Goal: Information Seeking & Learning: Learn about a topic

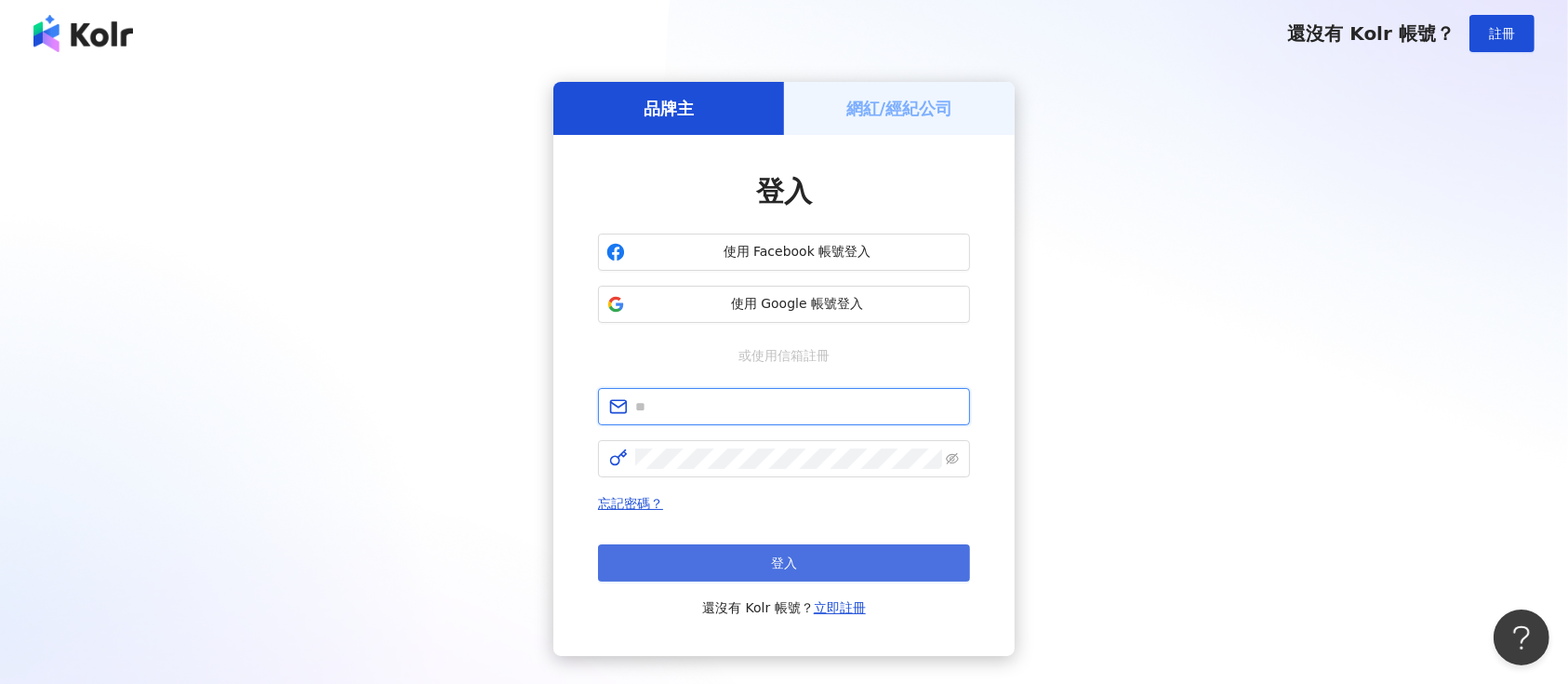
type input "**********"
click at [732, 555] on button "登入" at bounding box center [784, 563] width 372 height 38
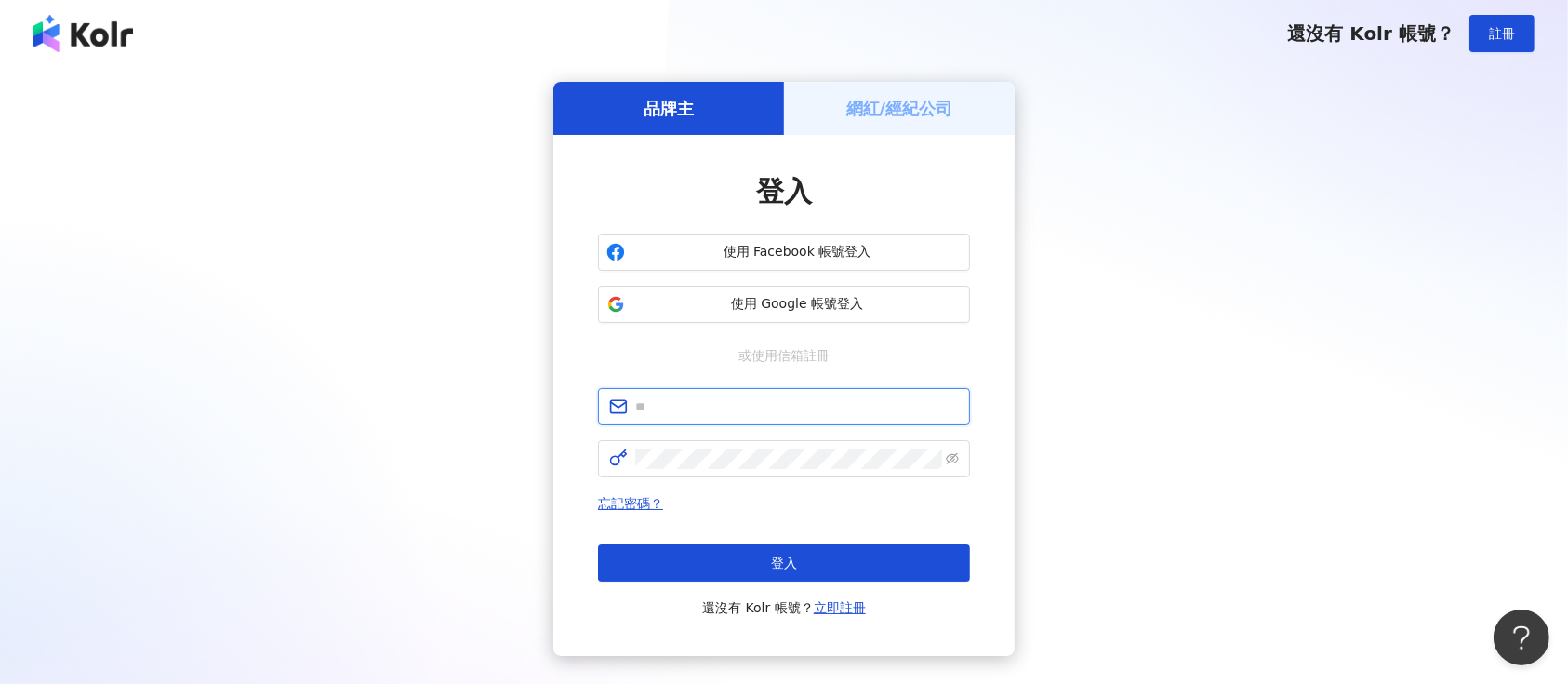
type input "**********"
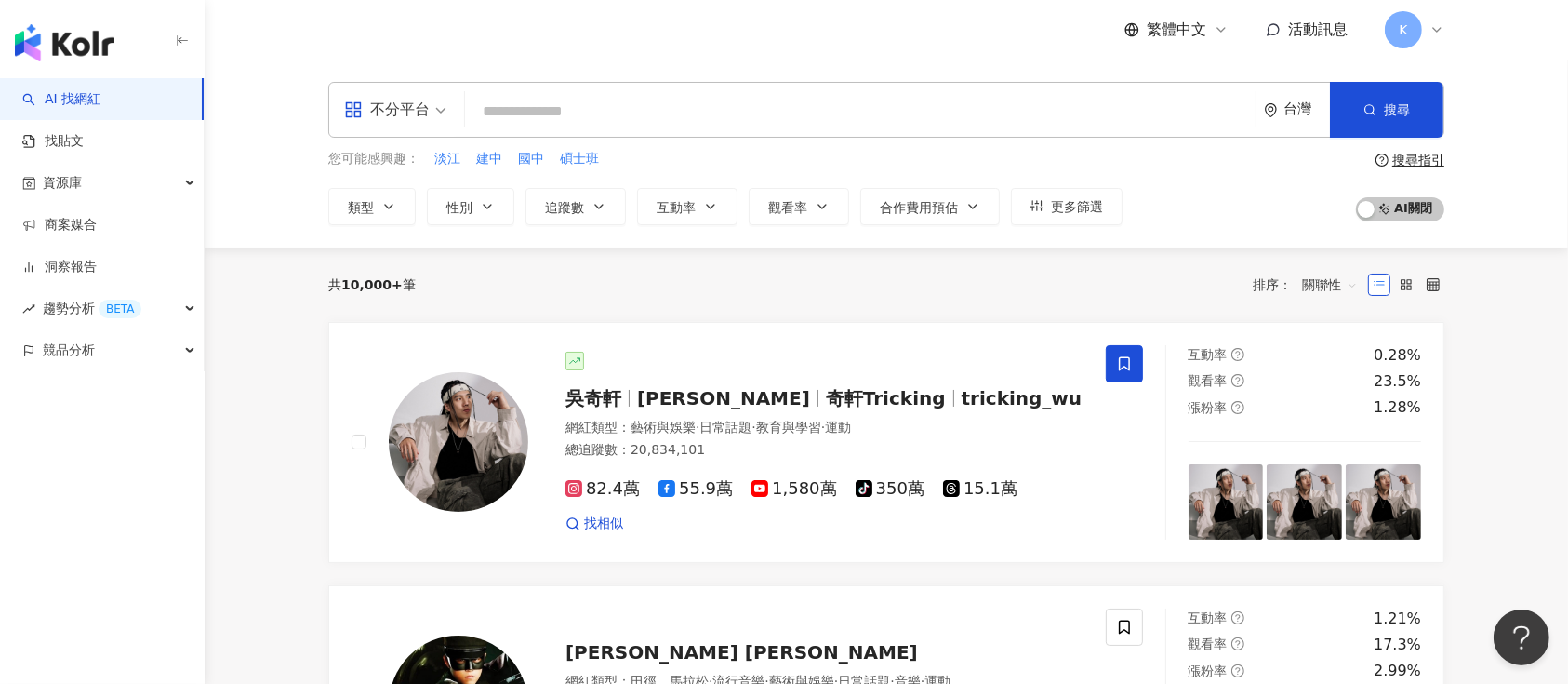
click at [415, 124] on span at bounding box center [396, 110] width 103 height 54
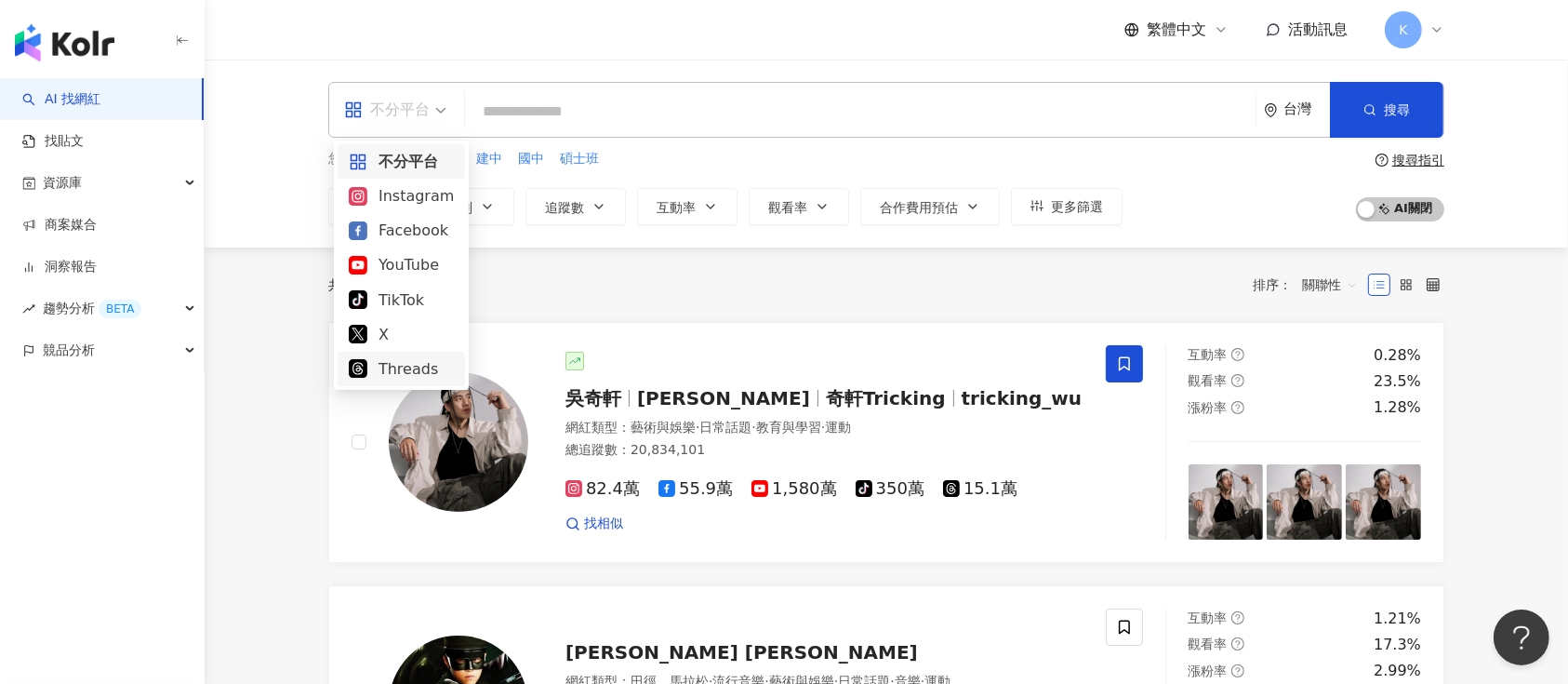
click at [396, 362] on div "Threads" at bounding box center [401, 369] width 106 height 24
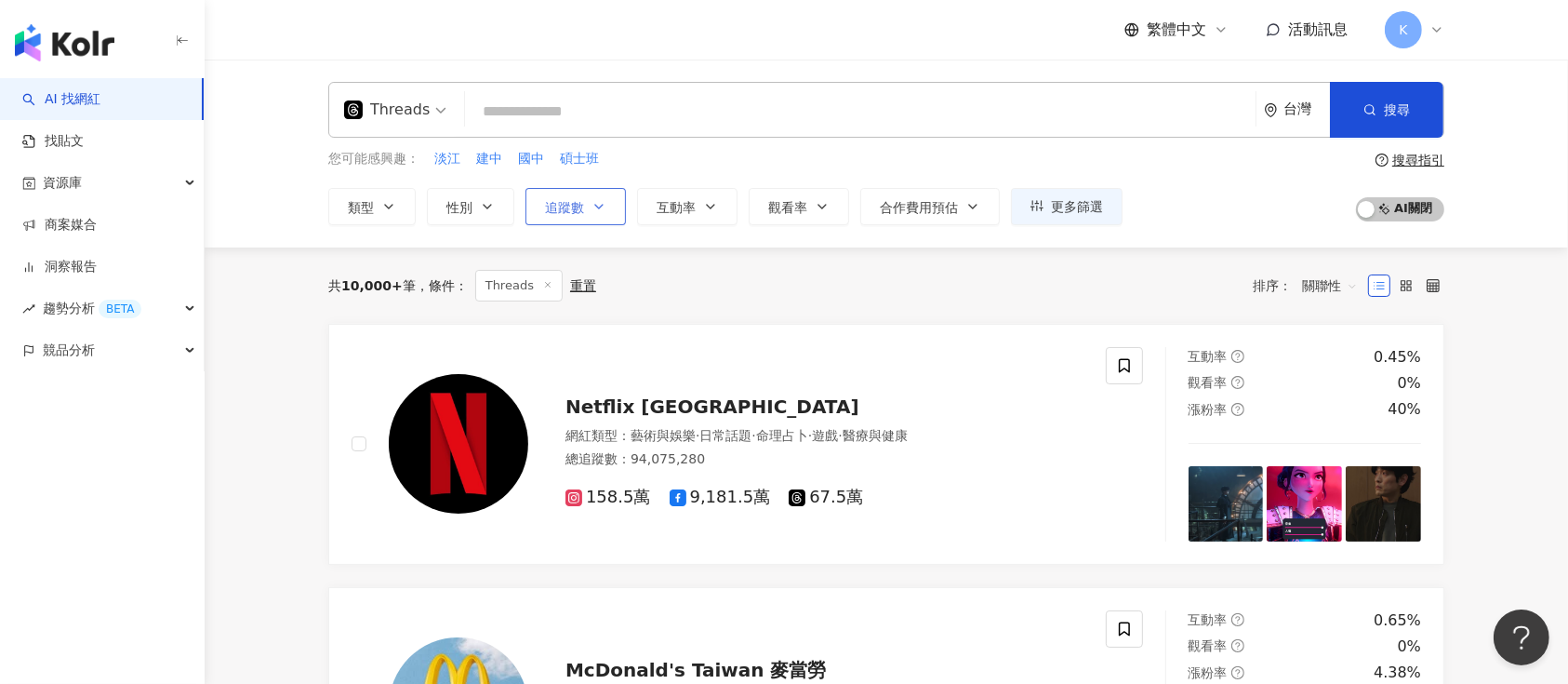
click at [574, 207] on span "追蹤數" at bounding box center [564, 207] width 39 height 15
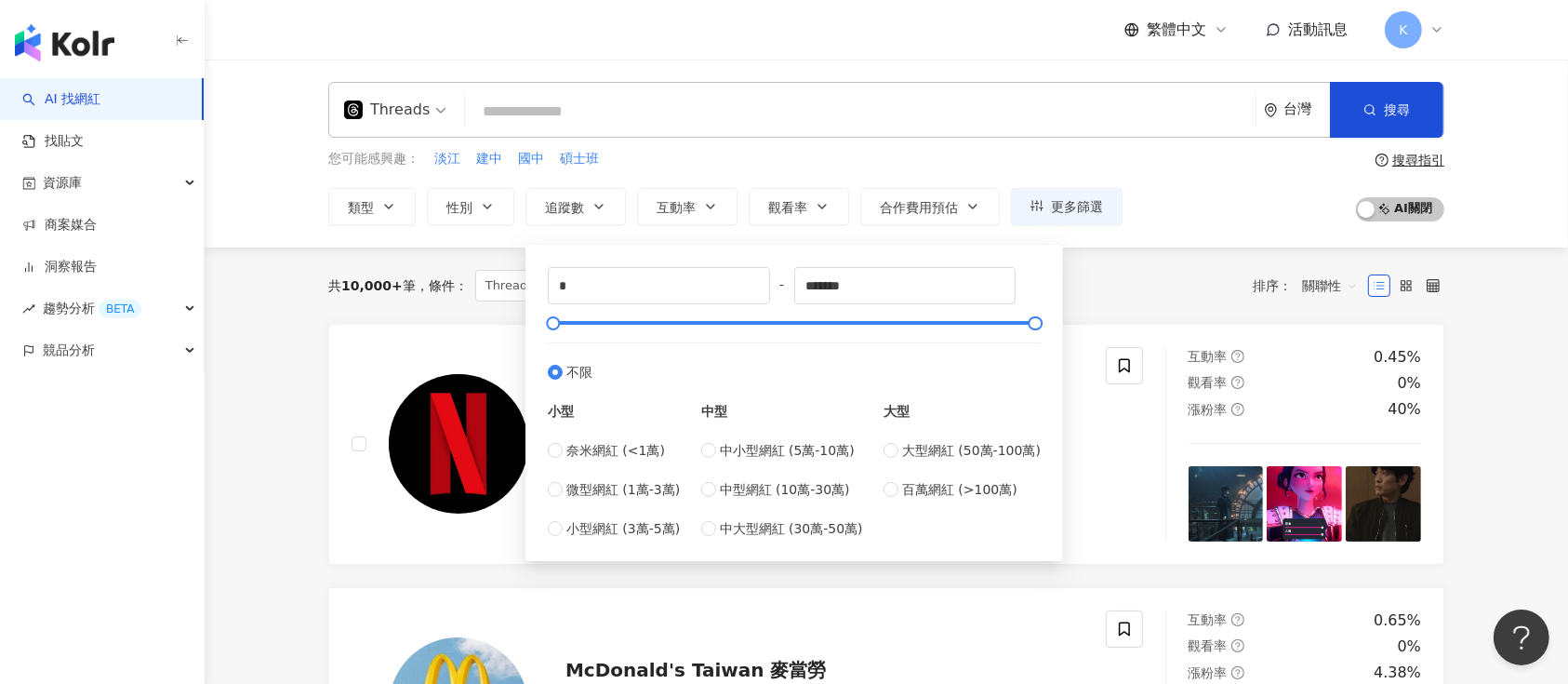
type input "******"
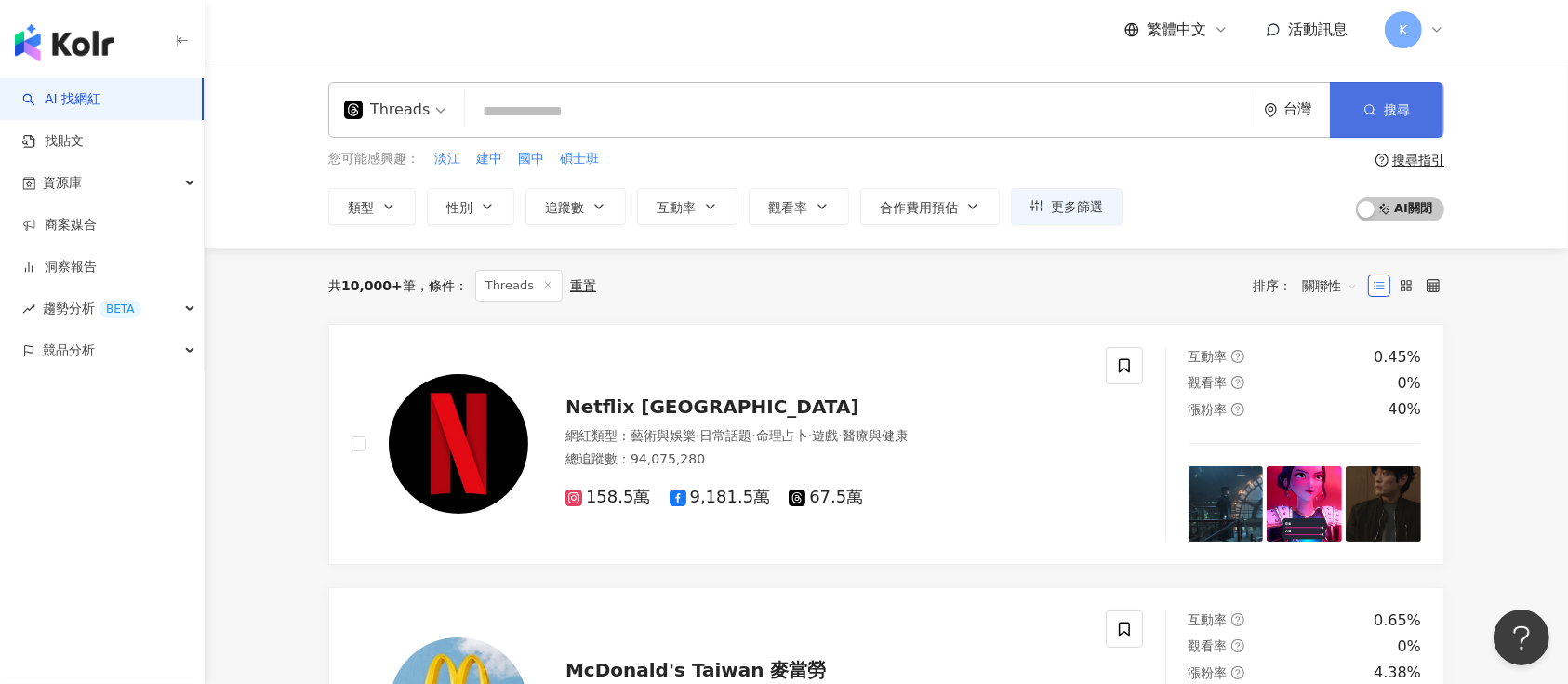
click at [1377, 106] on button "搜尋" at bounding box center [1386, 110] width 113 height 56
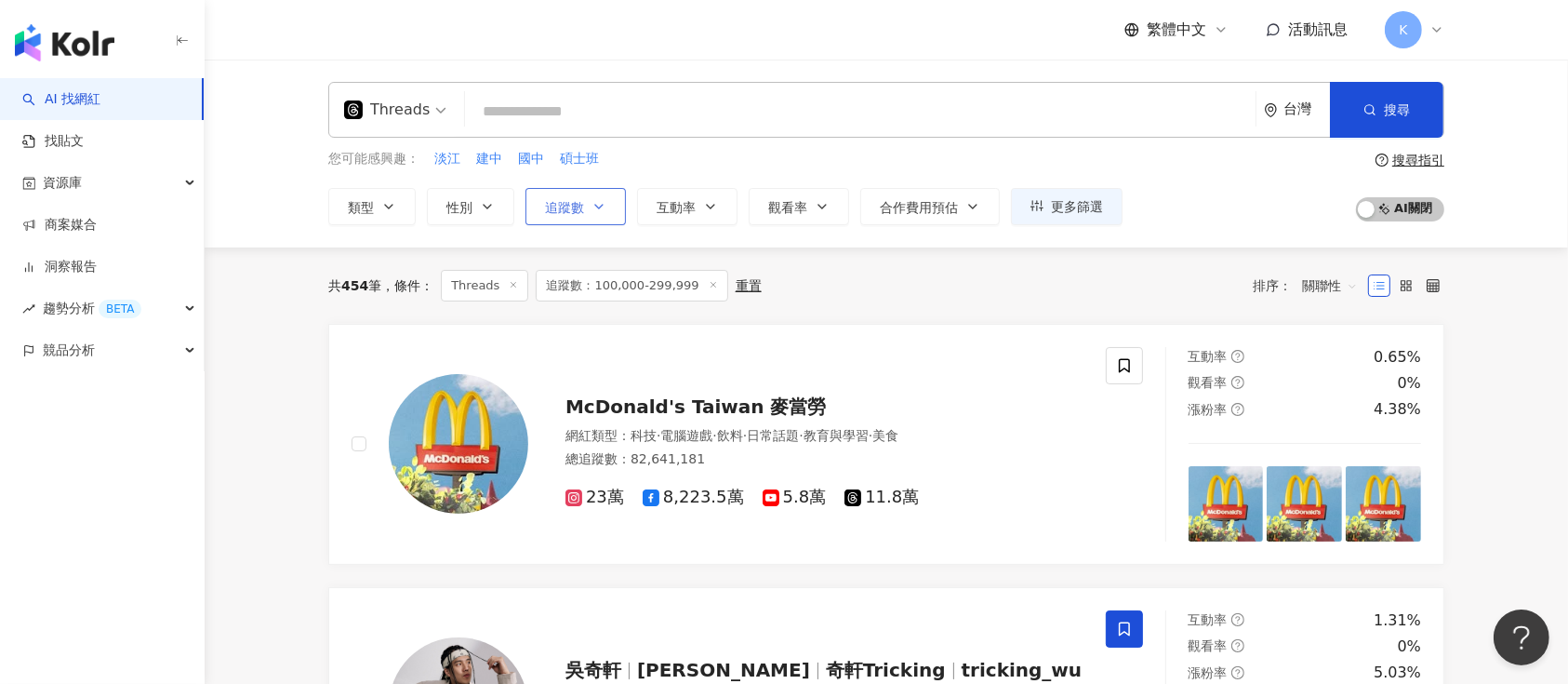
click at [560, 202] on span "追蹤數" at bounding box center [564, 207] width 39 height 15
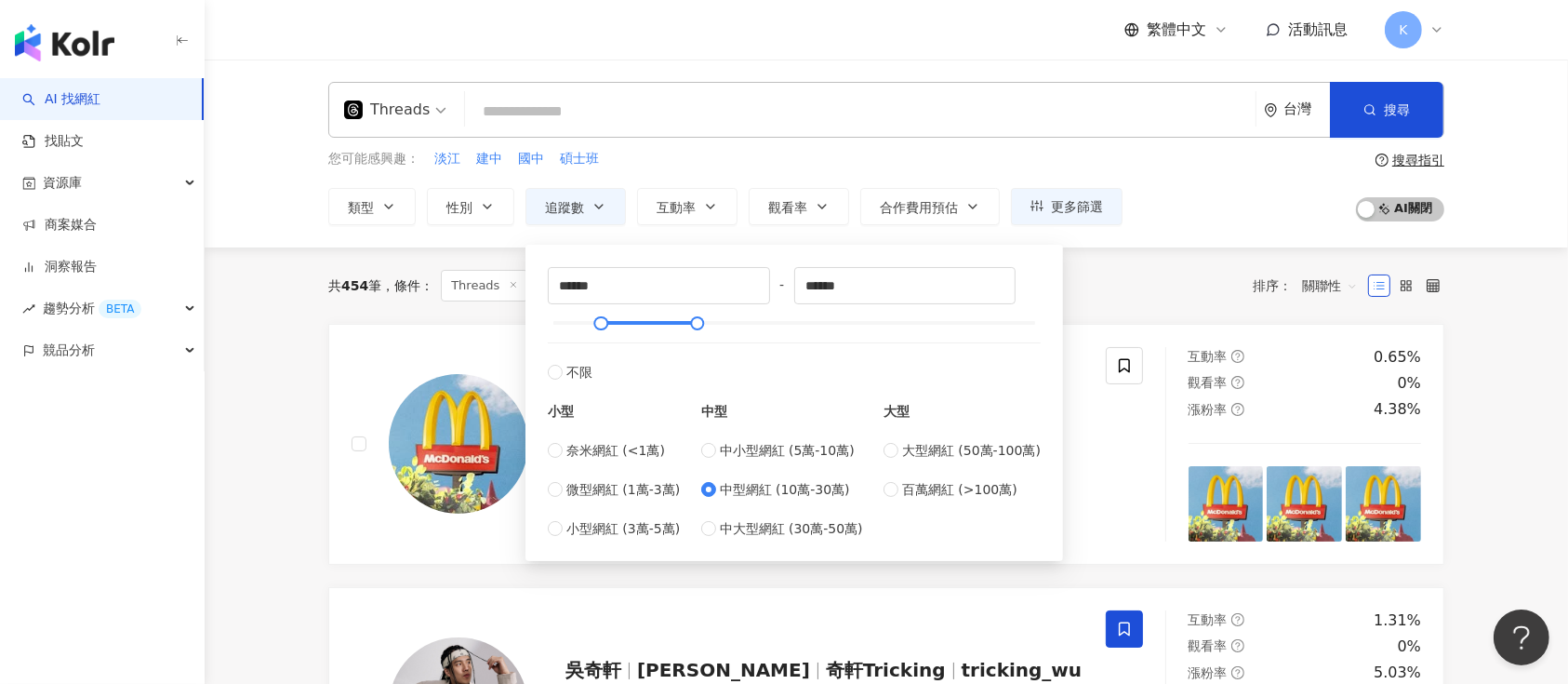
type input "******"
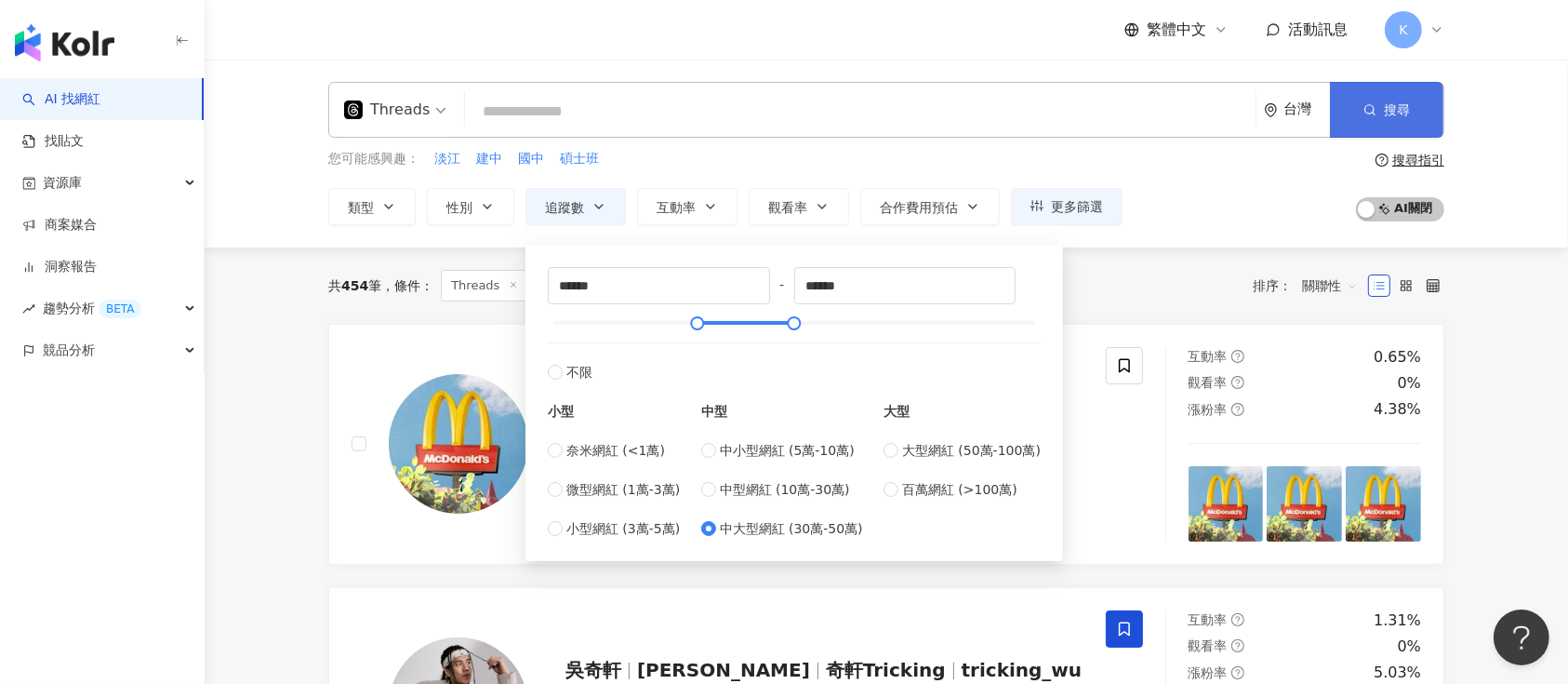
click at [1362, 109] on button "搜尋" at bounding box center [1386, 110] width 113 height 56
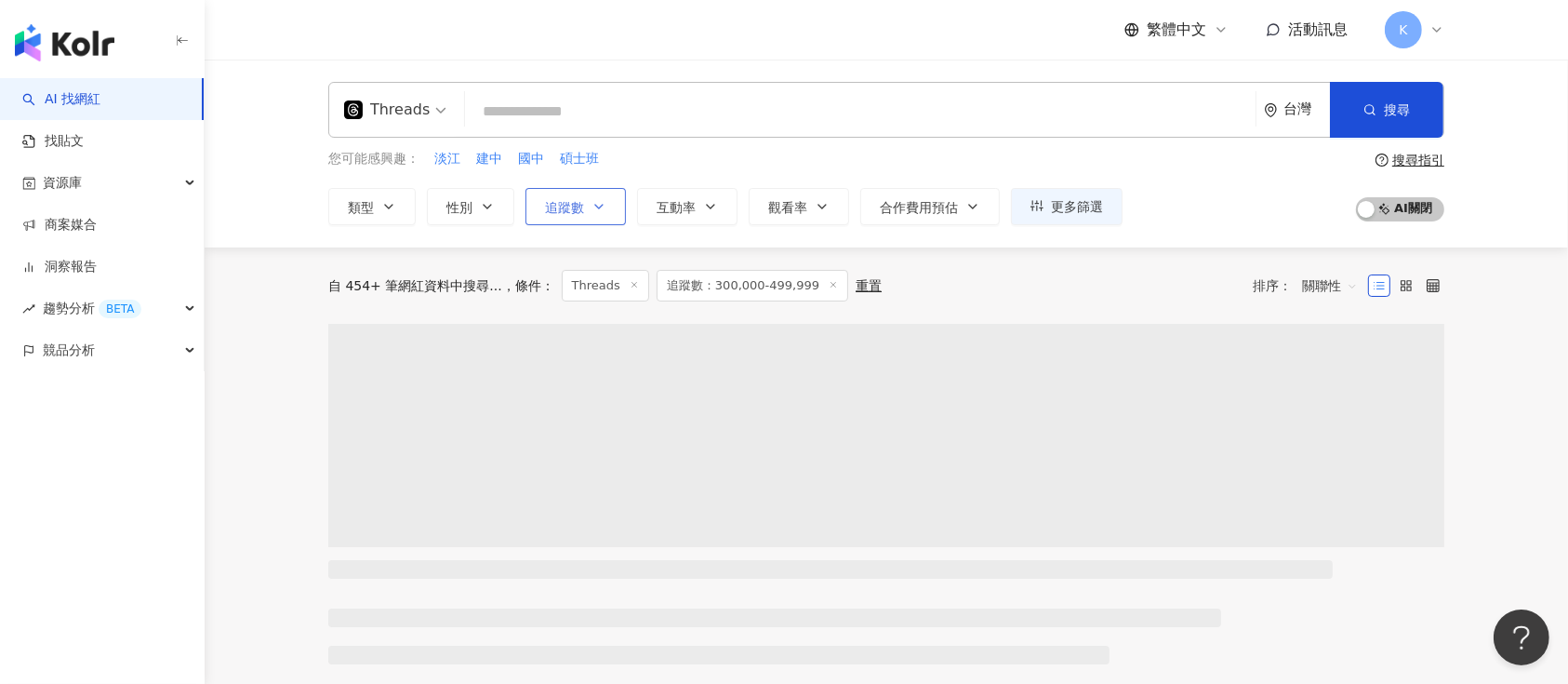
click at [583, 209] on button "追蹤數" at bounding box center [576, 206] width 101 height 38
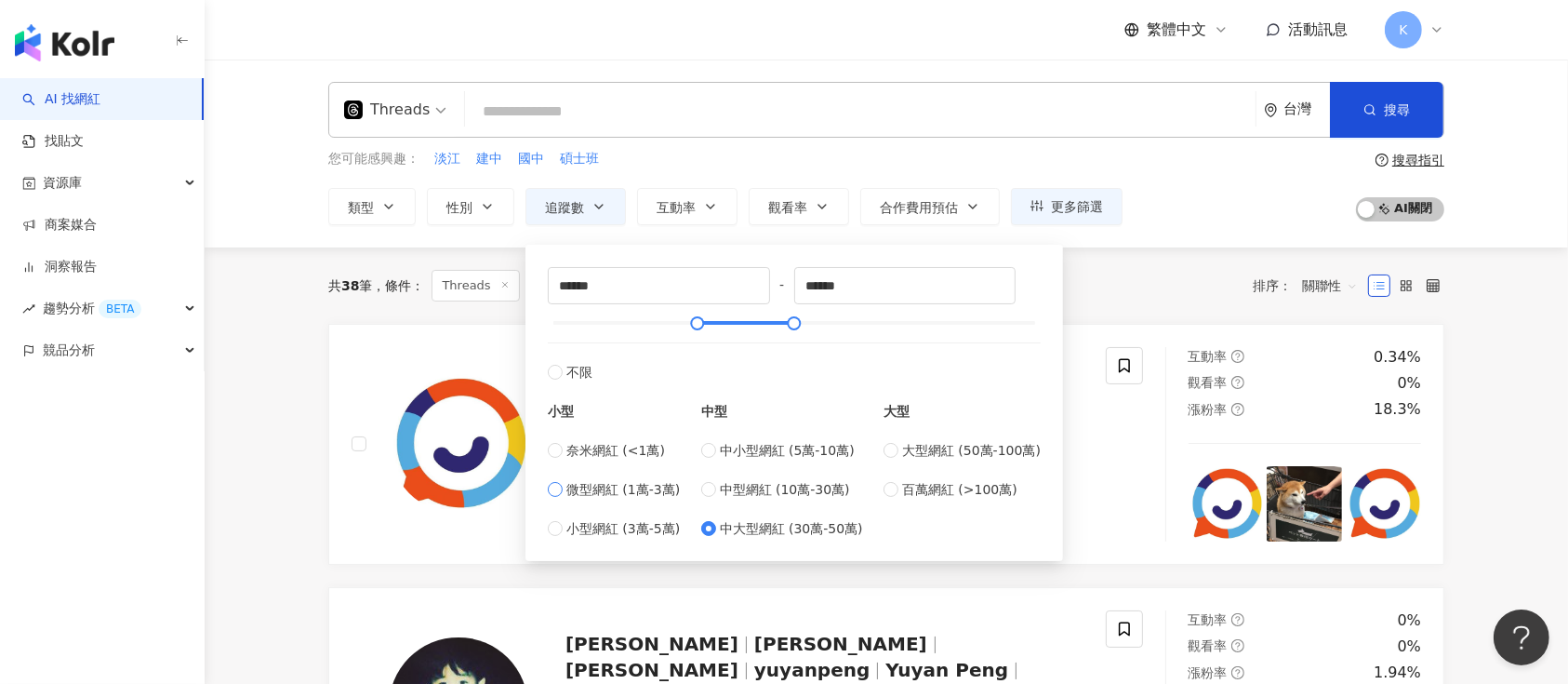
click at [562, 486] on label "微型網紅 (1萬-3萬)" at bounding box center [614, 489] width 132 height 21
type input "*****"
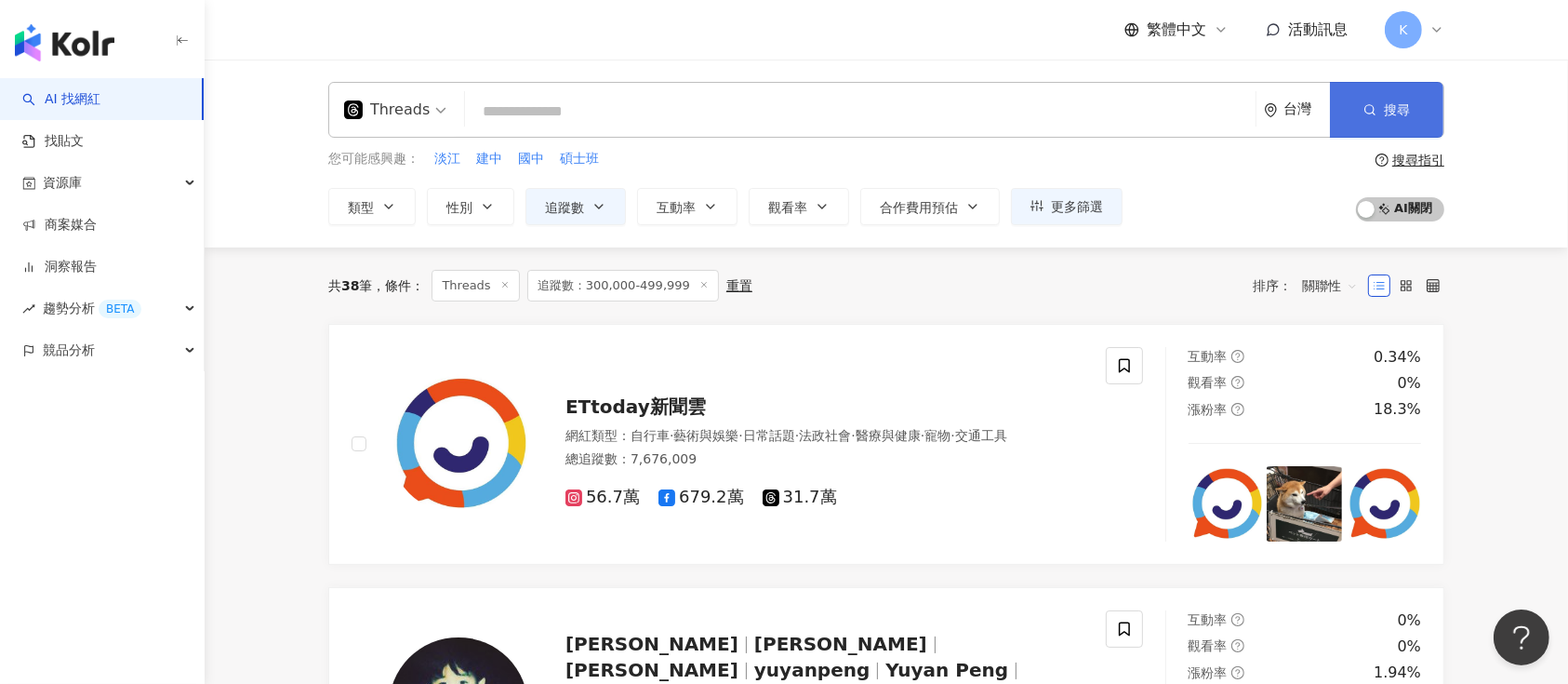
click at [1382, 117] on button "搜尋" at bounding box center [1386, 110] width 113 height 56
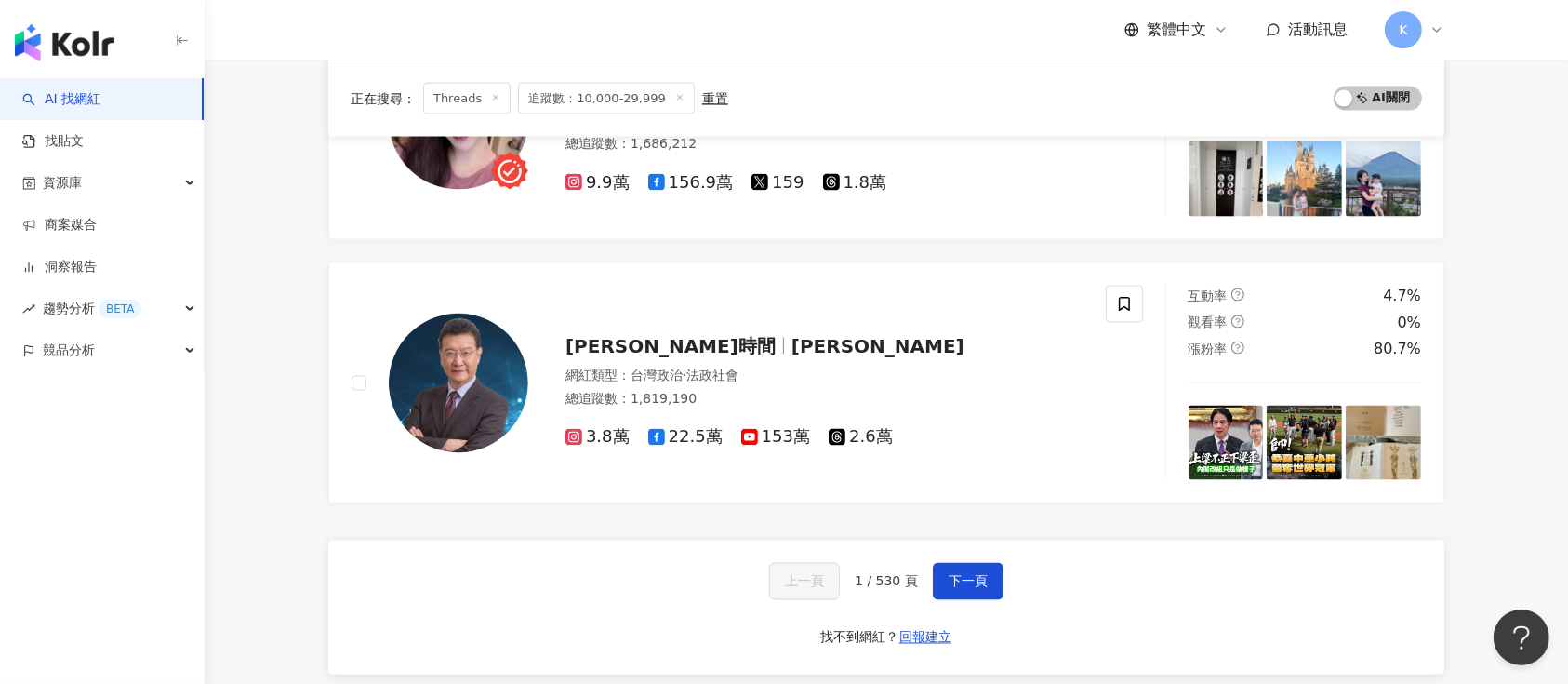
scroll to position [3100, 0]
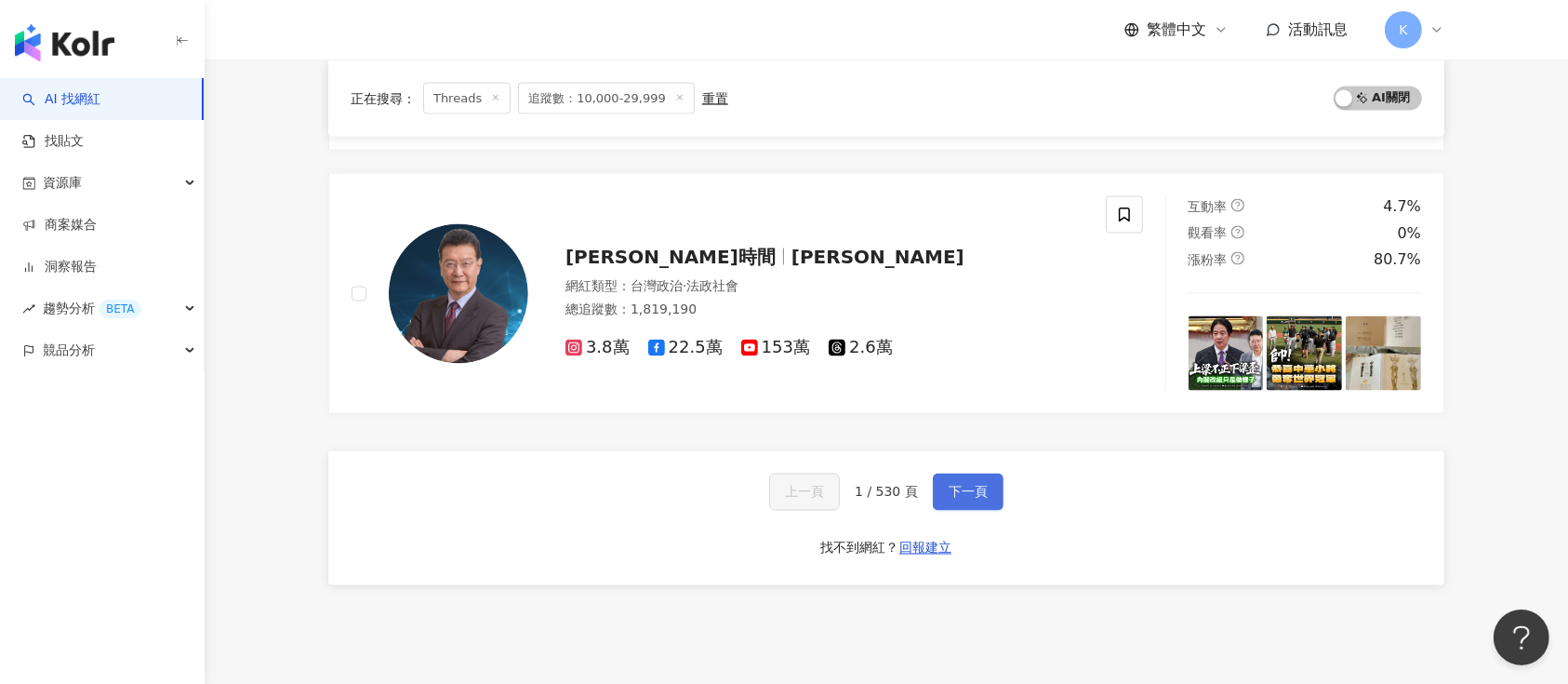
click at [974, 489] on span "下一頁" at bounding box center [968, 492] width 39 height 15
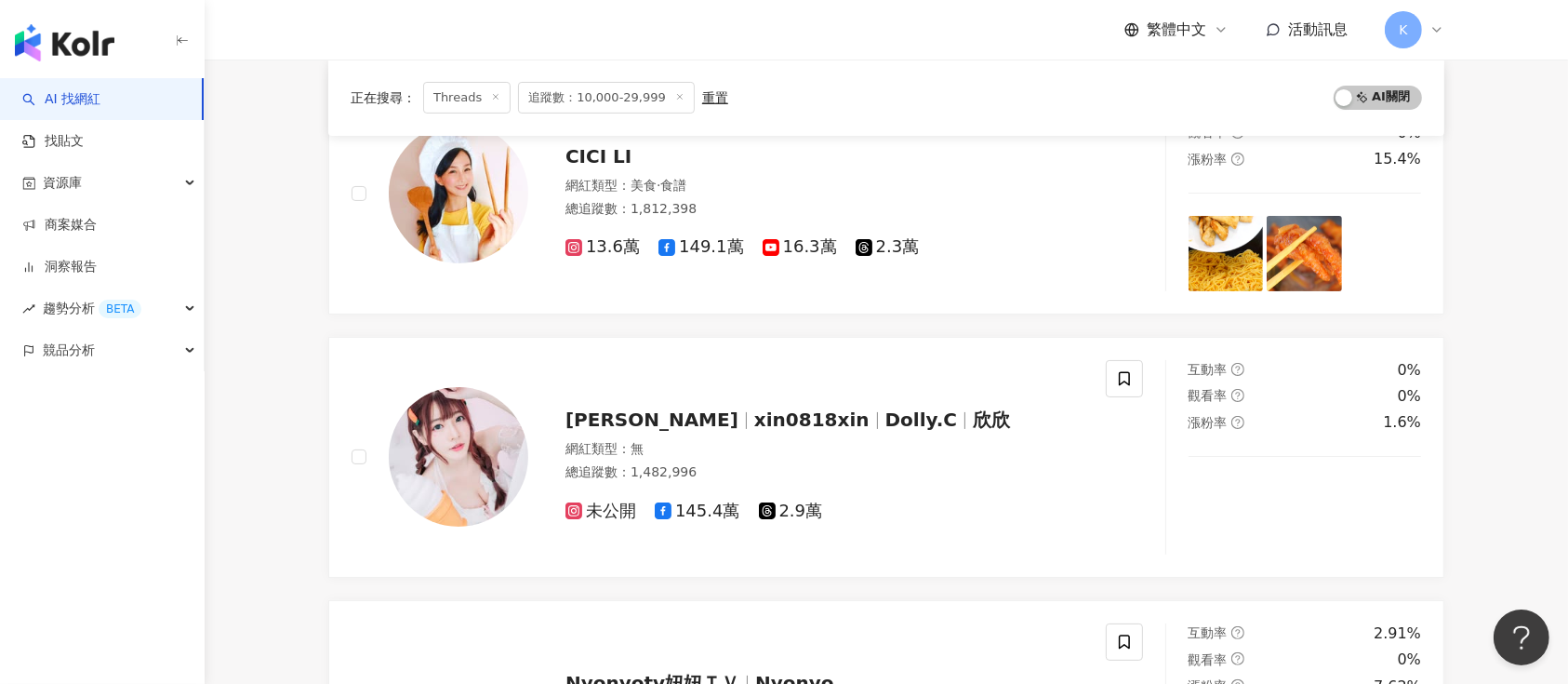
scroll to position [193, 0]
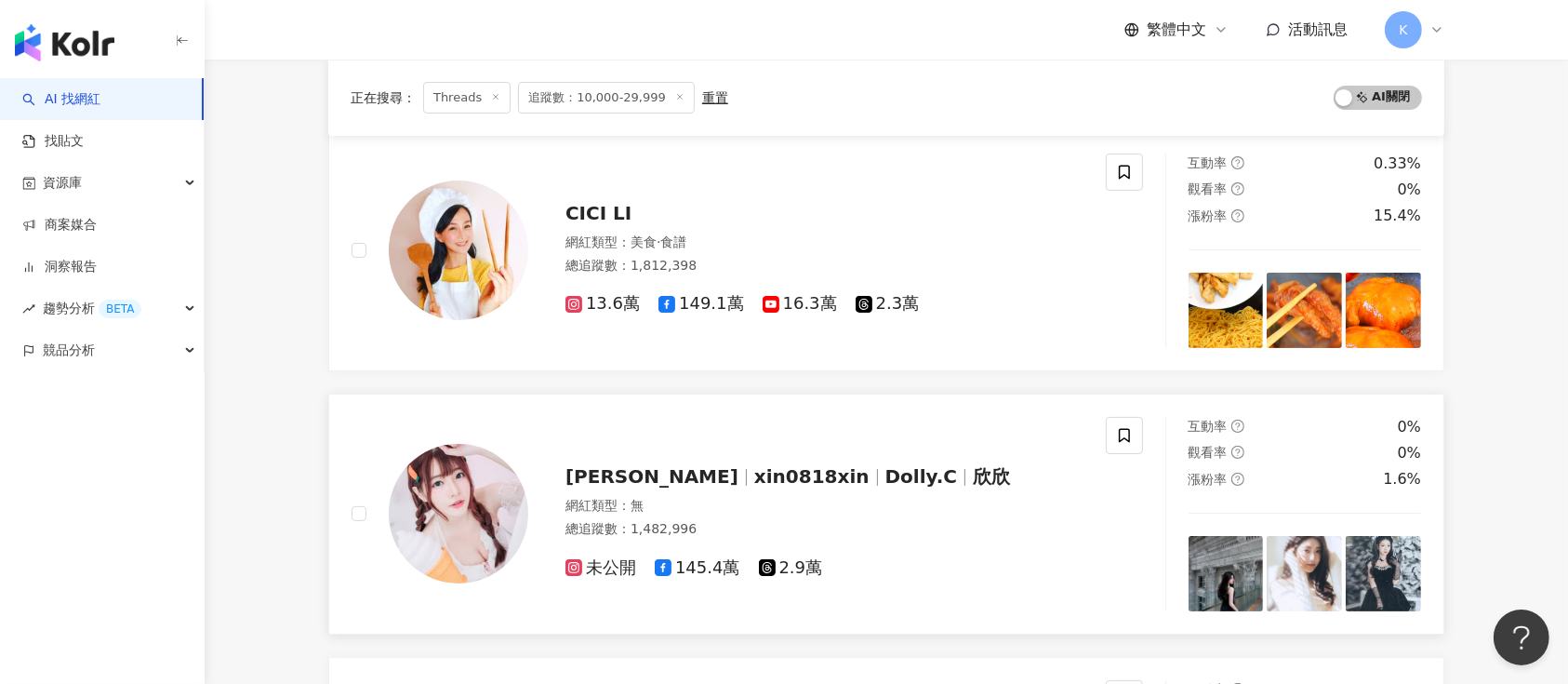
click at [787, 564] on span "2.9萬" at bounding box center [790, 569] width 64 height 20
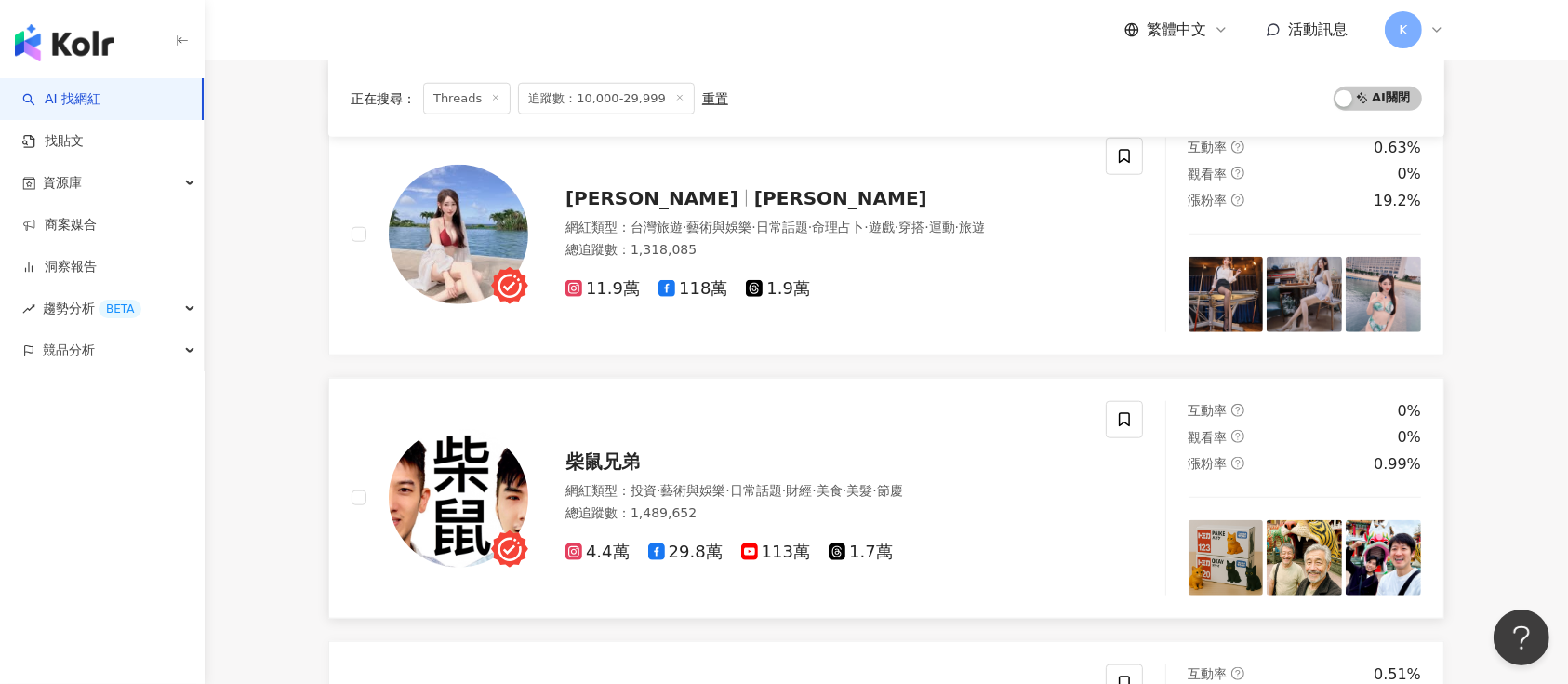
scroll to position [1736, 0]
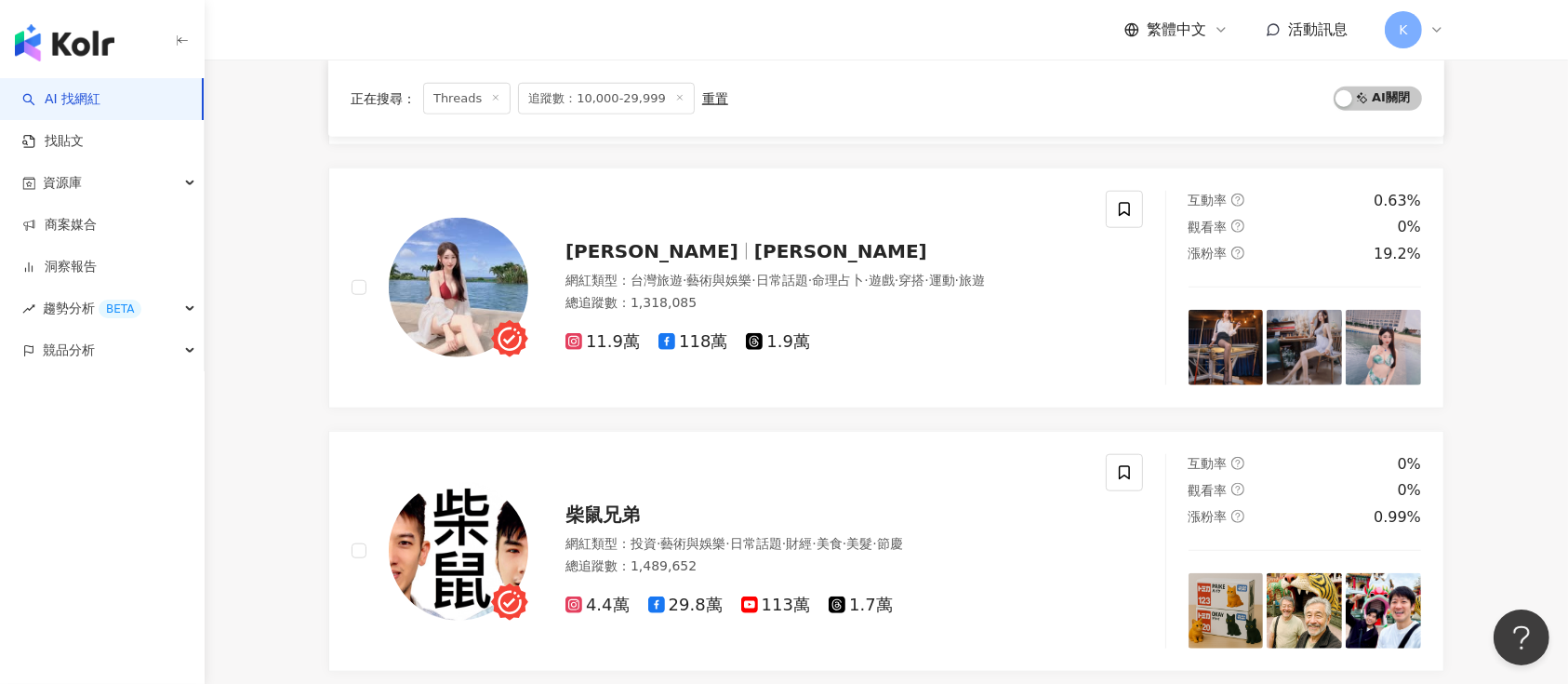
click at [284, 232] on main "Threads 台灣 搜尋 您可能感興趣： 淡江 建中 國中 碩士班 類型 性別 追蹤數 互動率 觀看率 合作費用預估 更多篩選 ***** - ***** …" at bounding box center [886, 133] width 1364 height 3618
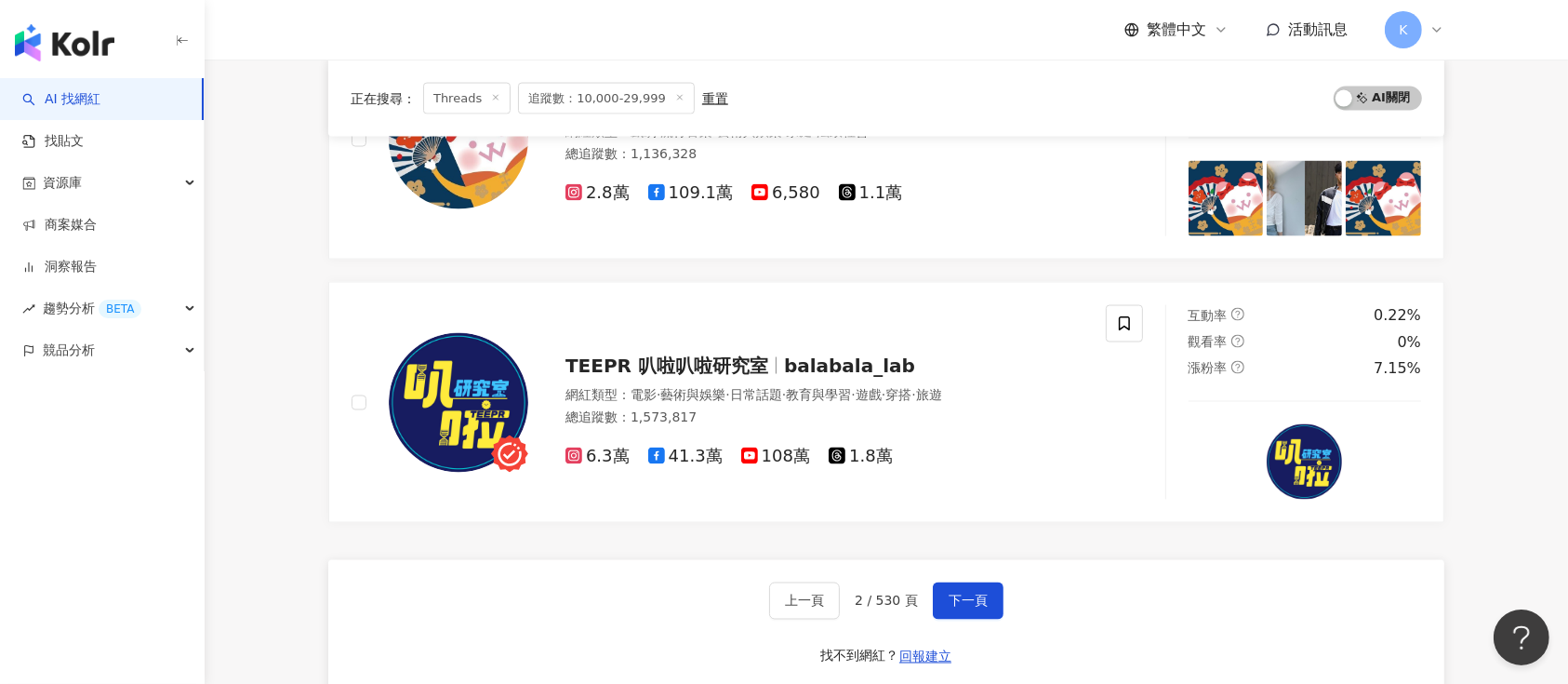
scroll to position [2977, 0]
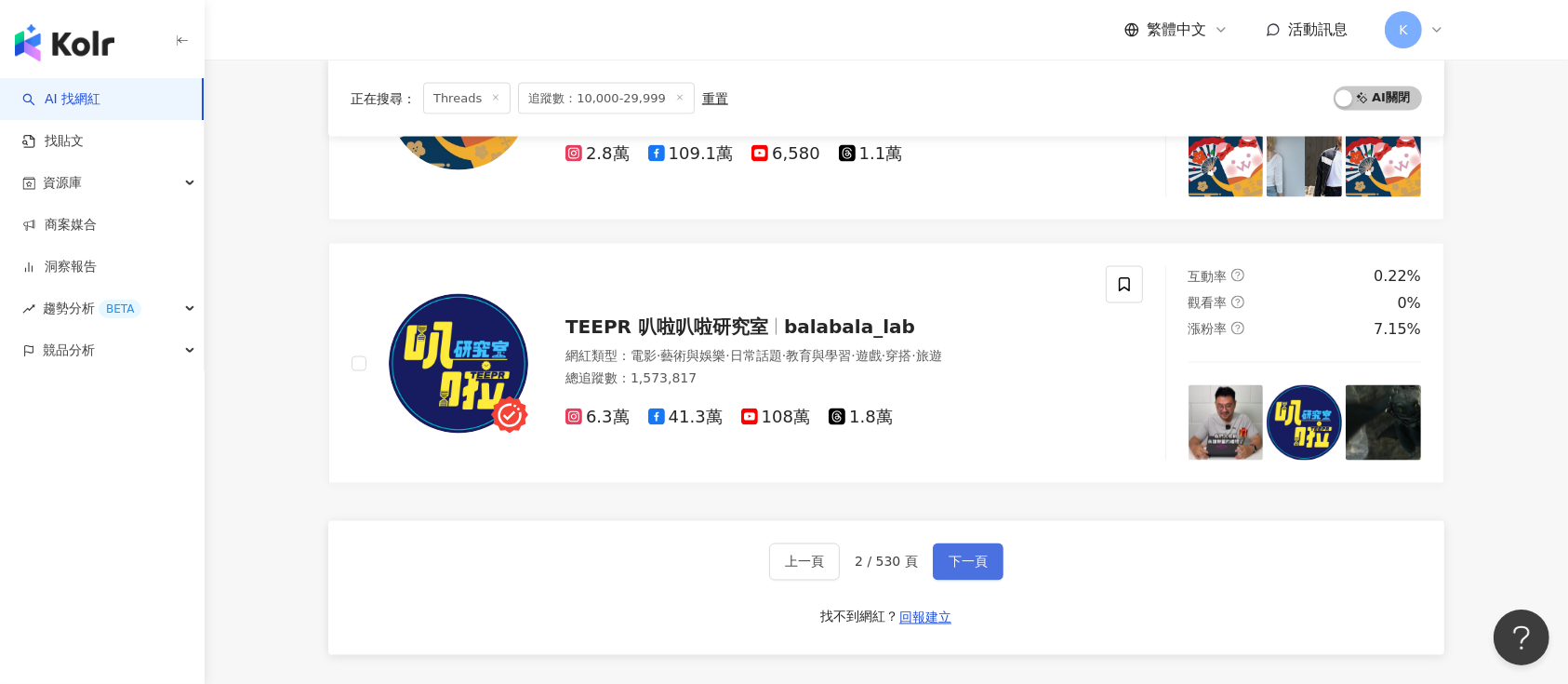
click at [948, 555] on span "下一頁" at bounding box center [968, 562] width 39 height 15
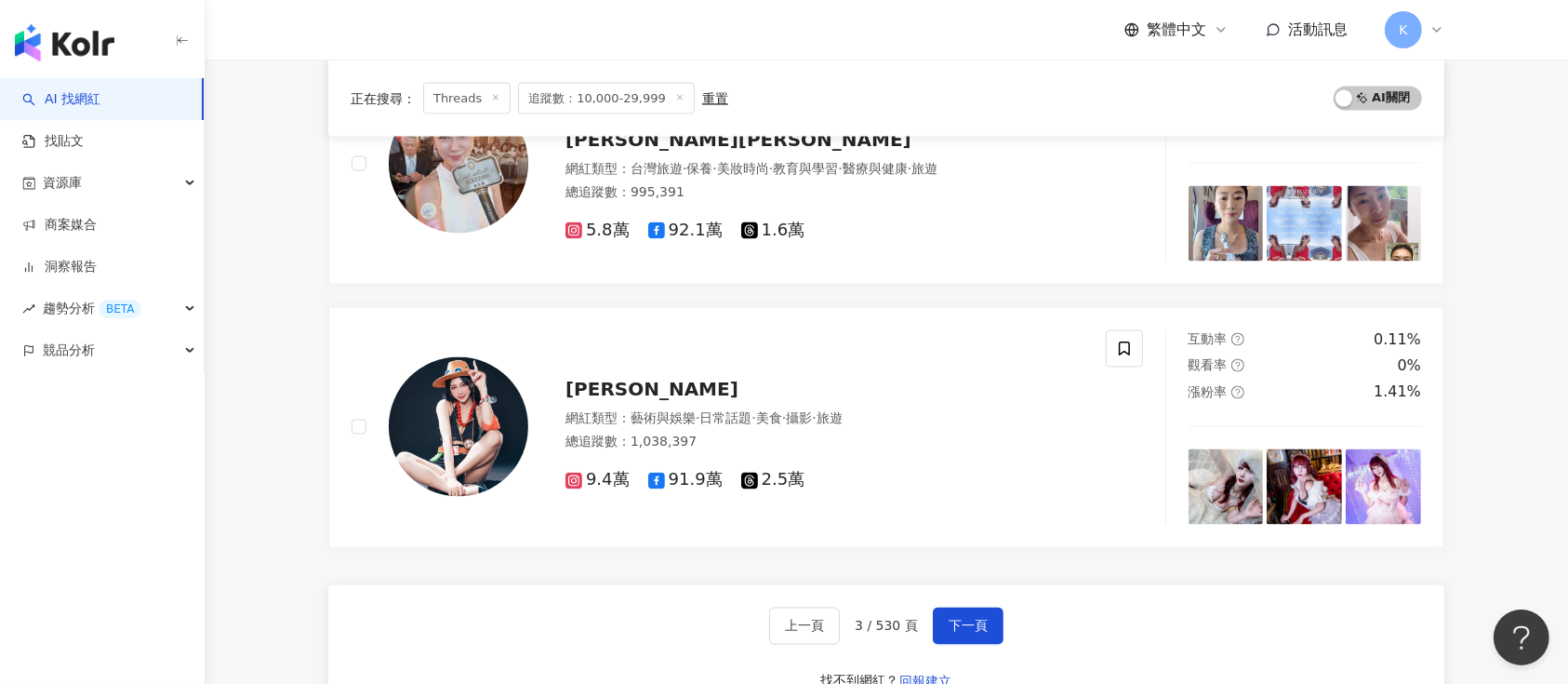
scroll to position [3379, 0]
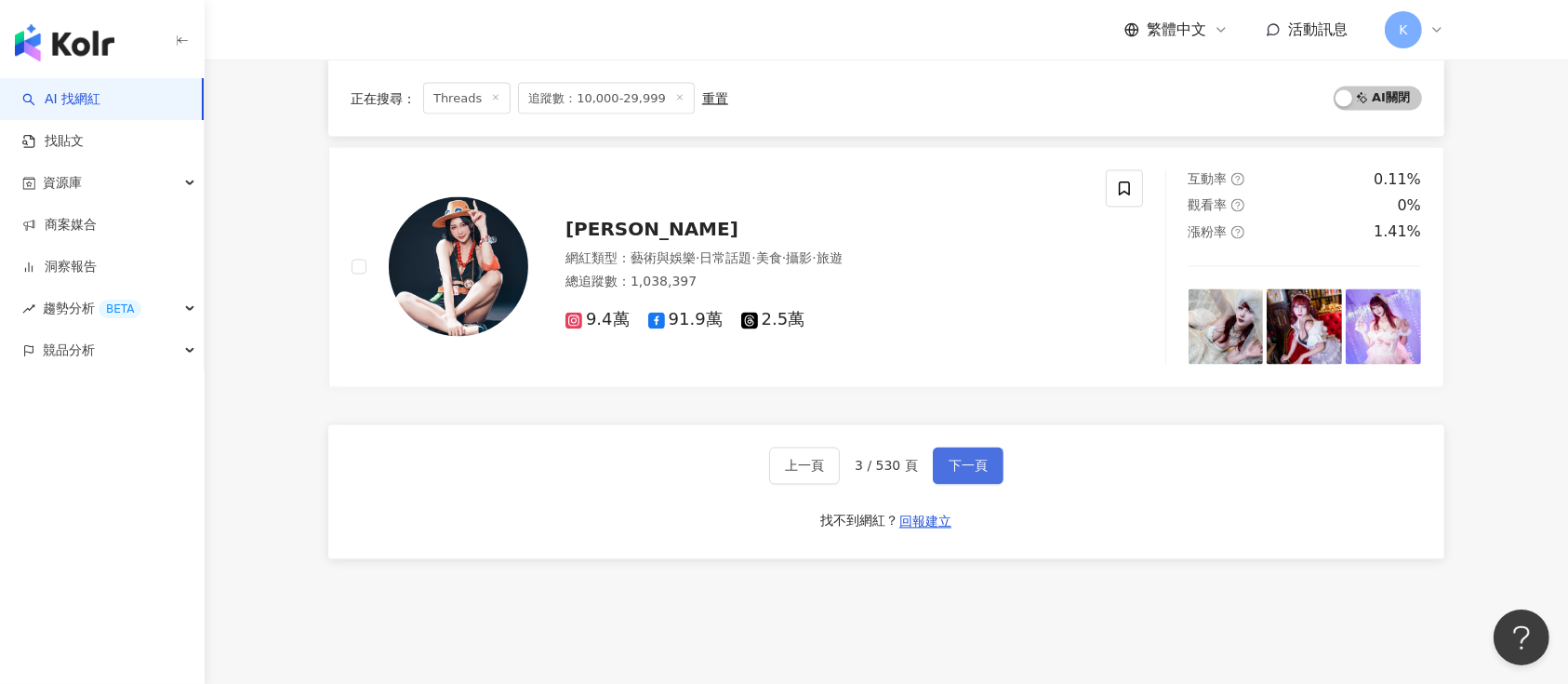
click at [948, 465] on span "下一頁" at bounding box center [968, 466] width 39 height 15
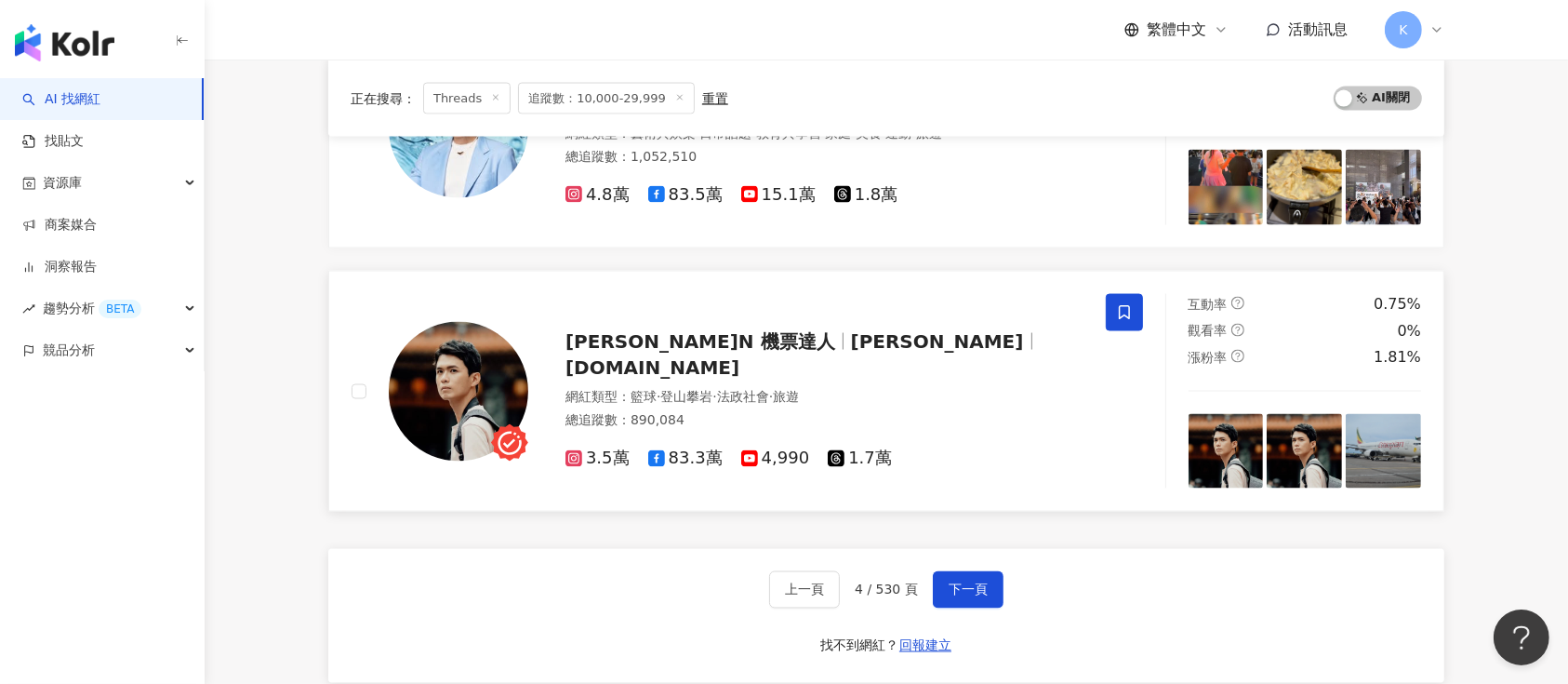
scroll to position [3251, 0]
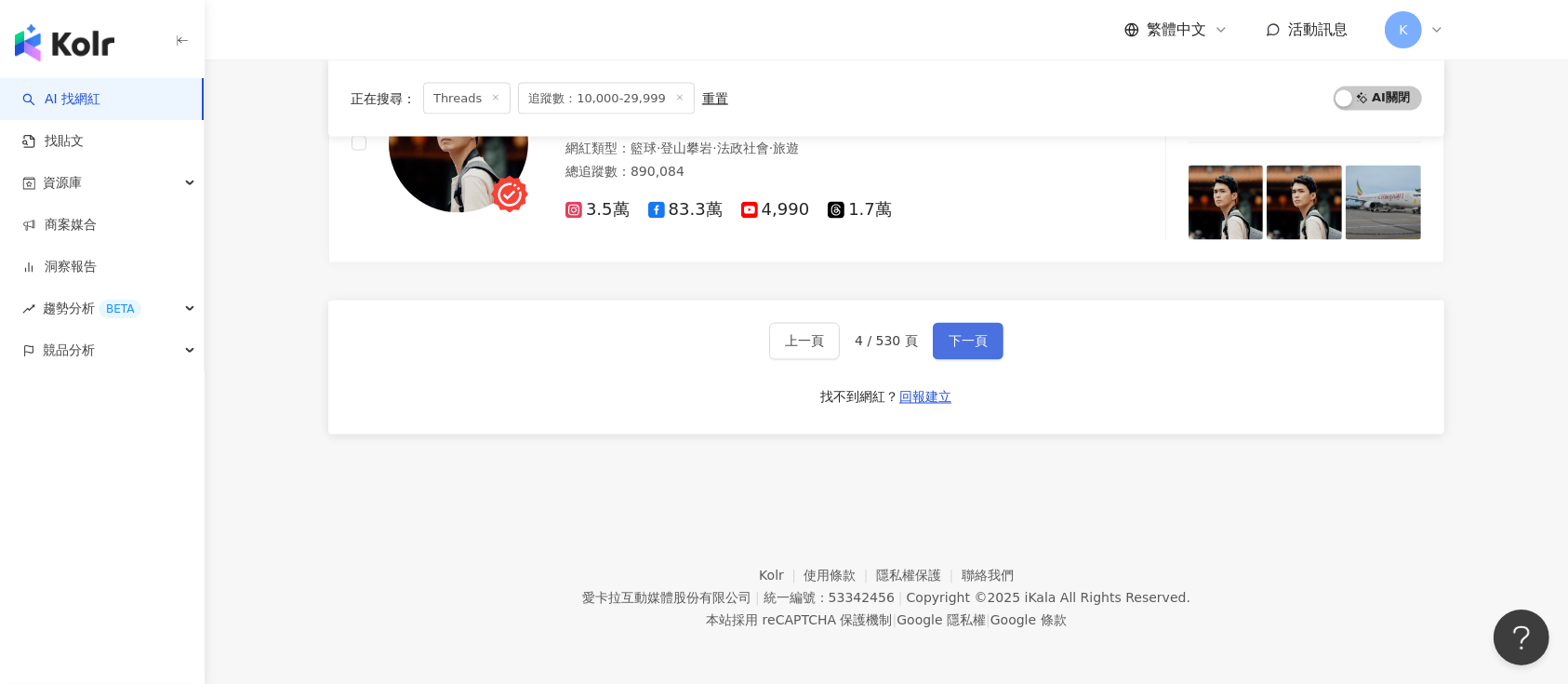
click at [948, 341] on span "下一頁" at bounding box center [968, 341] width 39 height 15
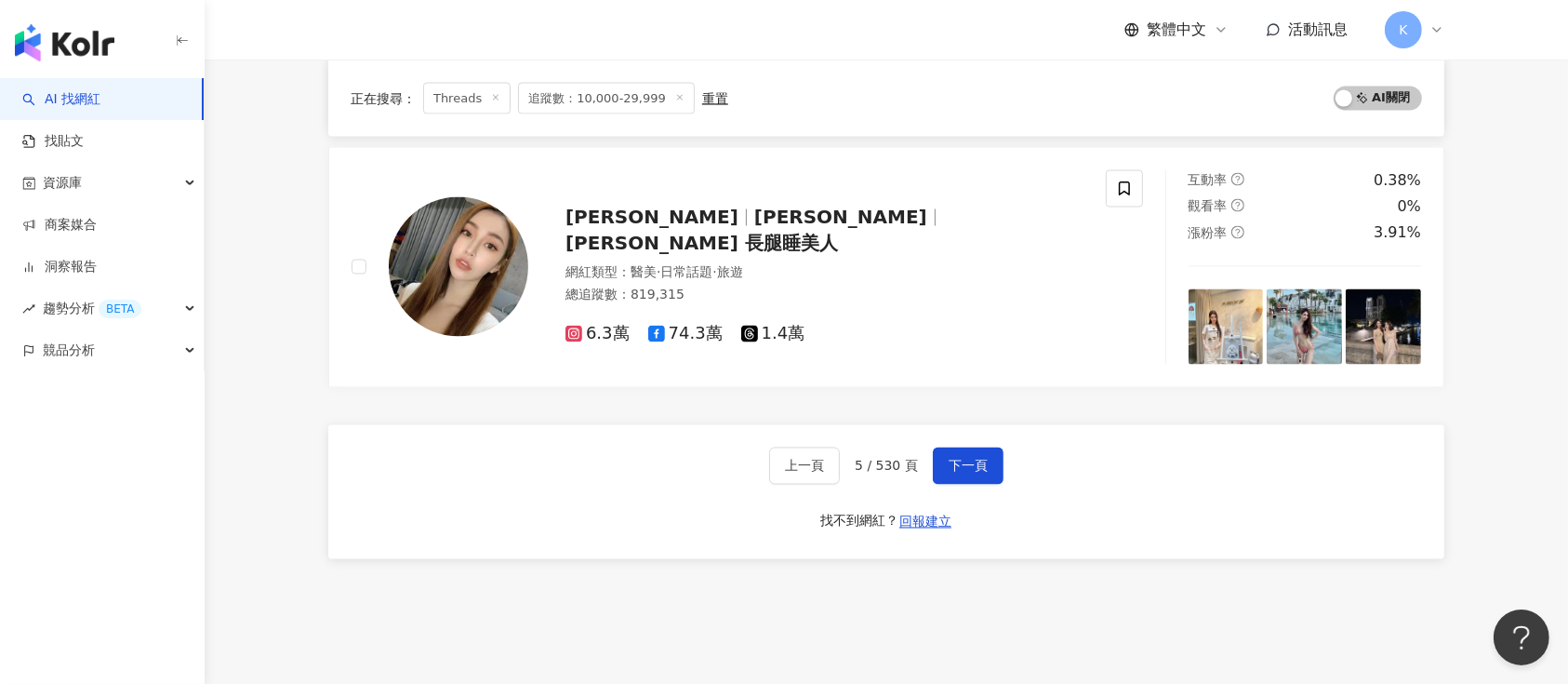
scroll to position [3359, 0]
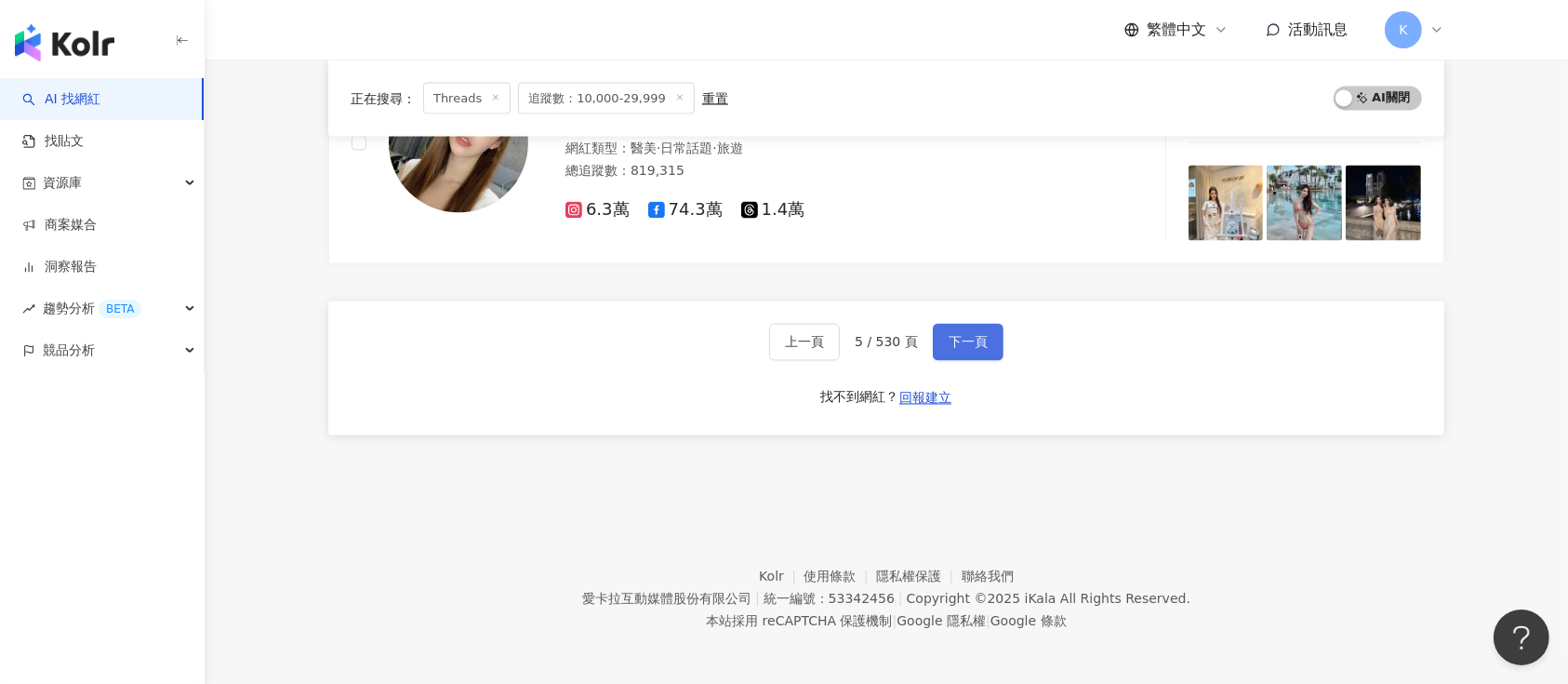
click at [956, 339] on span "下一頁" at bounding box center [968, 342] width 39 height 15
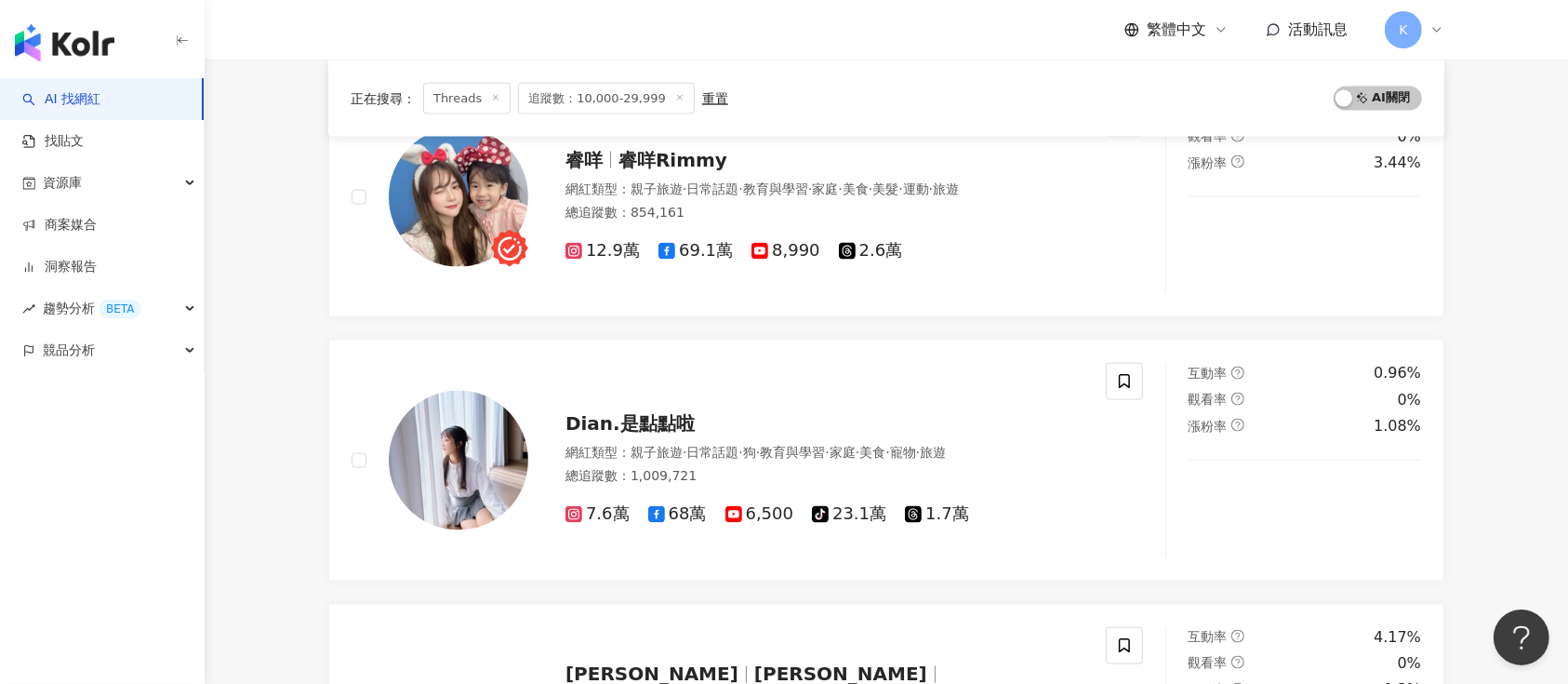
scroll to position [2617, 0]
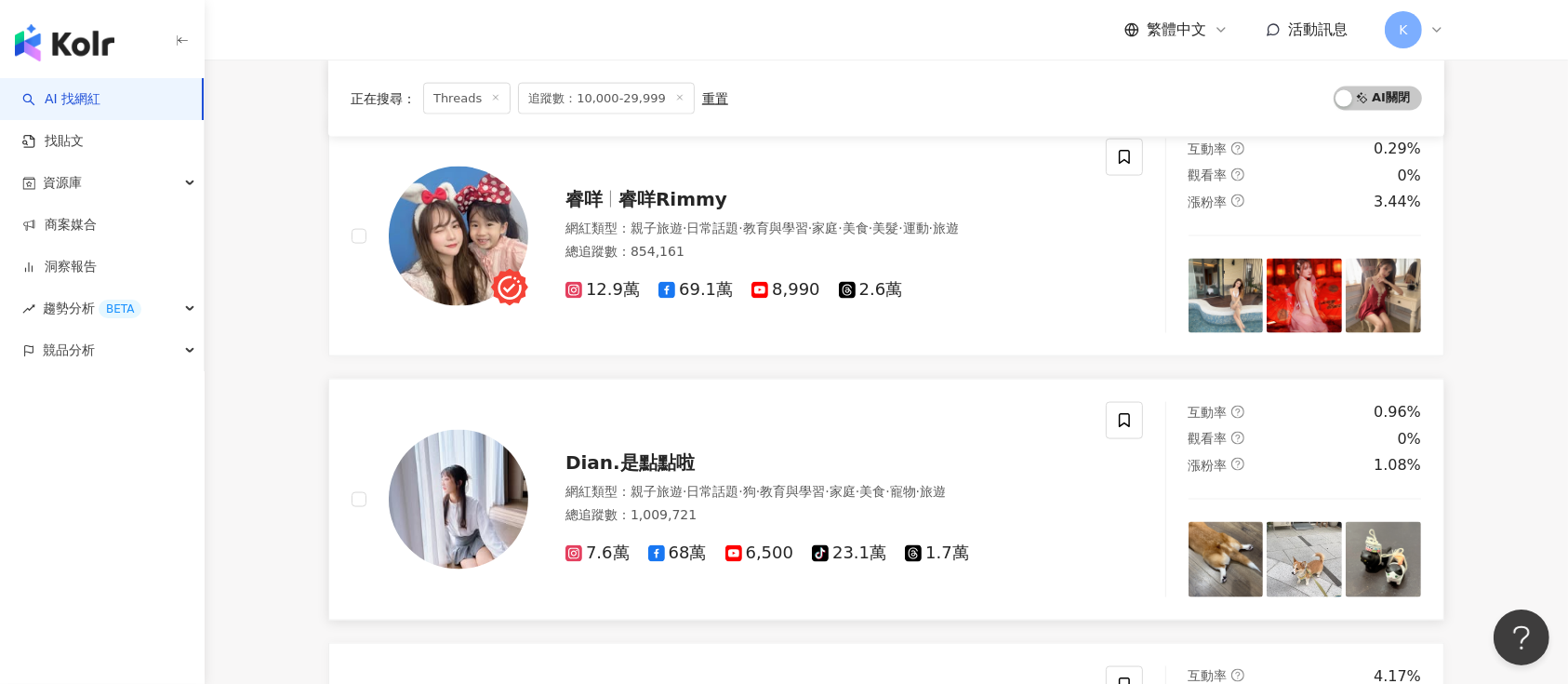
click at [914, 550] on span "1.7萬" at bounding box center [936, 553] width 64 height 20
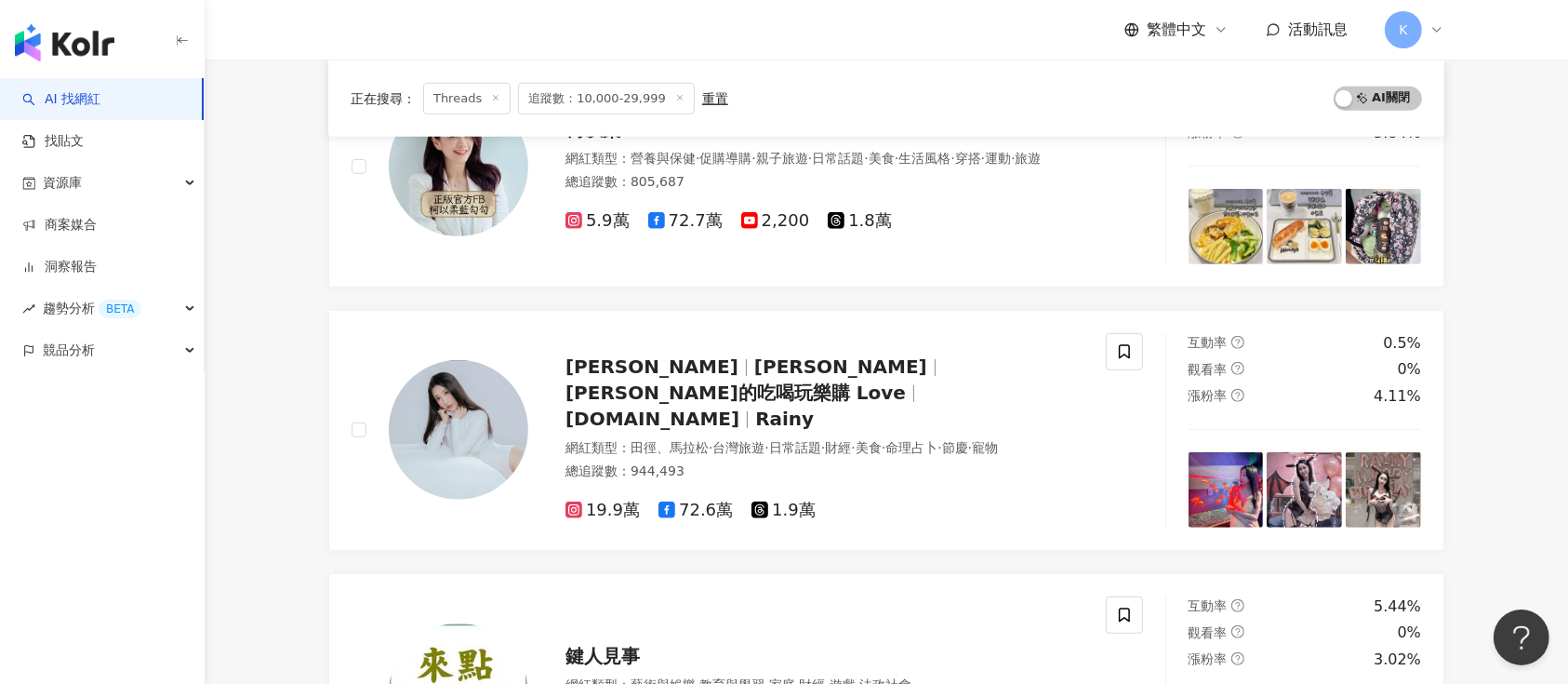
scroll to position [756, 0]
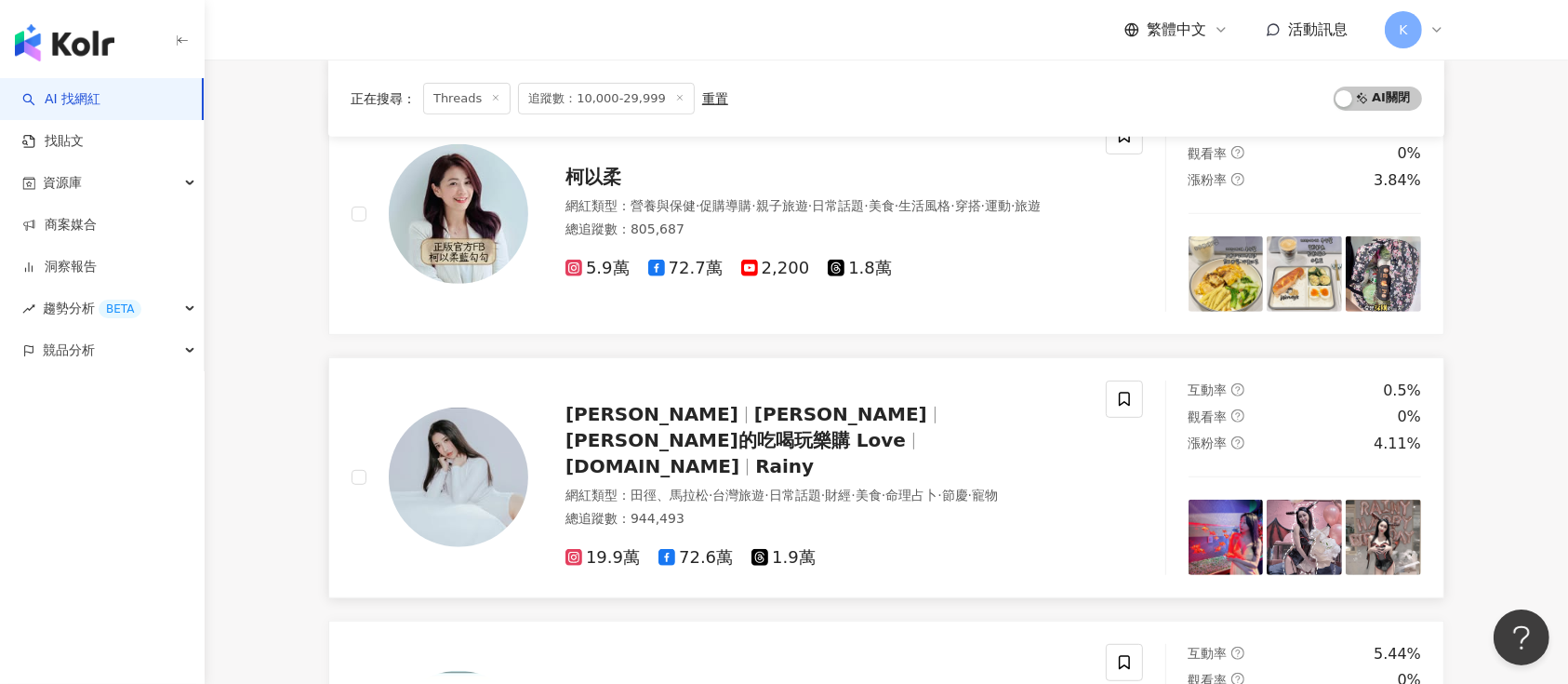
click at [837, 412] on div "鍾以希 鍾小八 鍾以希的吃喝玩樂購 Love rainy.tw Rainy 網紅類型 ： 田徑、馬拉松 · 台灣旅遊 · 日常話題 · 財經 · 美食 · 命…" at bounding box center [805, 477] width 556 height 183
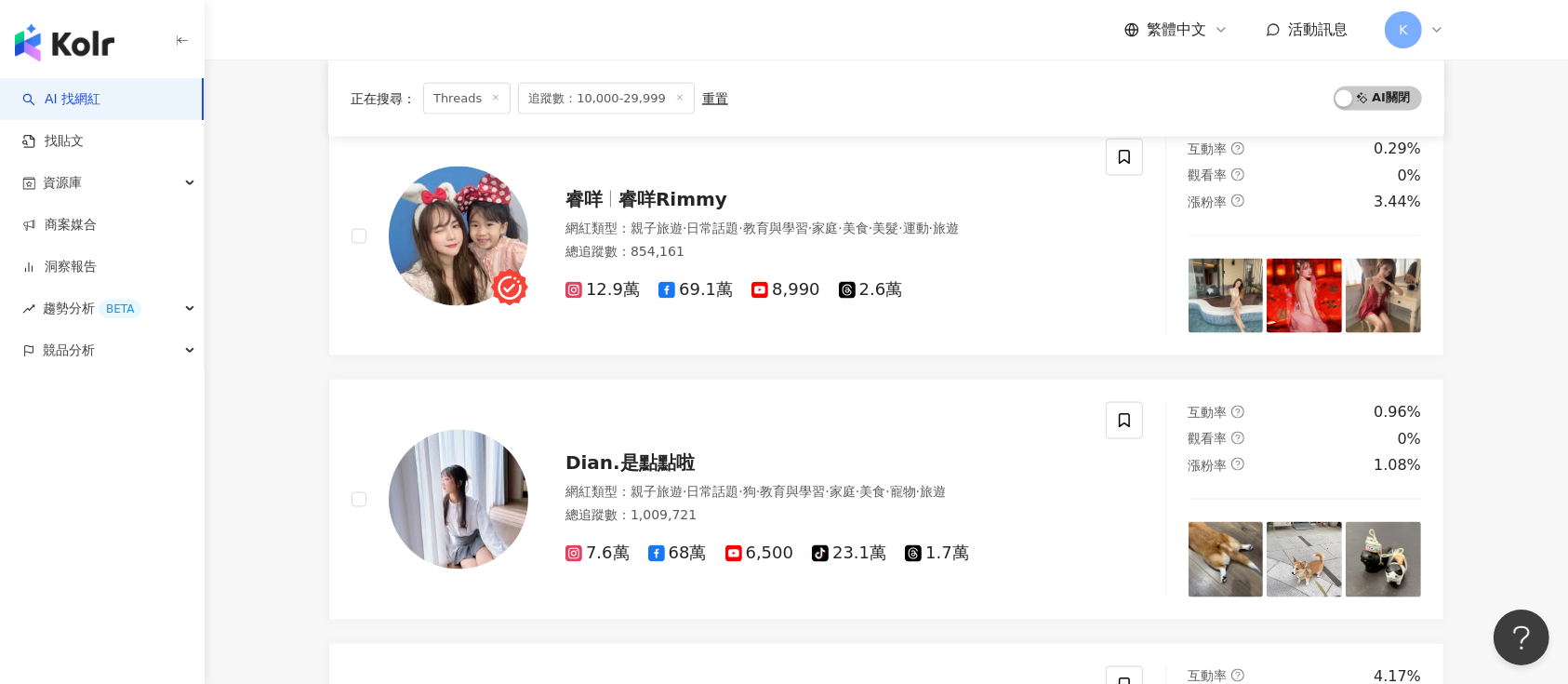
scroll to position [2989, 0]
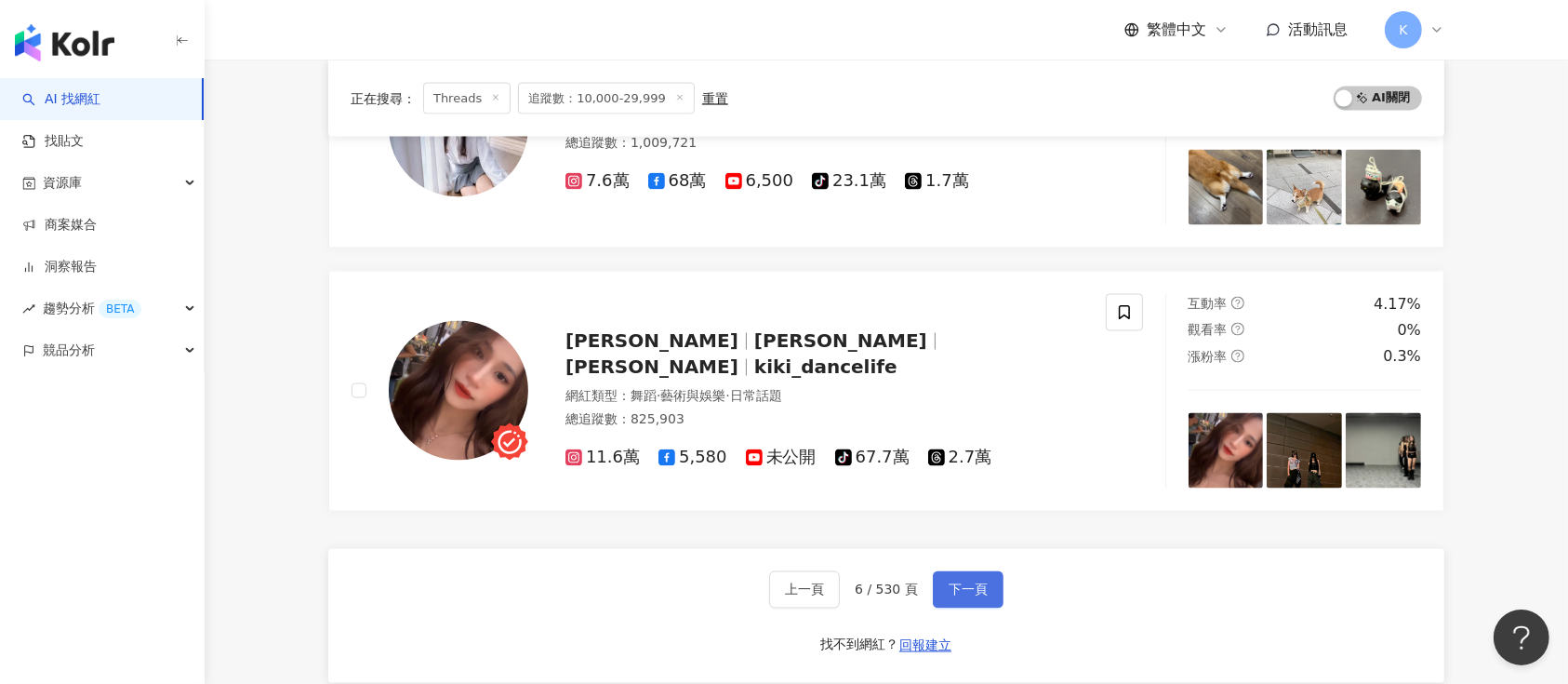
click at [970, 583] on span "下一頁" at bounding box center [968, 589] width 39 height 15
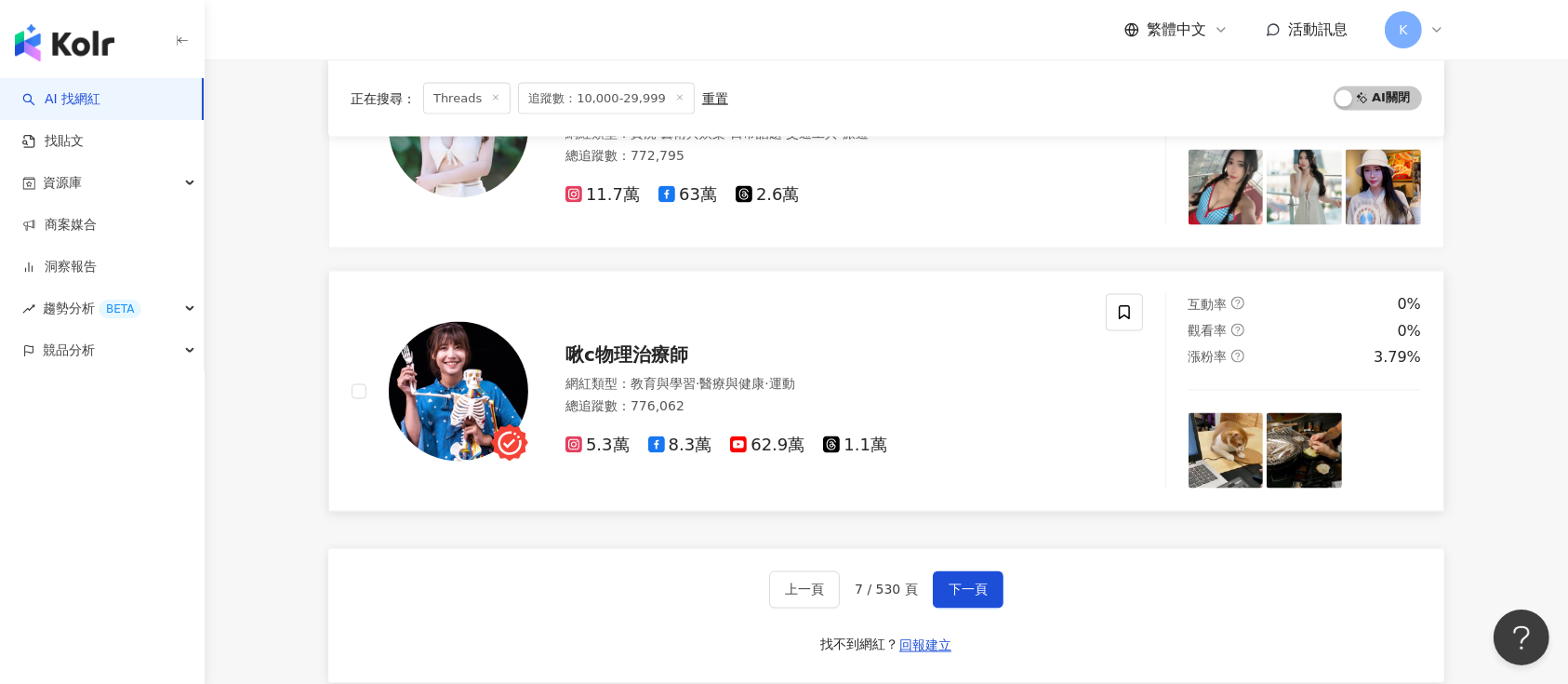
scroll to position [3197, 0]
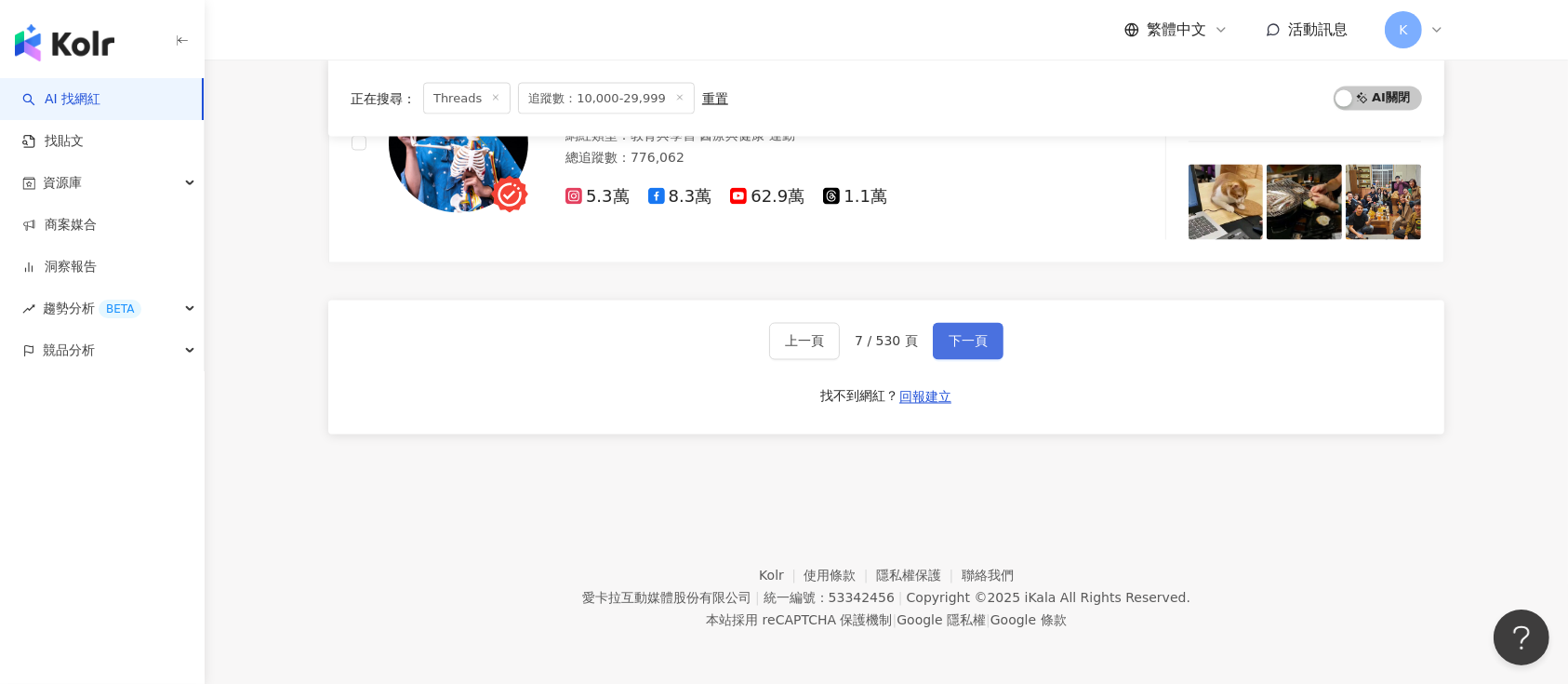
click at [948, 339] on span "下一頁" at bounding box center [968, 341] width 39 height 15
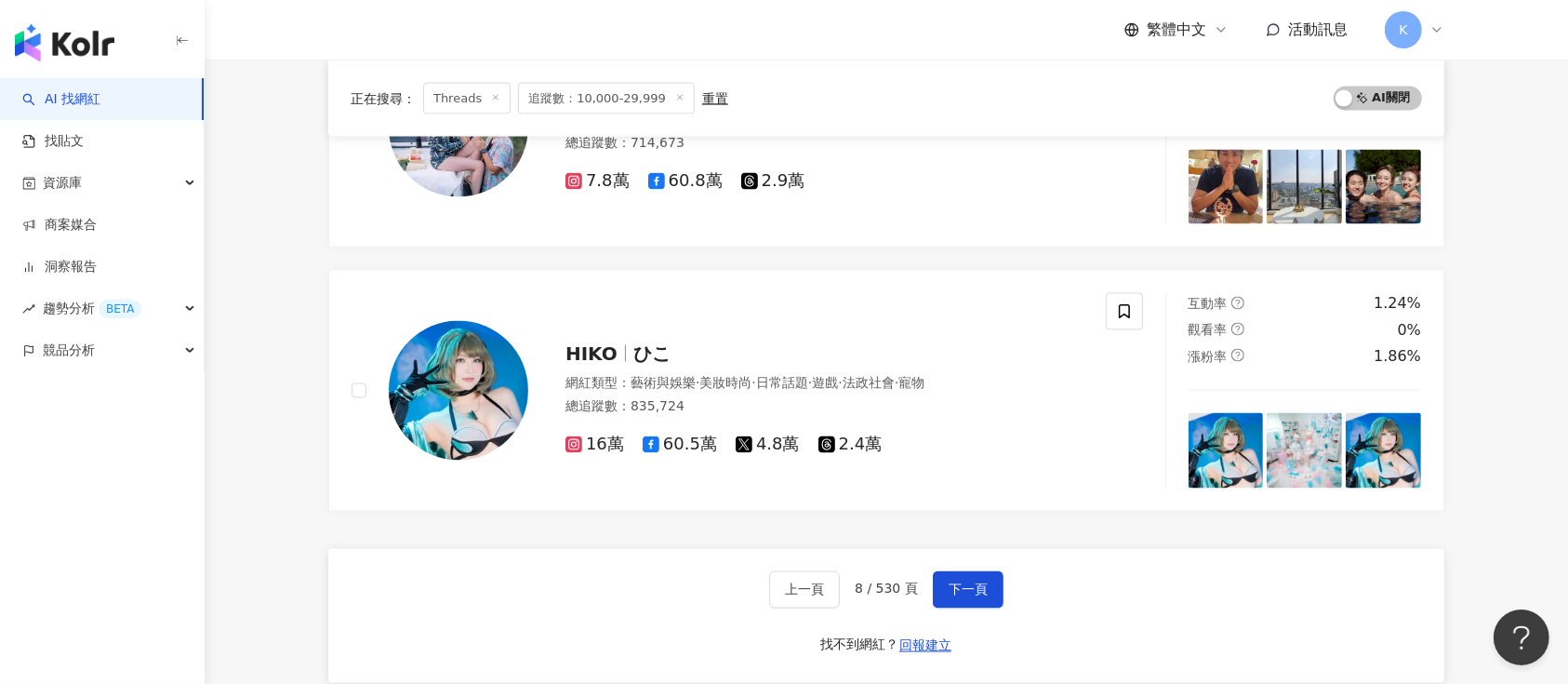
scroll to position [3181, 0]
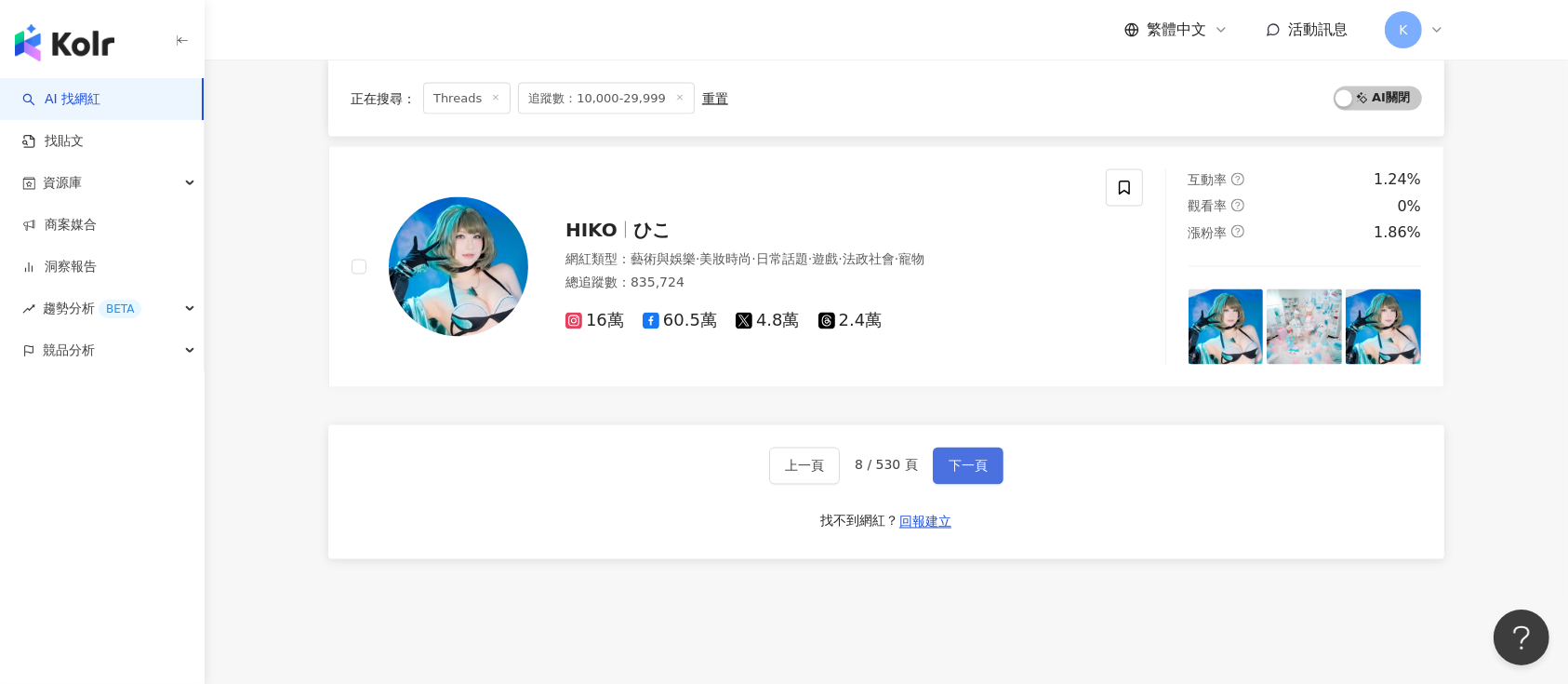
click at [955, 460] on span "下一頁" at bounding box center [968, 466] width 39 height 15
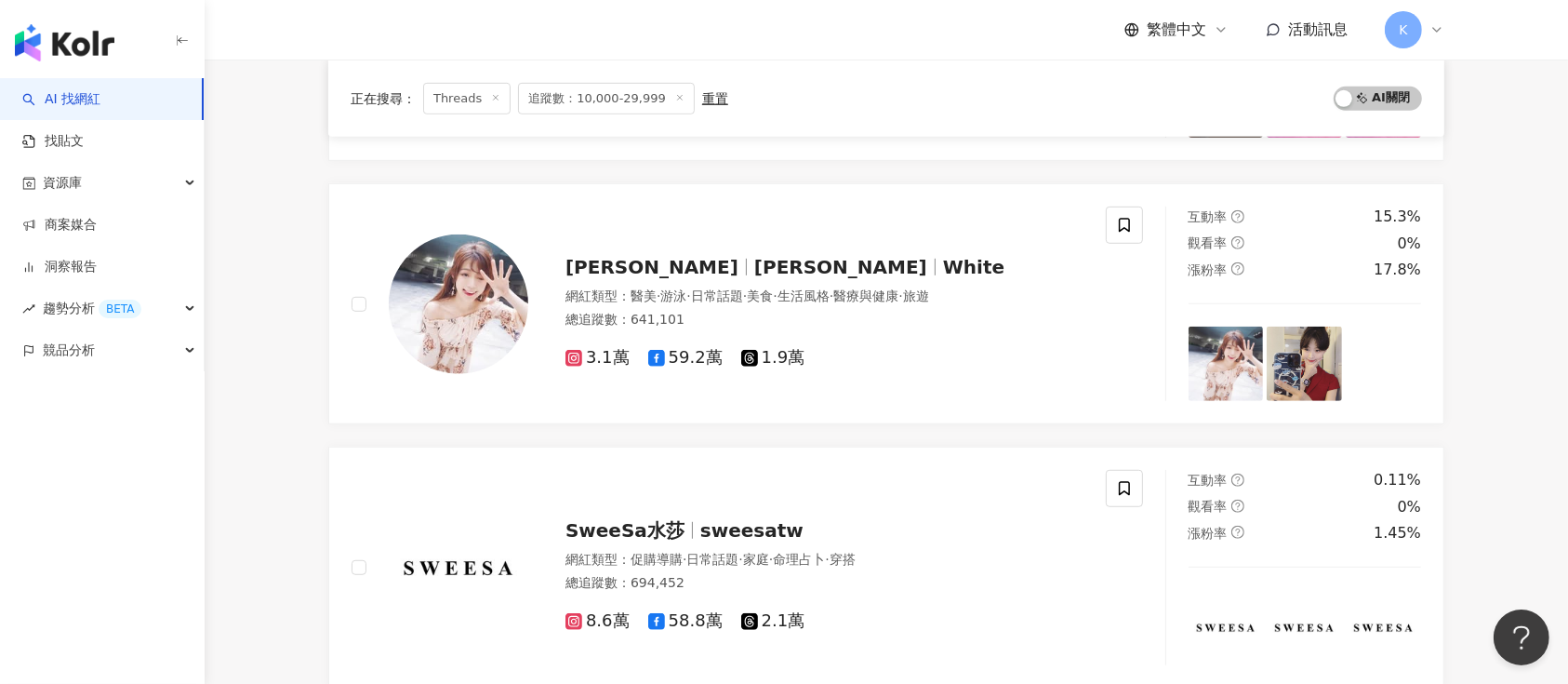
scroll to position [998, 0]
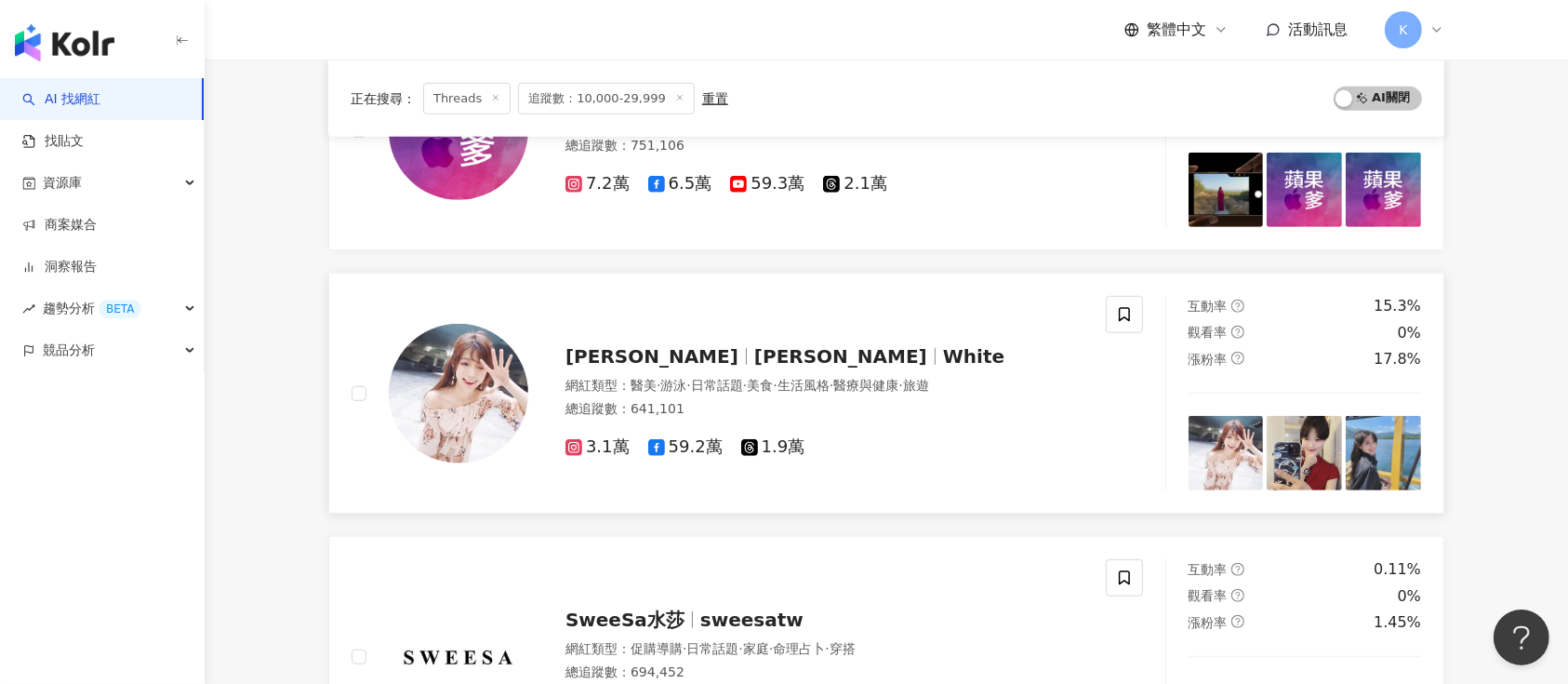
click at [769, 446] on span "1.9萬" at bounding box center [773, 447] width 64 height 20
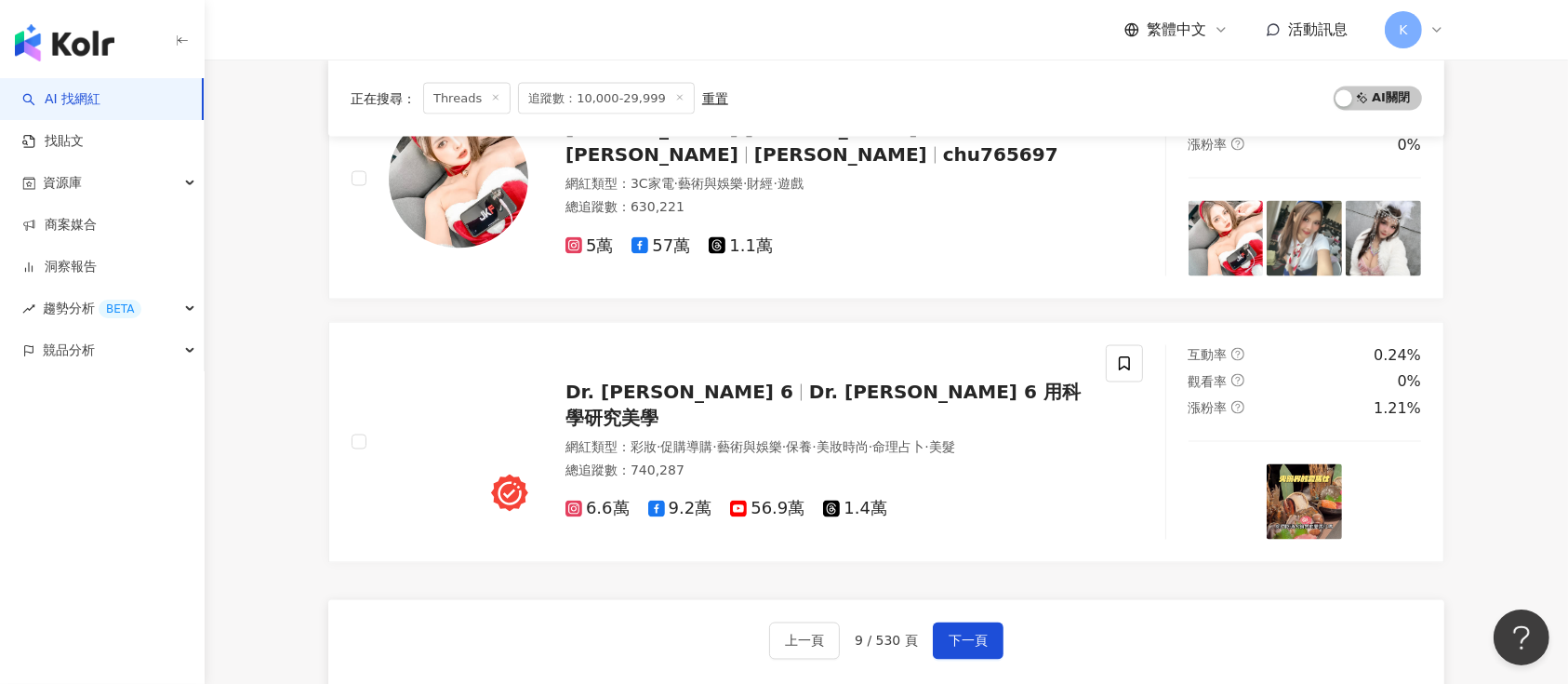
scroll to position [3107, 0]
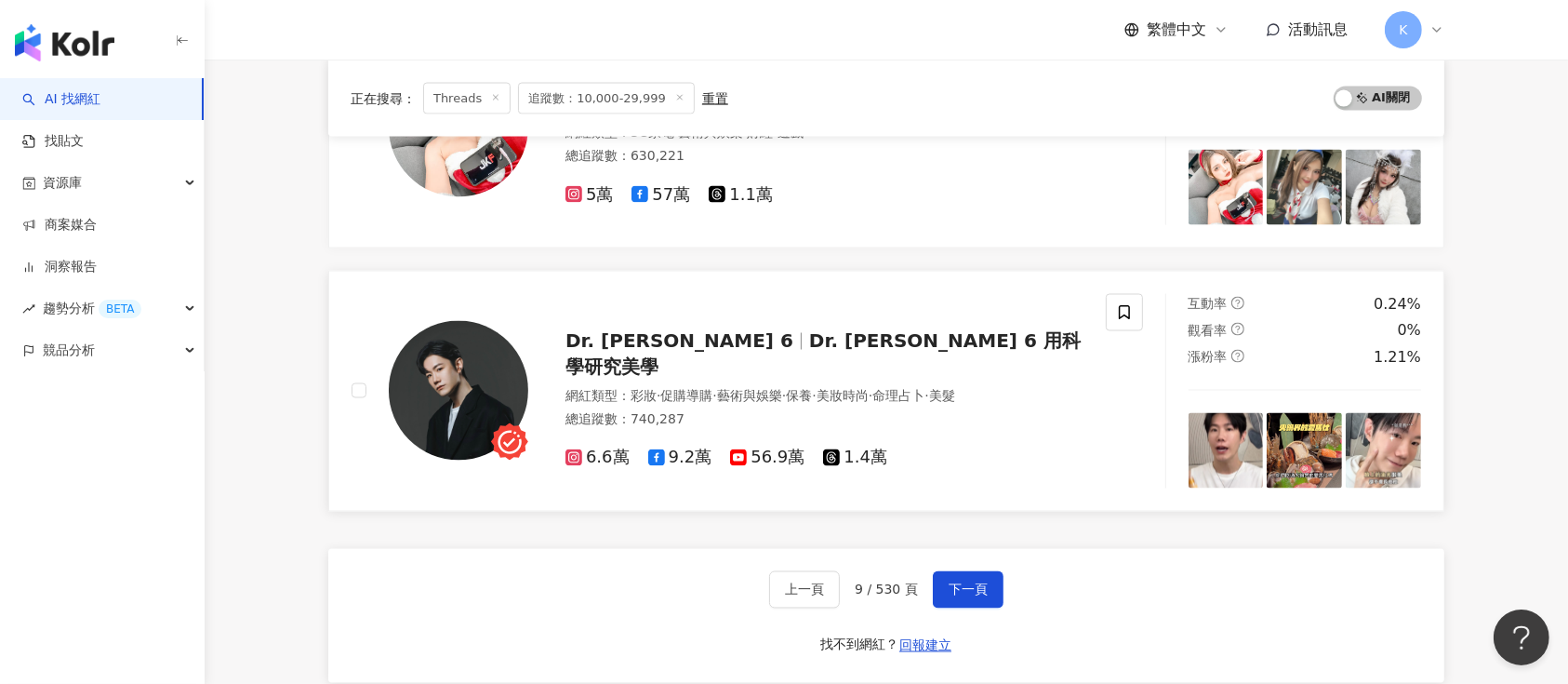
click at [835, 448] on span "1.4萬" at bounding box center [855, 458] width 64 height 20
click at [971, 584] on span "下一頁" at bounding box center [968, 589] width 39 height 15
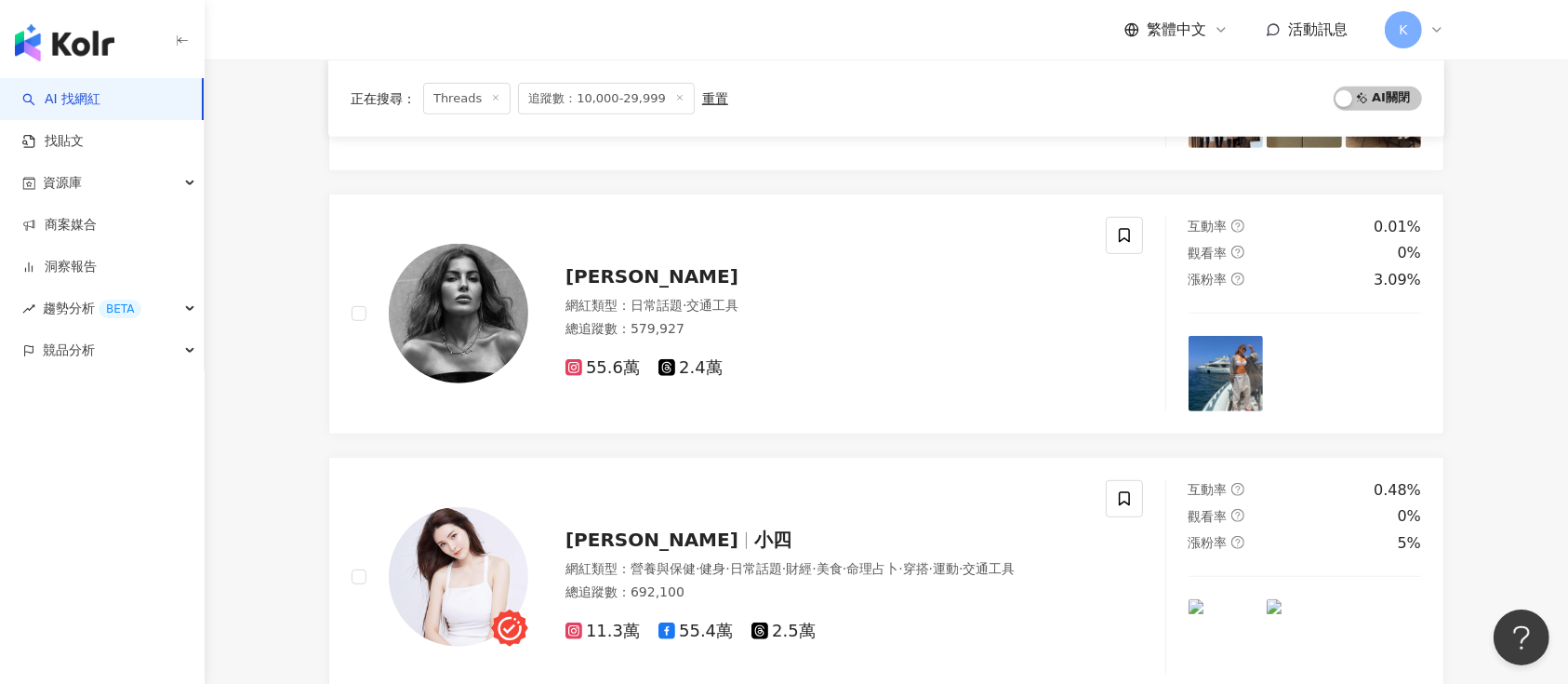
scroll to position [2949, 0]
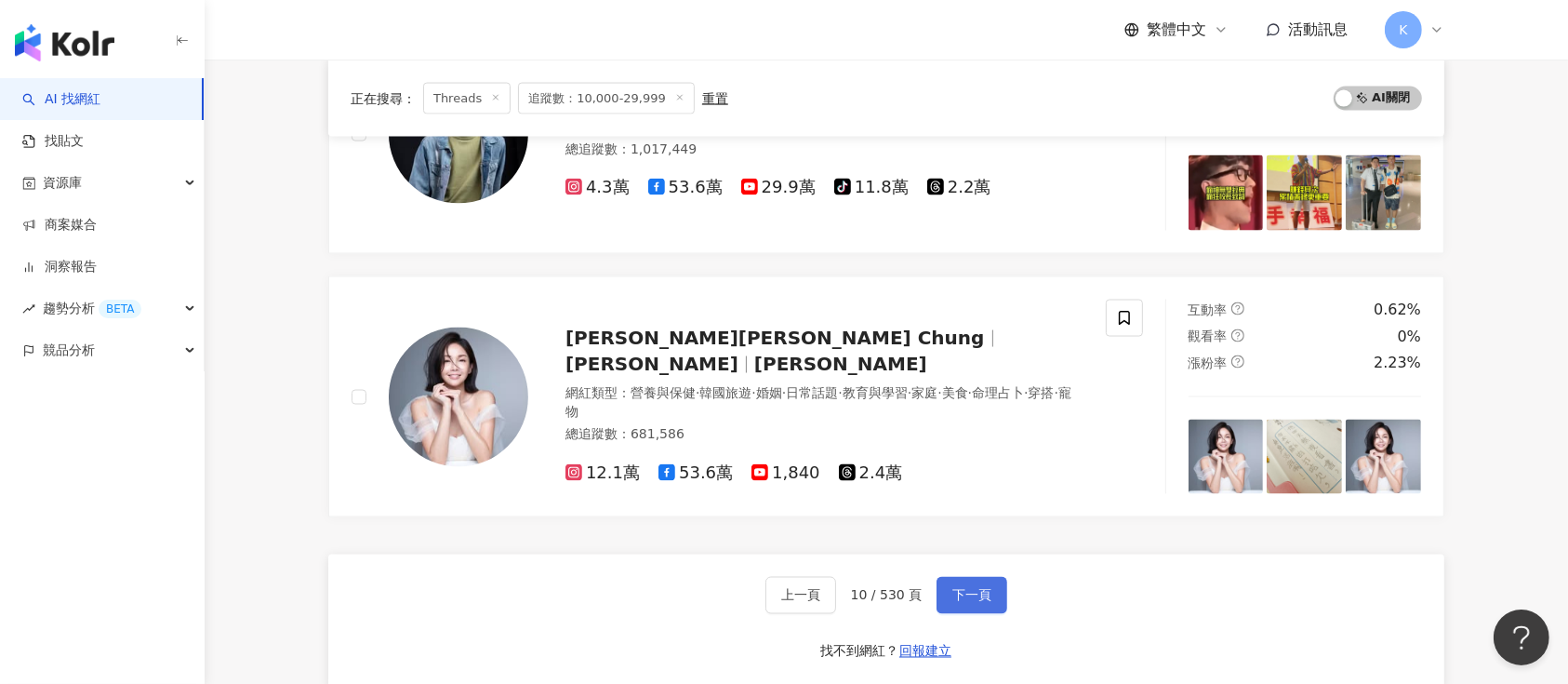
click at [962, 576] on button "下一頁" at bounding box center [972, 595] width 71 height 38
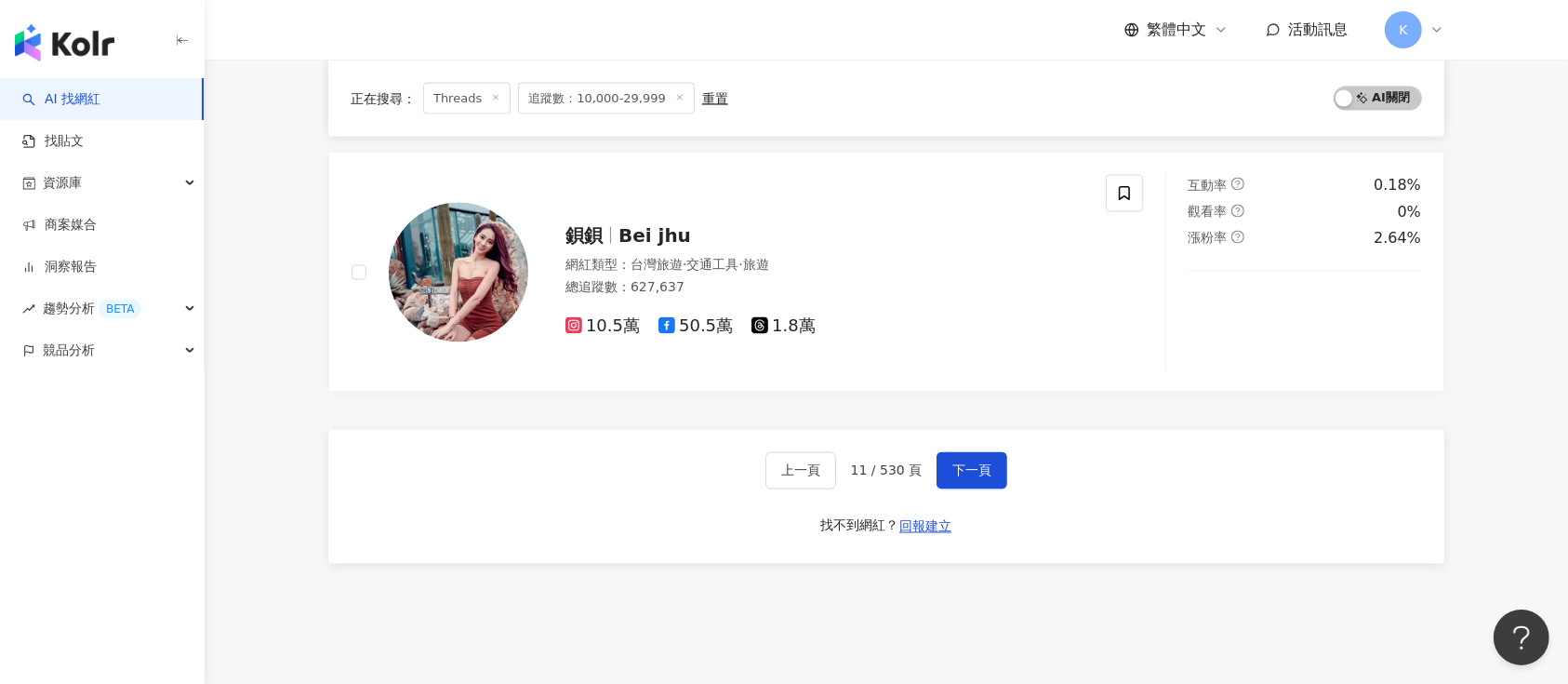
scroll to position [3074, 0]
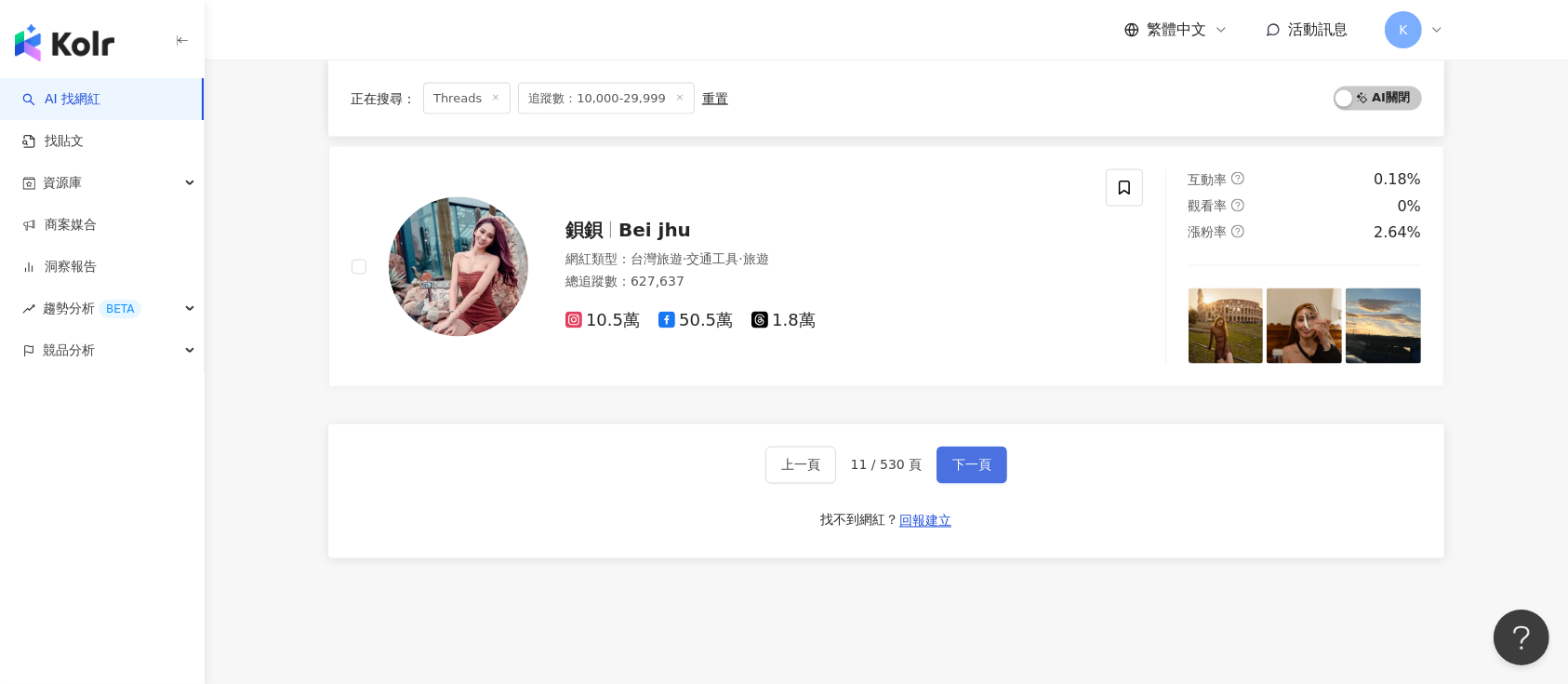
click at [978, 459] on span "下一頁" at bounding box center [972, 465] width 39 height 15
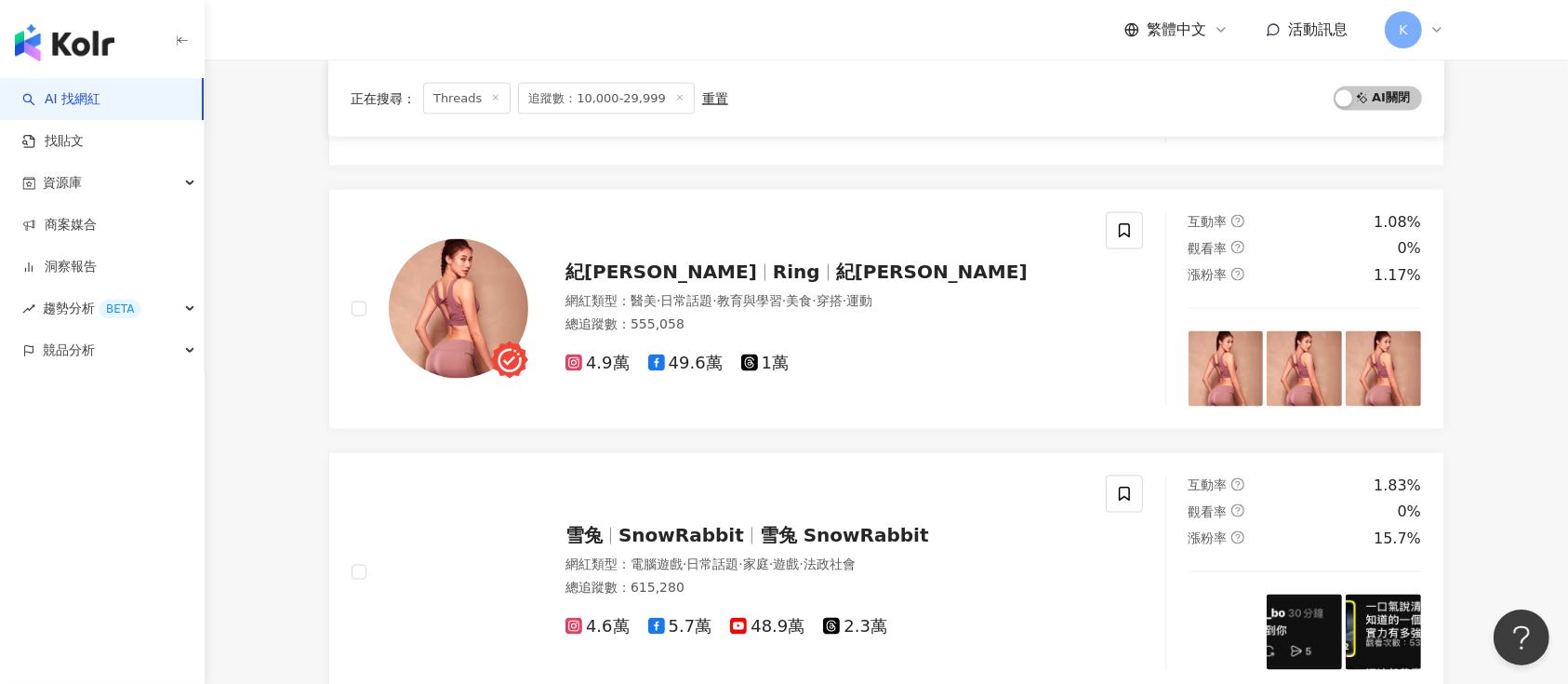
scroll to position [2728, 0]
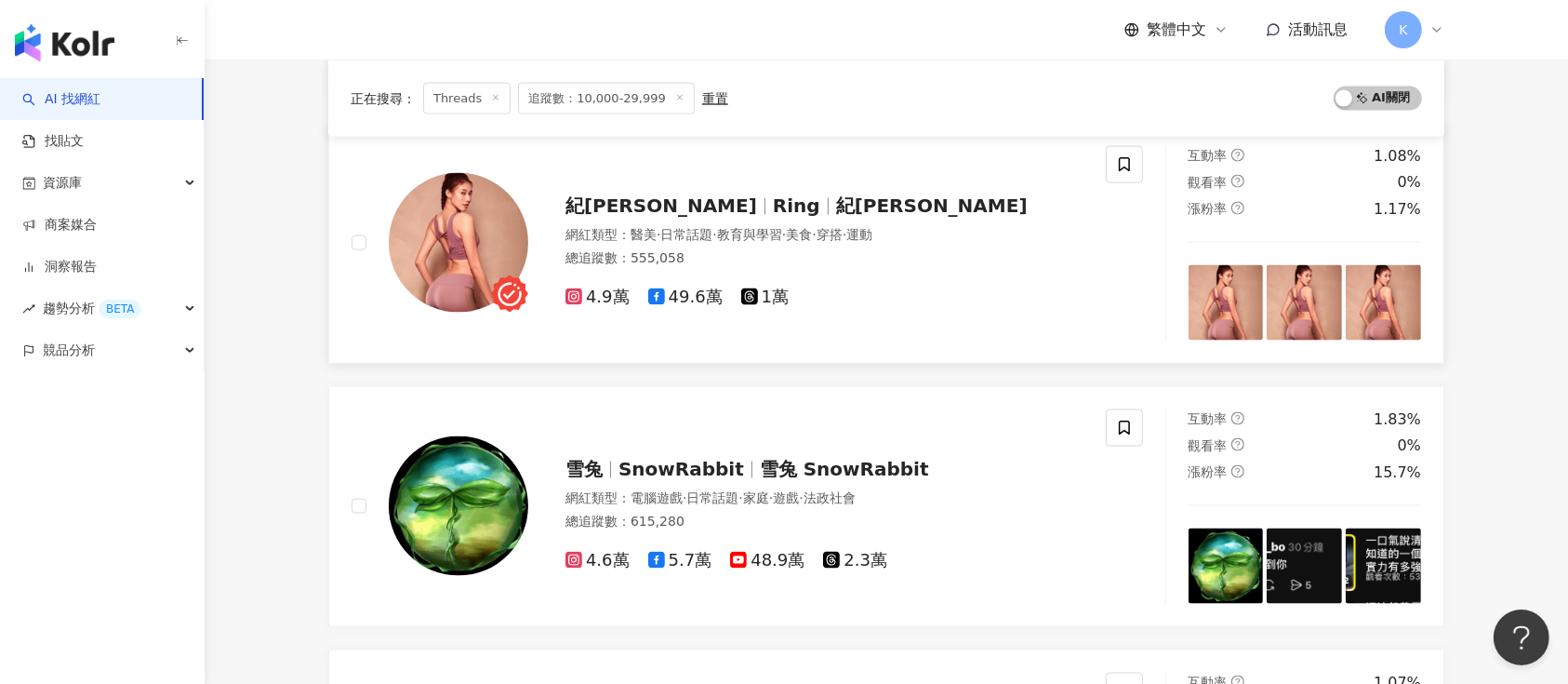
click at [773, 212] on span "Ring" at bounding box center [796, 205] width 47 height 23
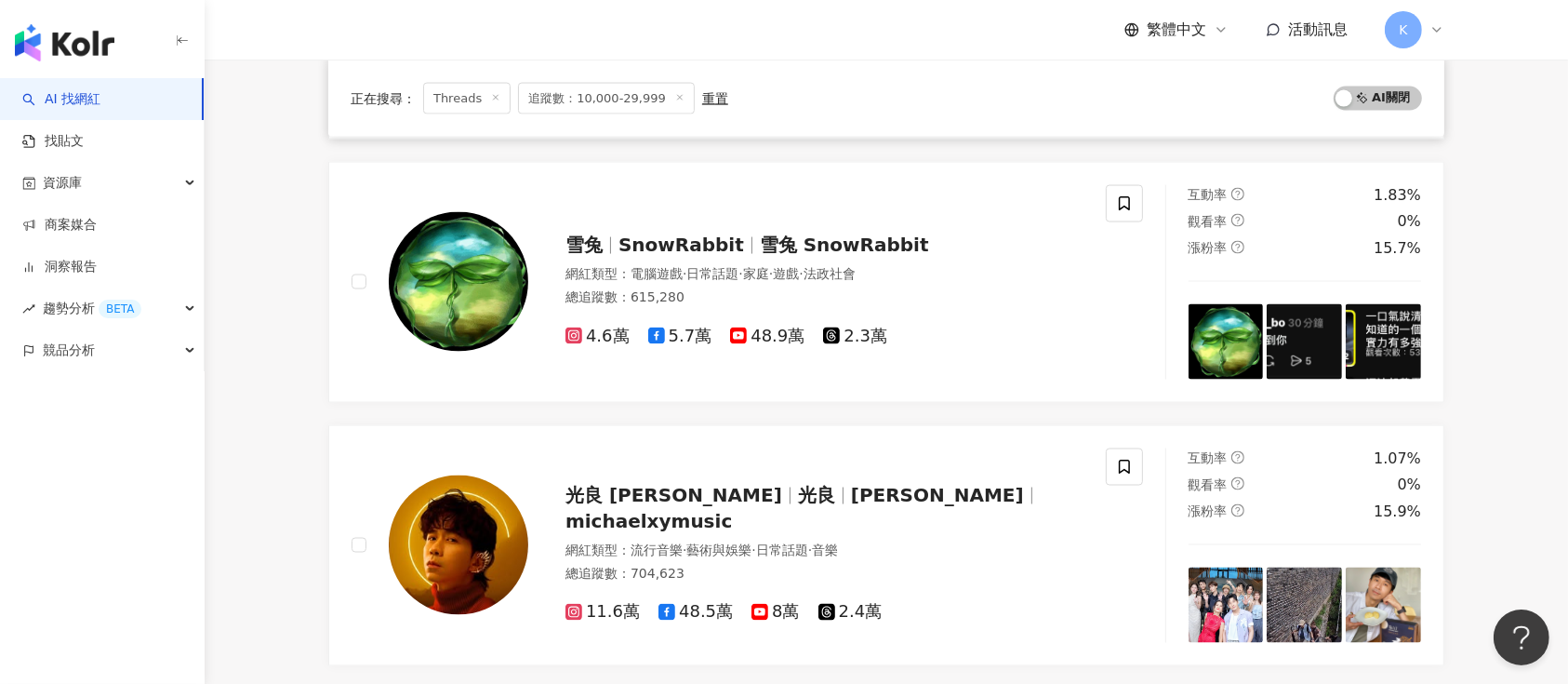
scroll to position [2977, 0]
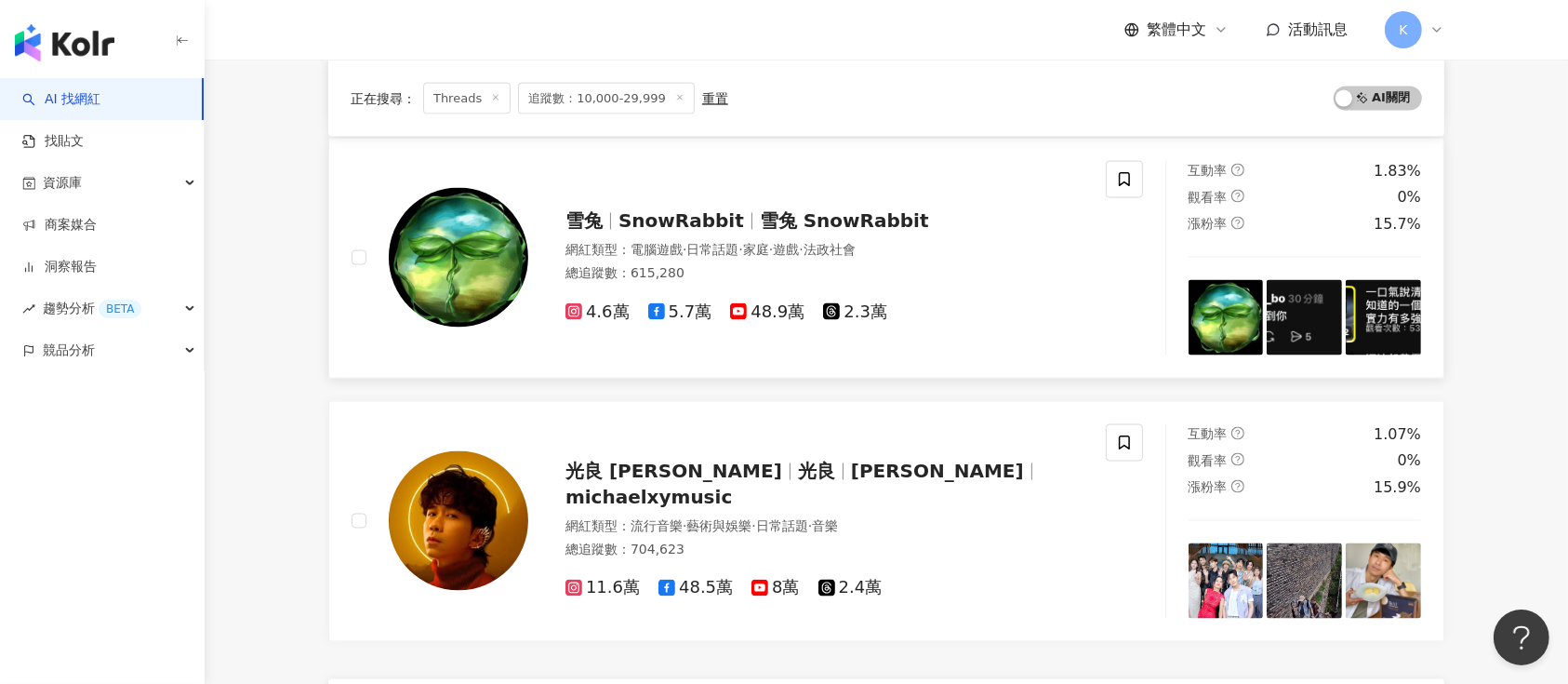
click at [686, 221] on span "SnowRabbit" at bounding box center [681, 220] width 125 height 23
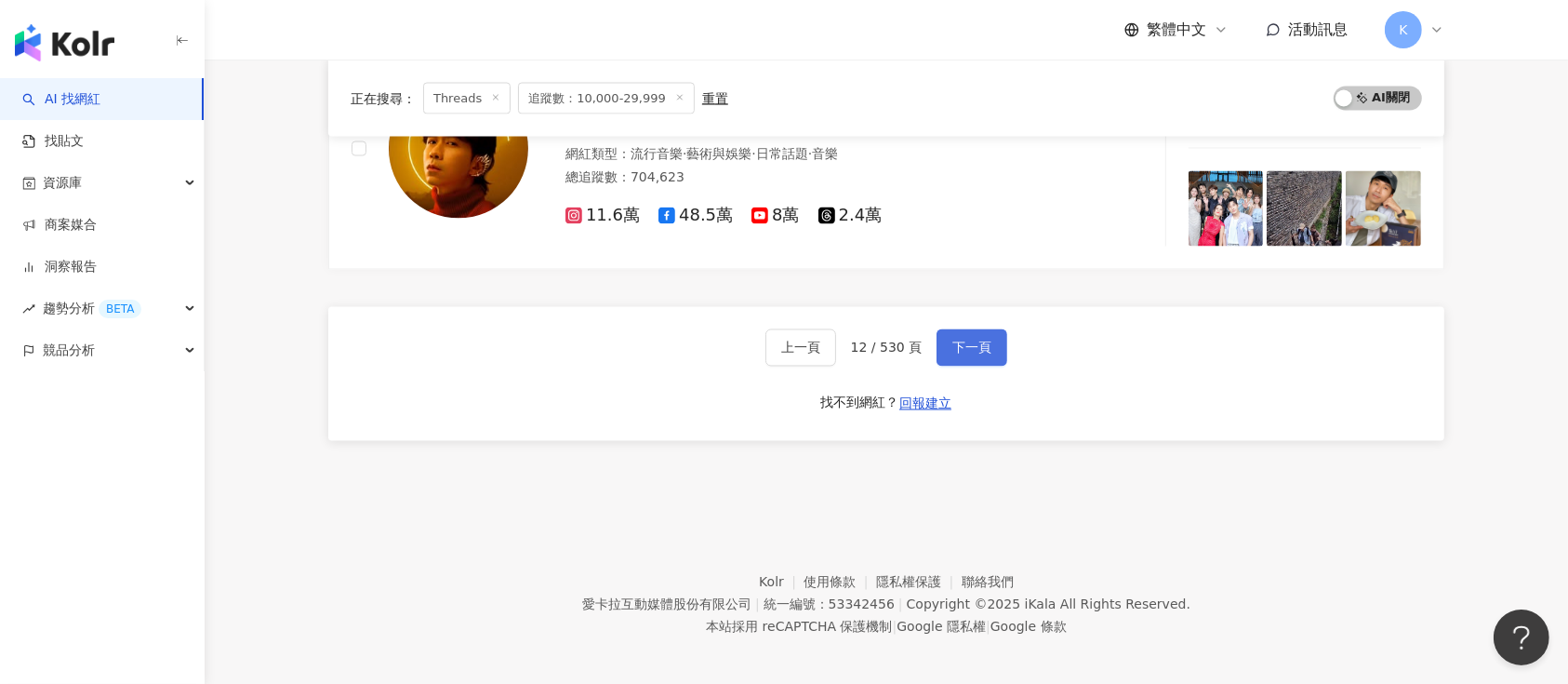
click at [975, 346] on span "下一頁" at bounding box center [972, 347] width 39 height 15
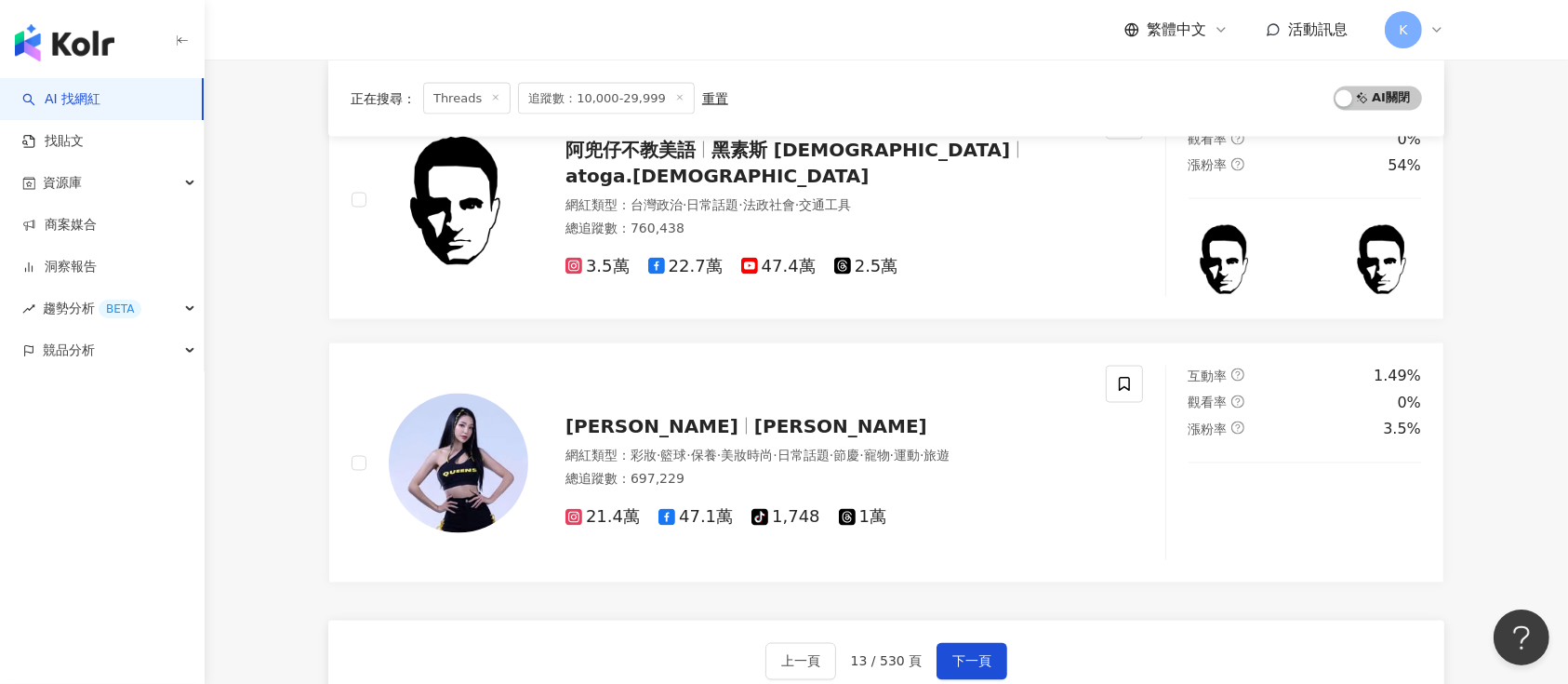
scroll to position [3245, 0]
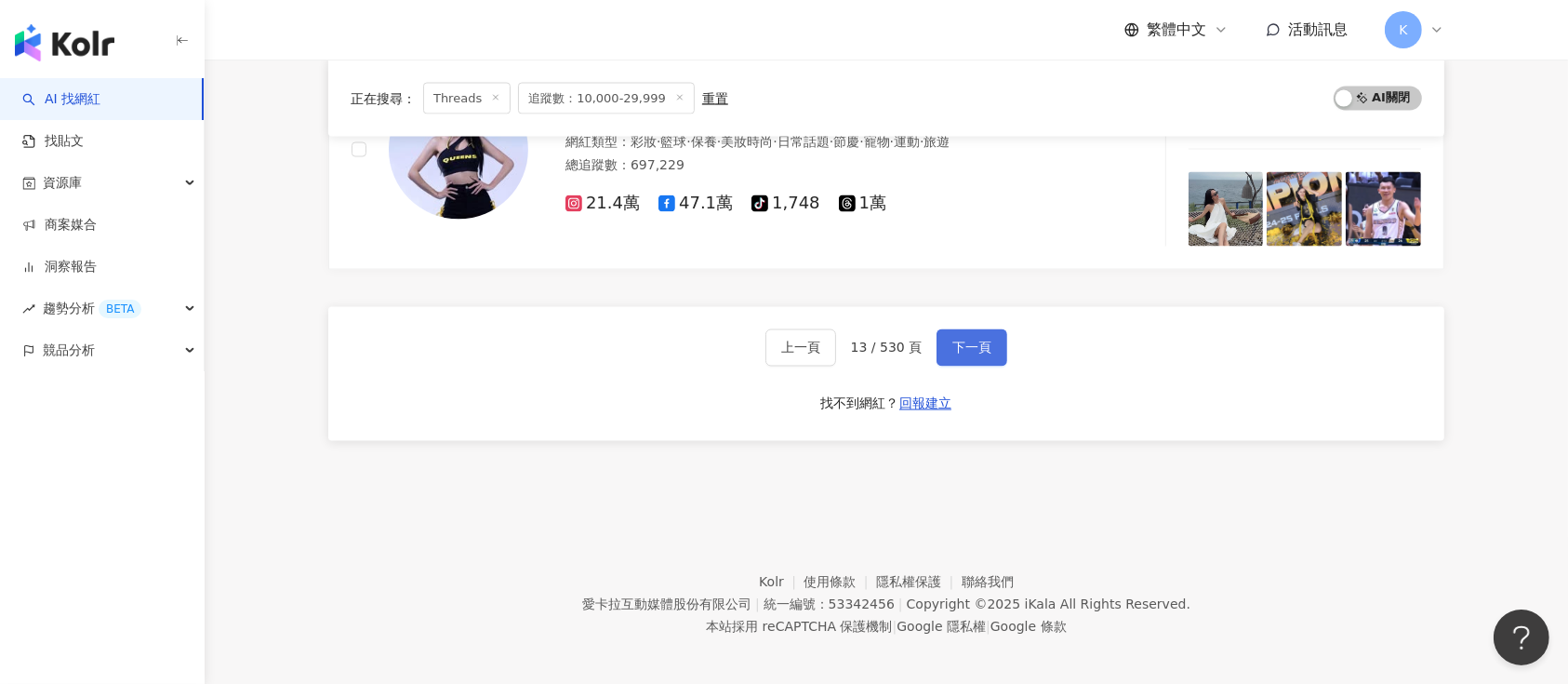
click at [974, 341] on span "下一頁" at bounding box center [972, 347] width 39 height 15
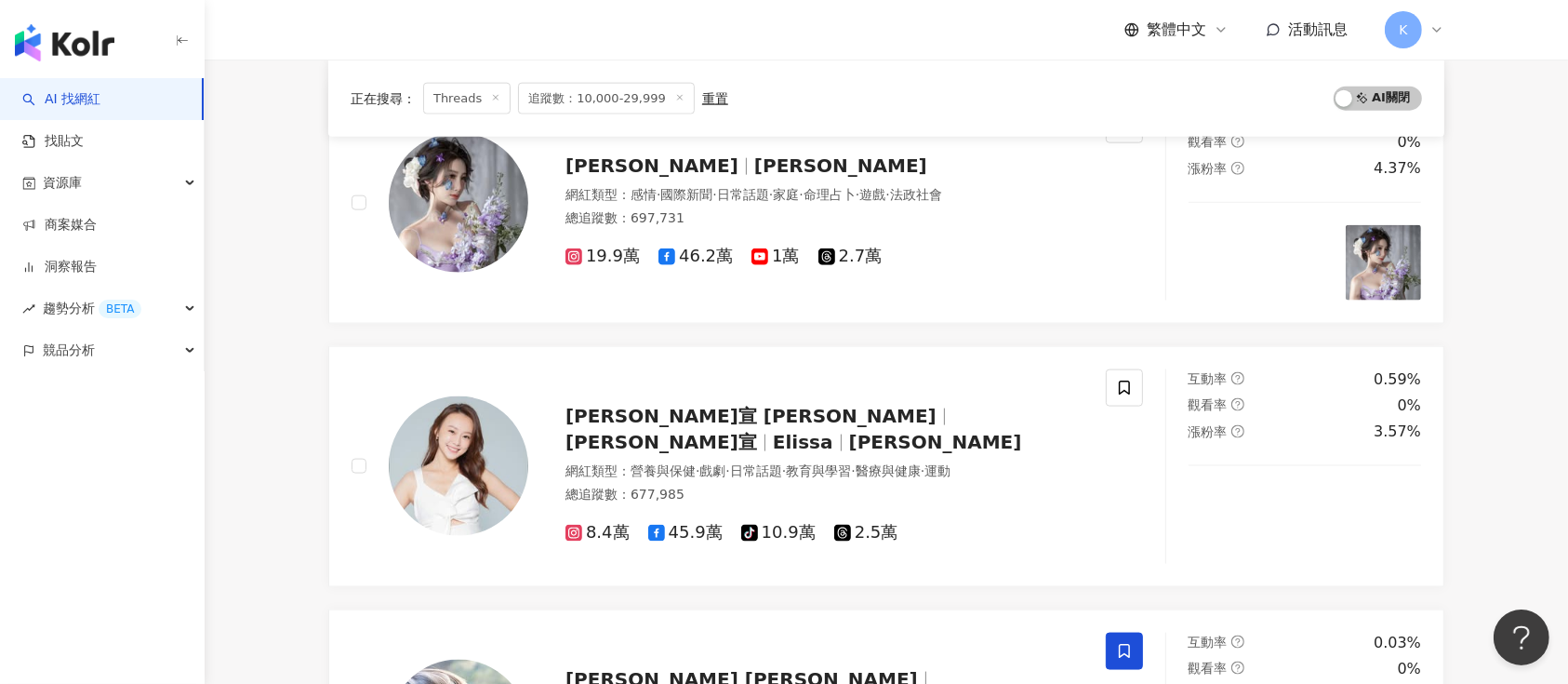
scroll to position [2322, 0]
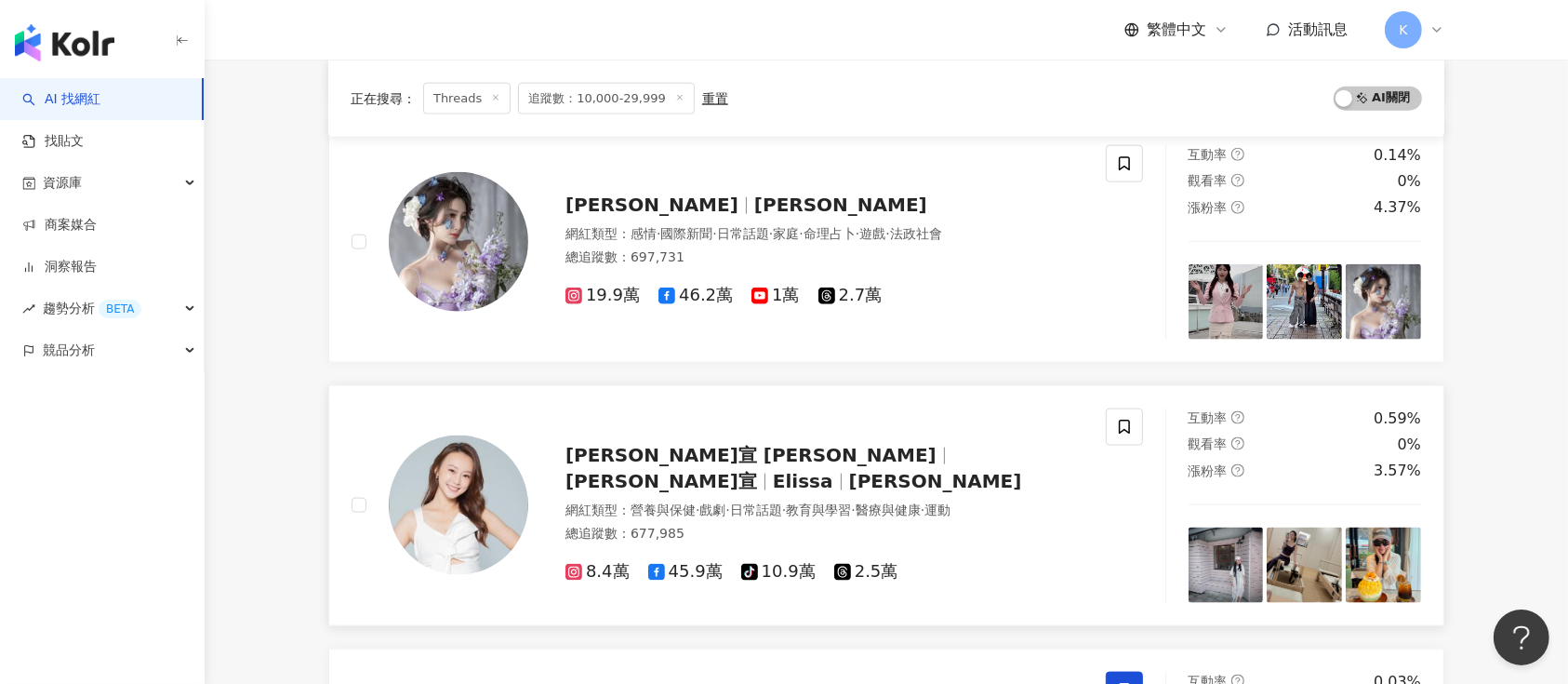
click at [655, 445] on span "璟宣 Elissa" at bounding box center [751, 455] width 371 height 23
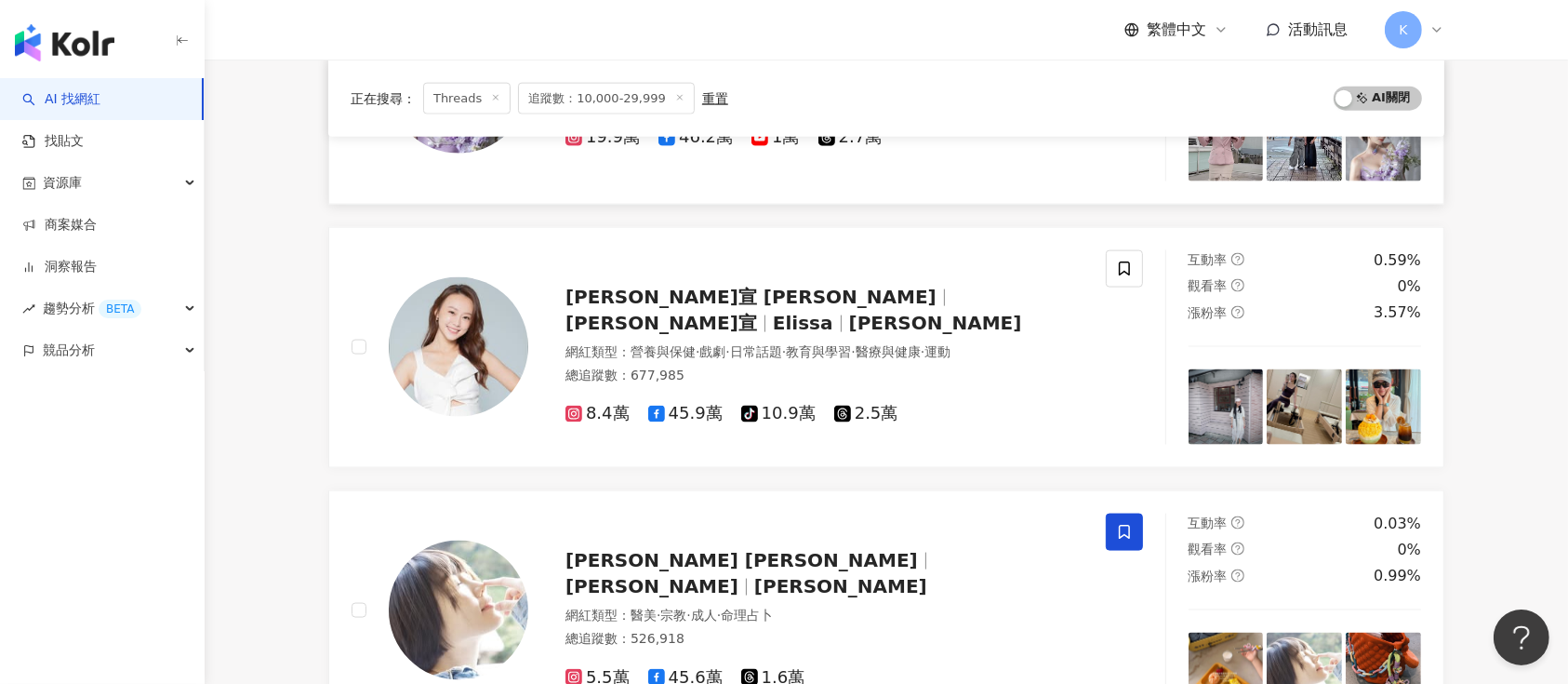
scroll to position [2570, 0]
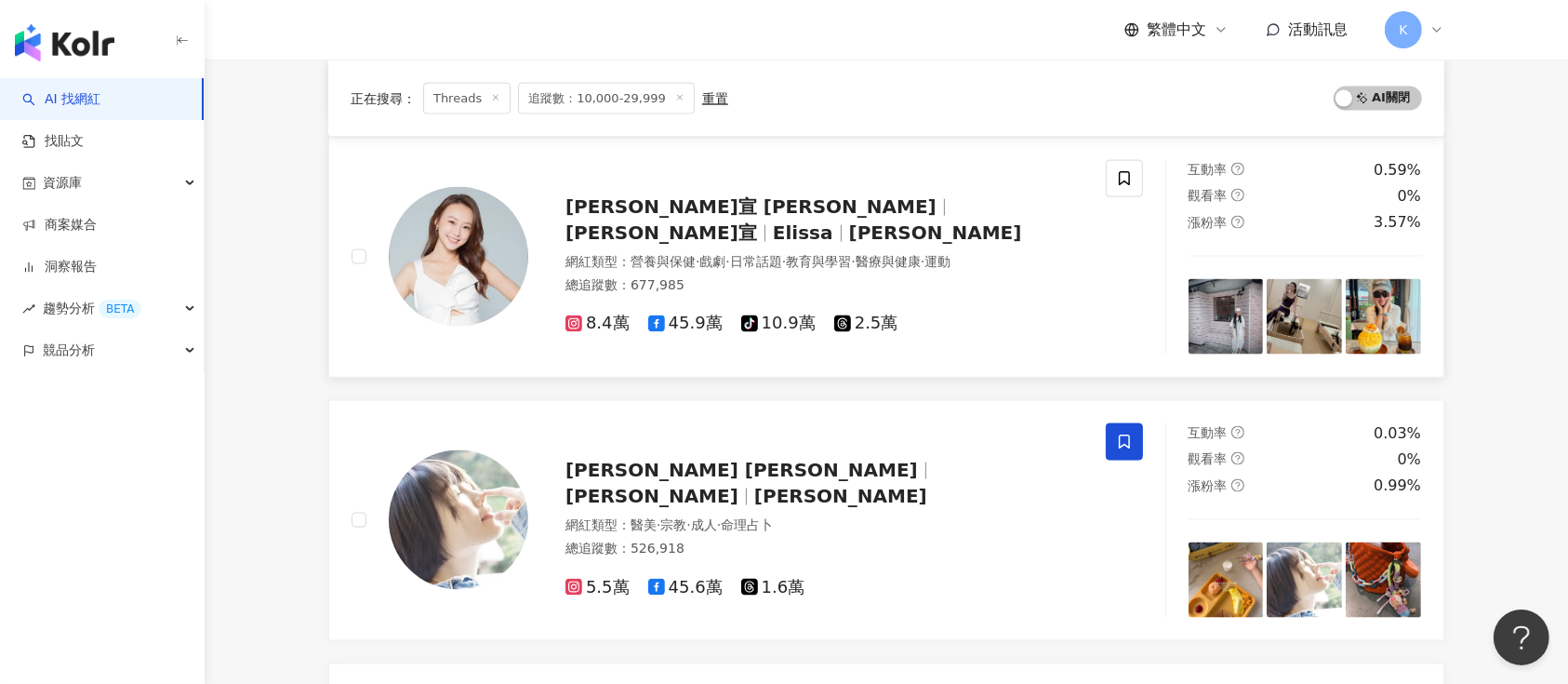
click at [640, 197] on span "璟宣 Elissa" at bounding box center [751, 206] width 371 height 23
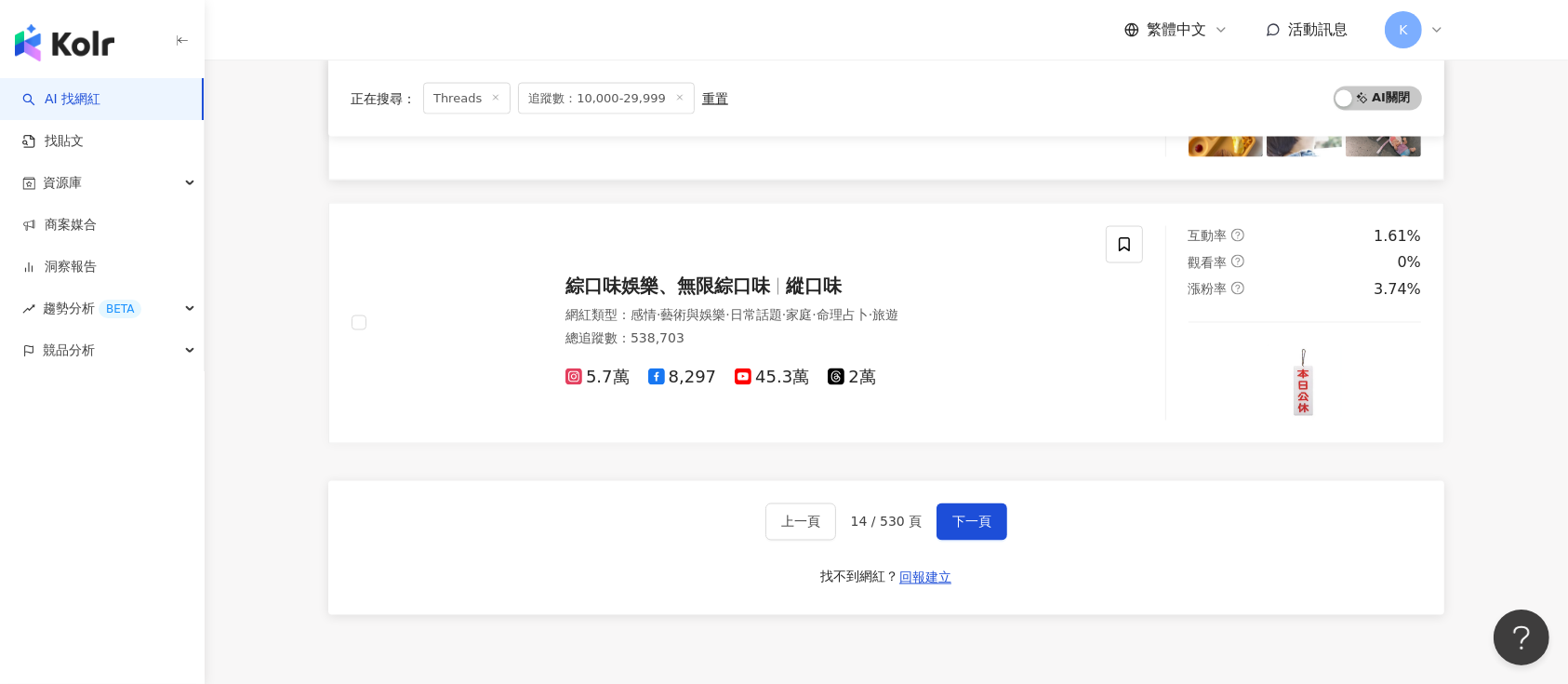
scroll to position [3191, 0]
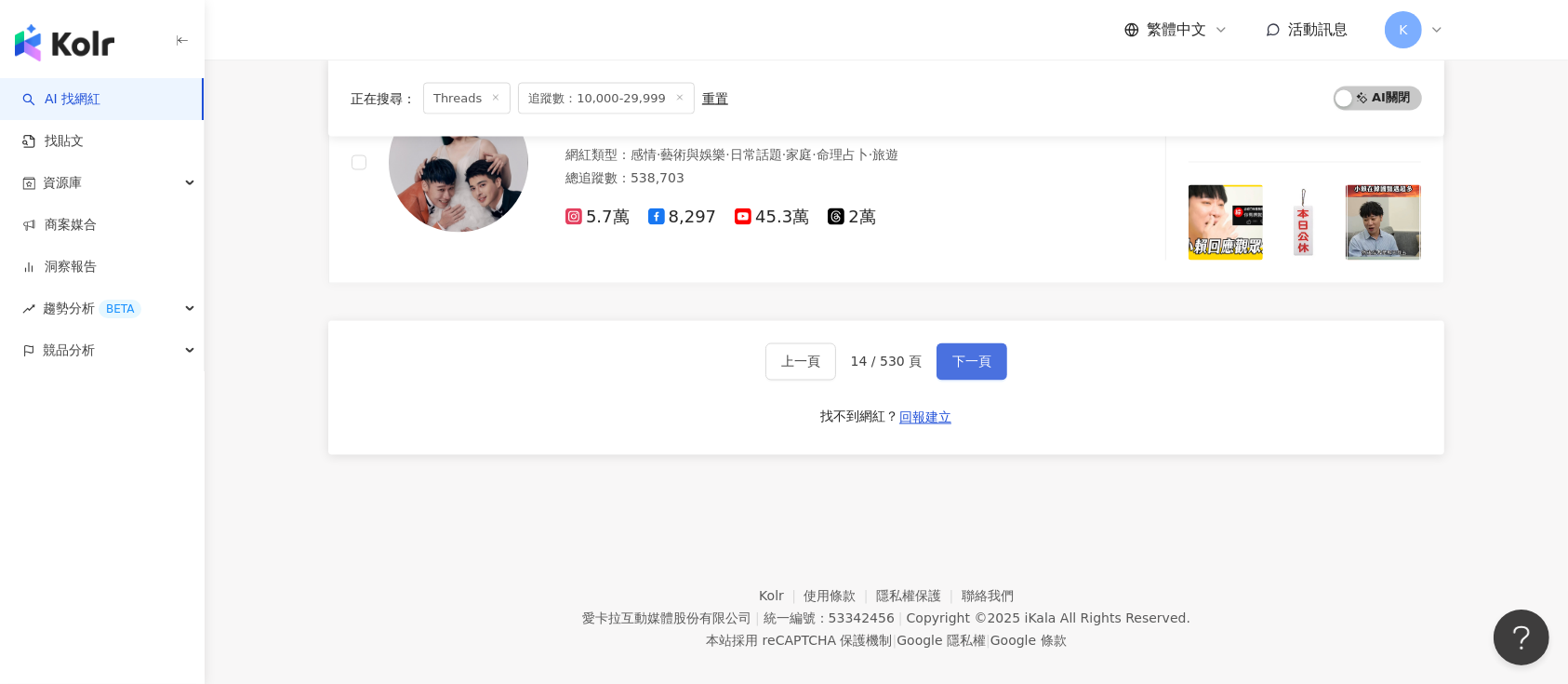
click at [967, 354] on span "下一頁" at bounding box center [972, 361] width 39 height 15
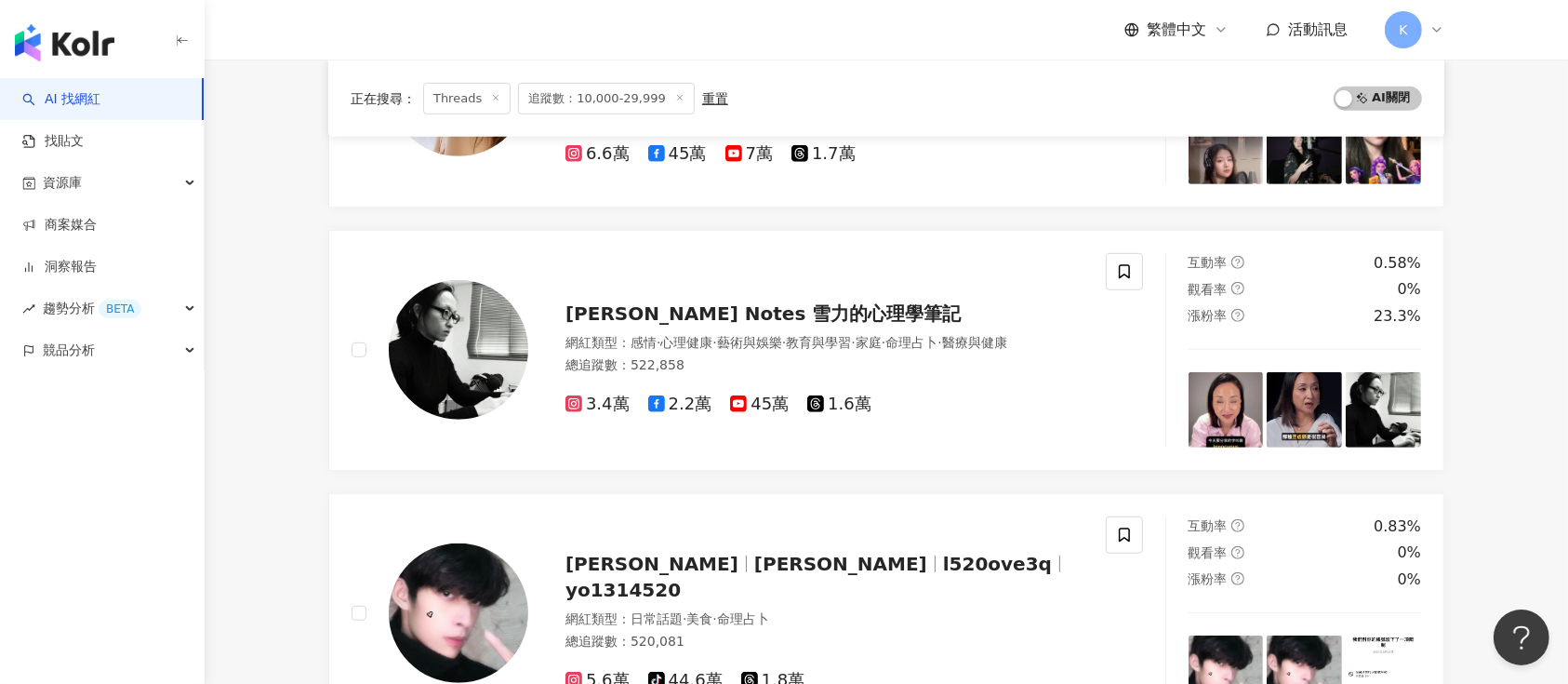
scroll to position [992, 0]
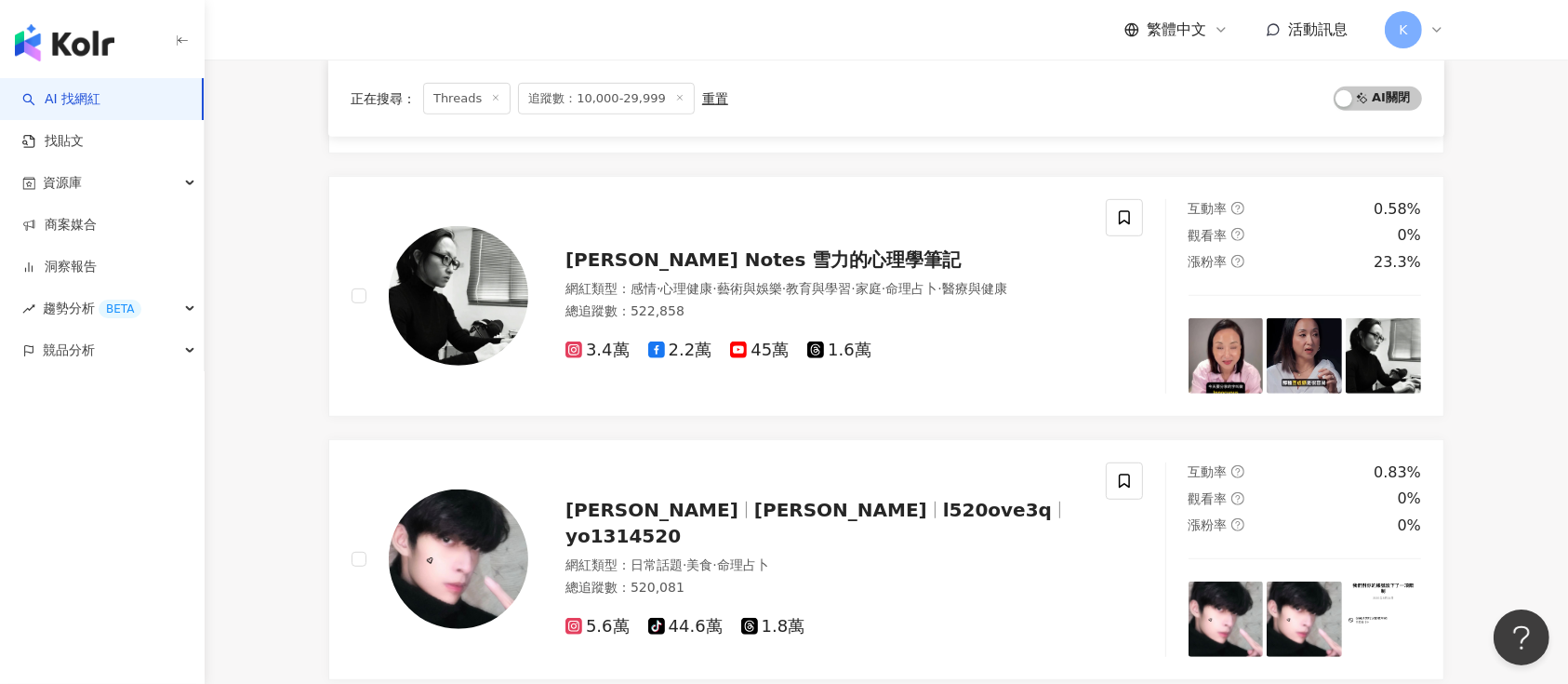
click at [873, 341] on div "3.4萬 2.2萬 45萬 1.6萬" at bounding box center [824, 350] width 518 height 21
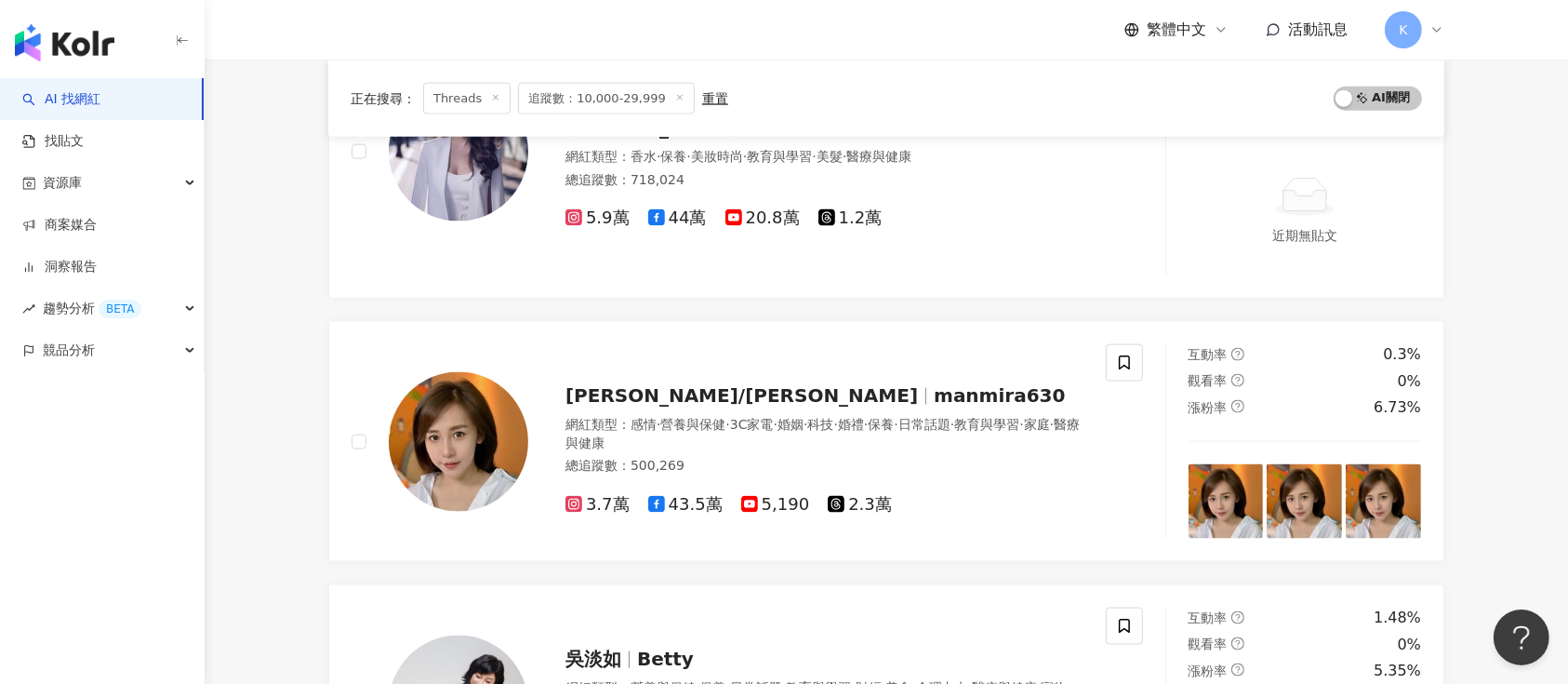
scroll to position [2605, 0]
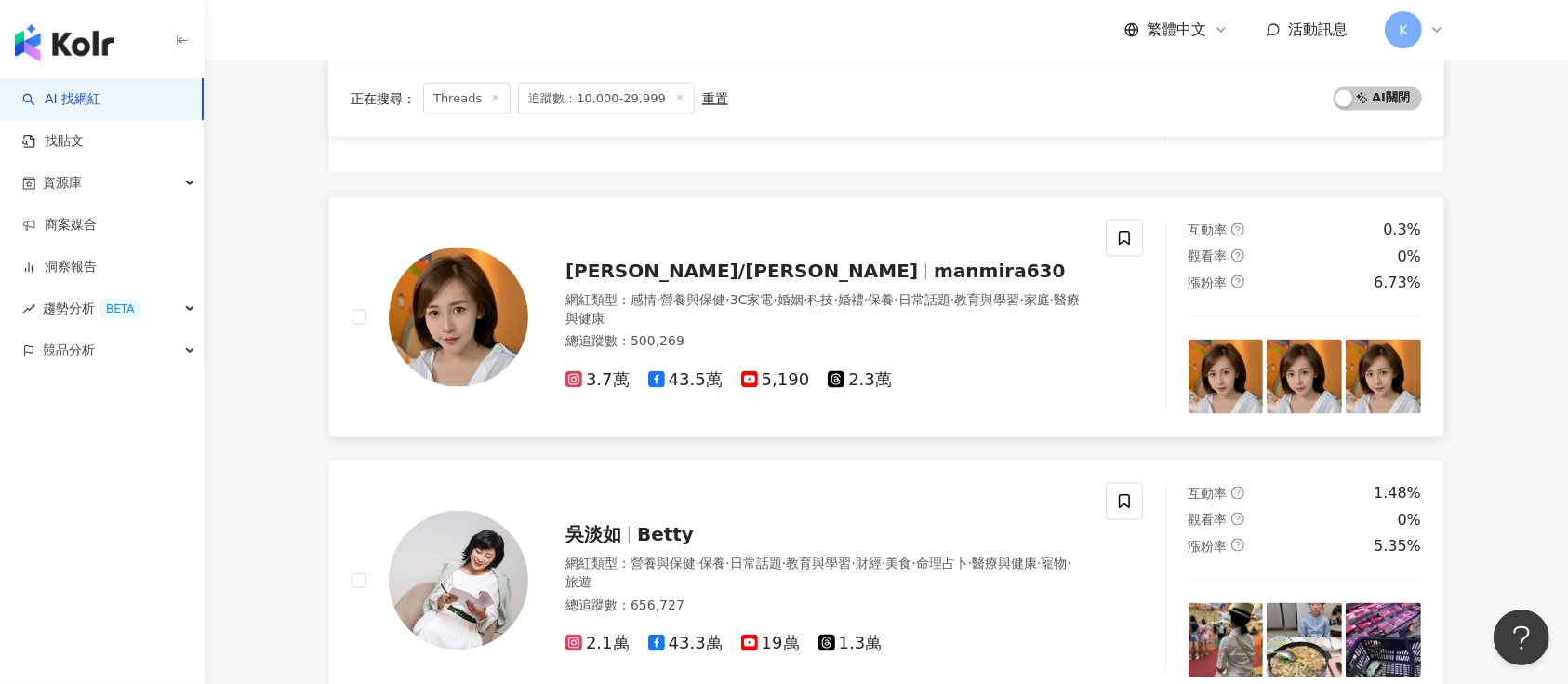
click at [879, 348] on div "網紅類型 ： 感情 · 營養與保健 · 3C家電 · 婚姻 · 科技 · 婚禮 · 保養 · 日常話題 · 教育與學習 · 家庭 · 醫療與健康 總追蹤數 ：…" at bounding box center [824, 323] width 518 height 64
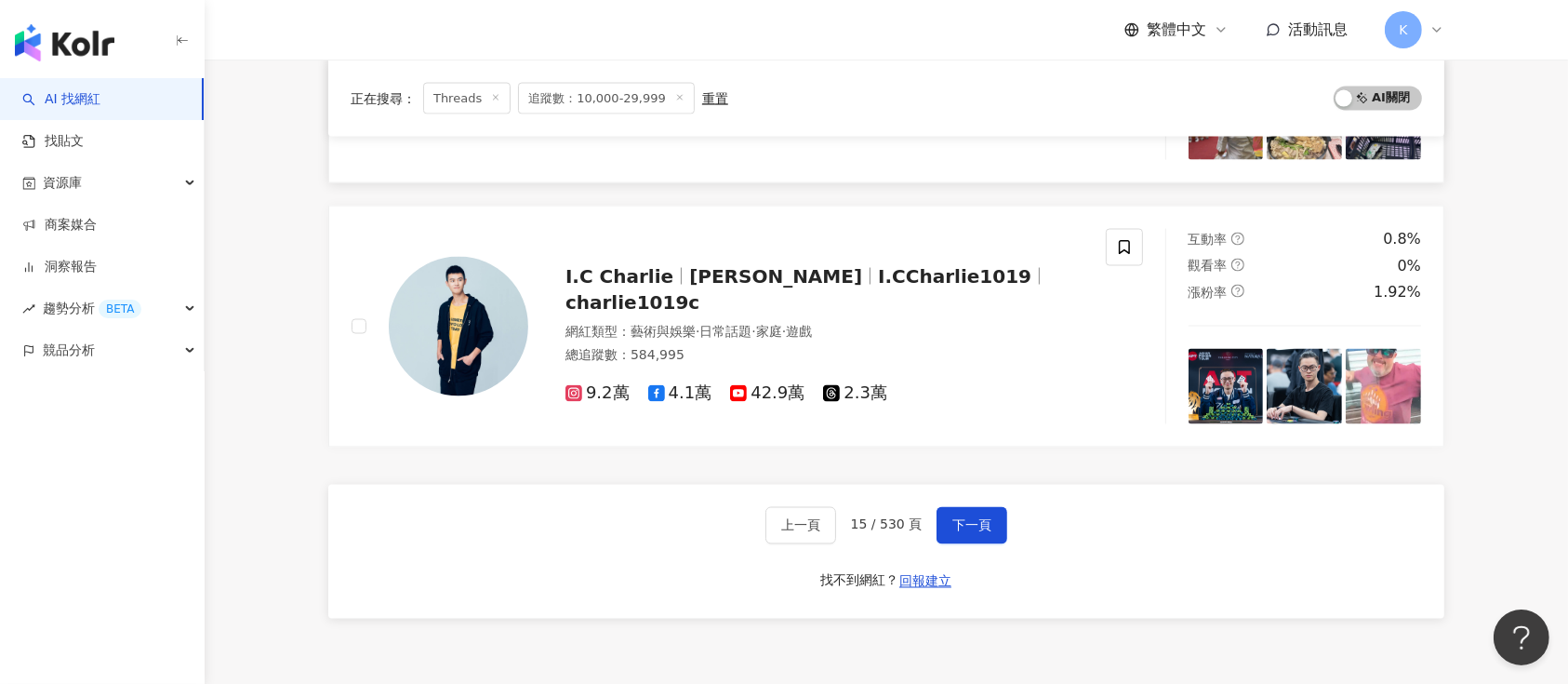
scroll to position [3225, 0]
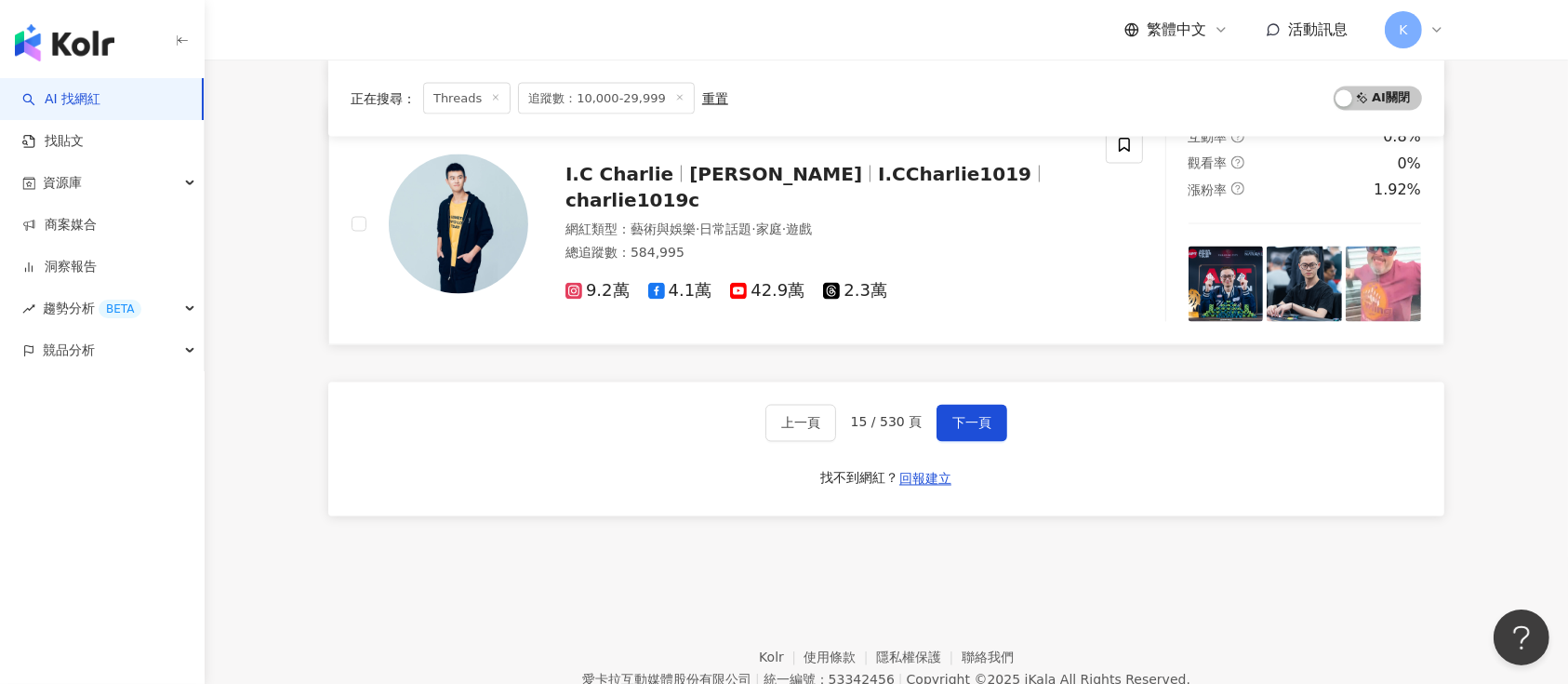
click at [859, 281] on span "2.3萬" at bounding box center [855, 291] width 64 height 20
click at [959, 421] on span "下一頁" at bounding box center [972, 422] width 39 height 15
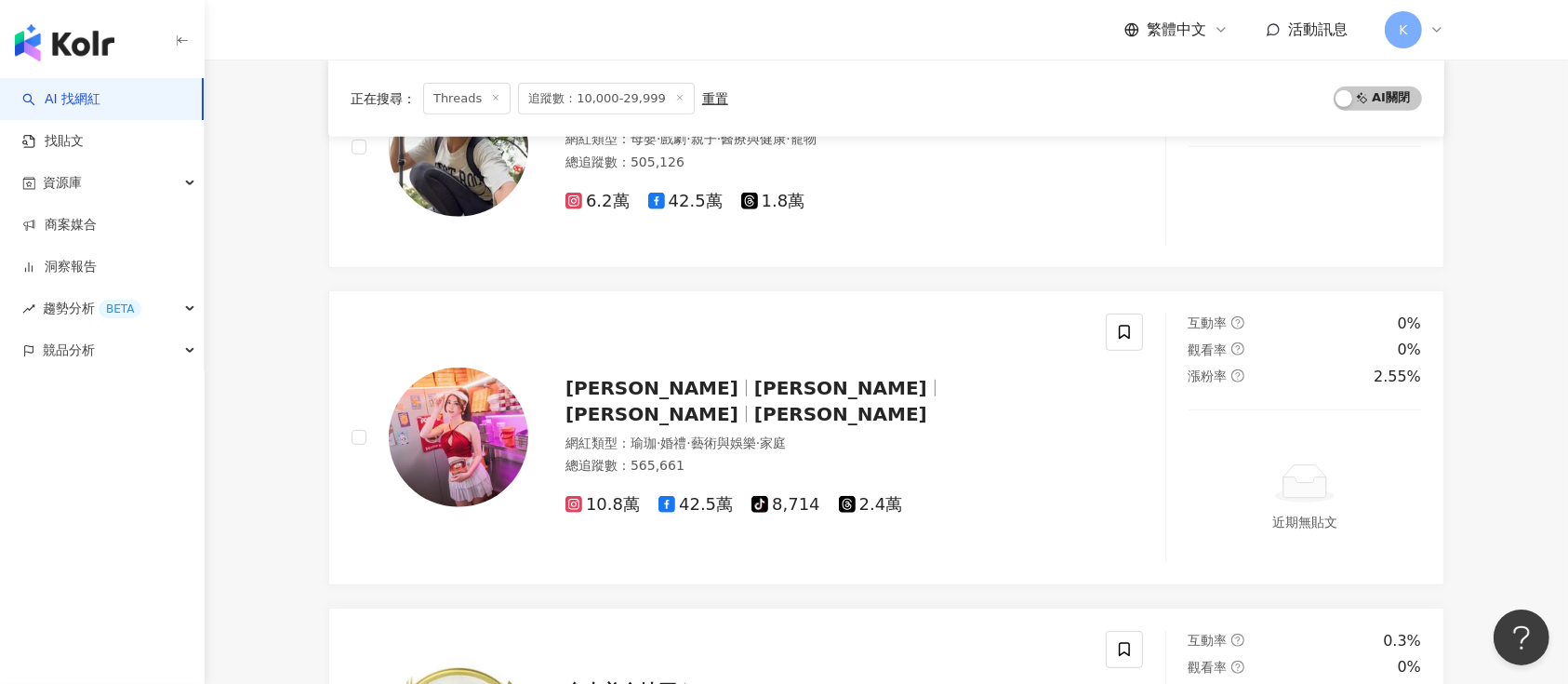
scroll to position [3170, 0]
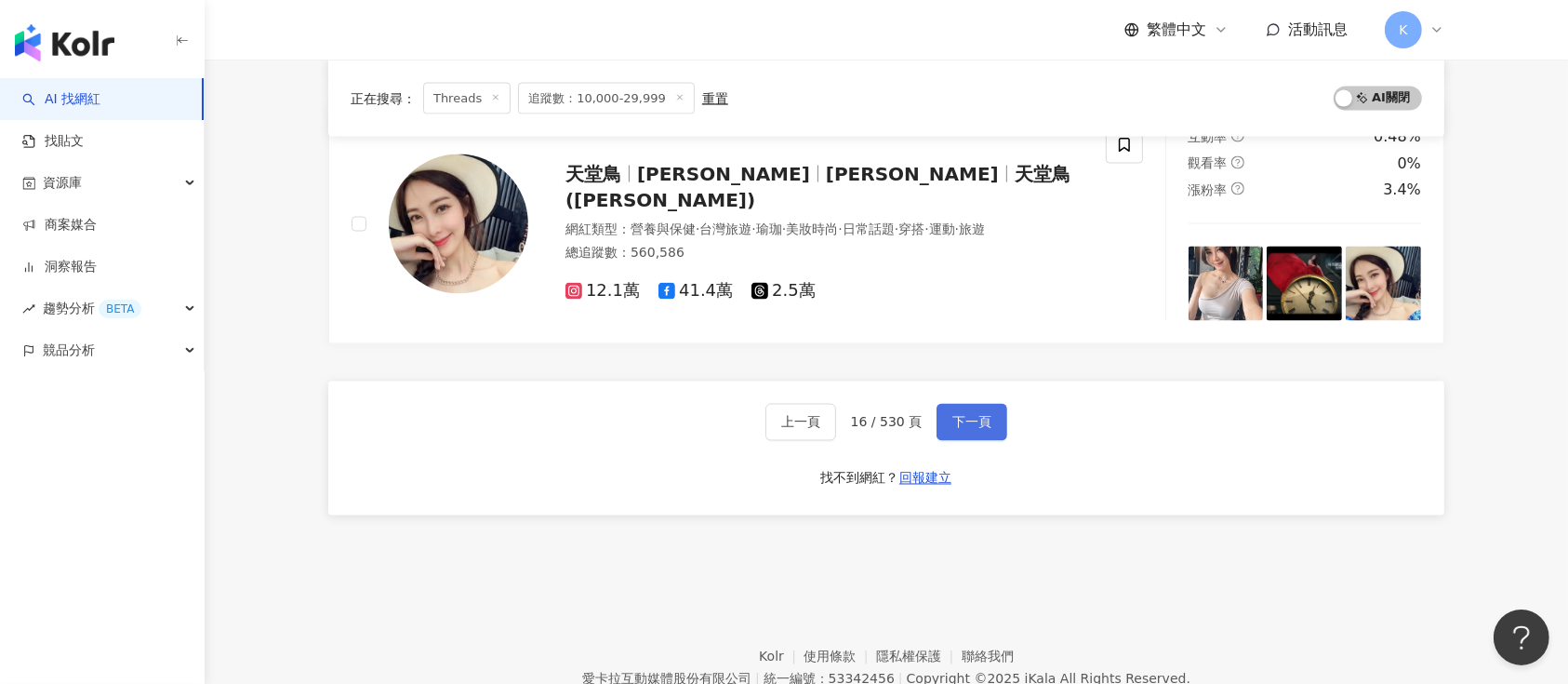
click at [955, 415] on span "下一頁" at bounding box center [972, 421] width 39 height 15
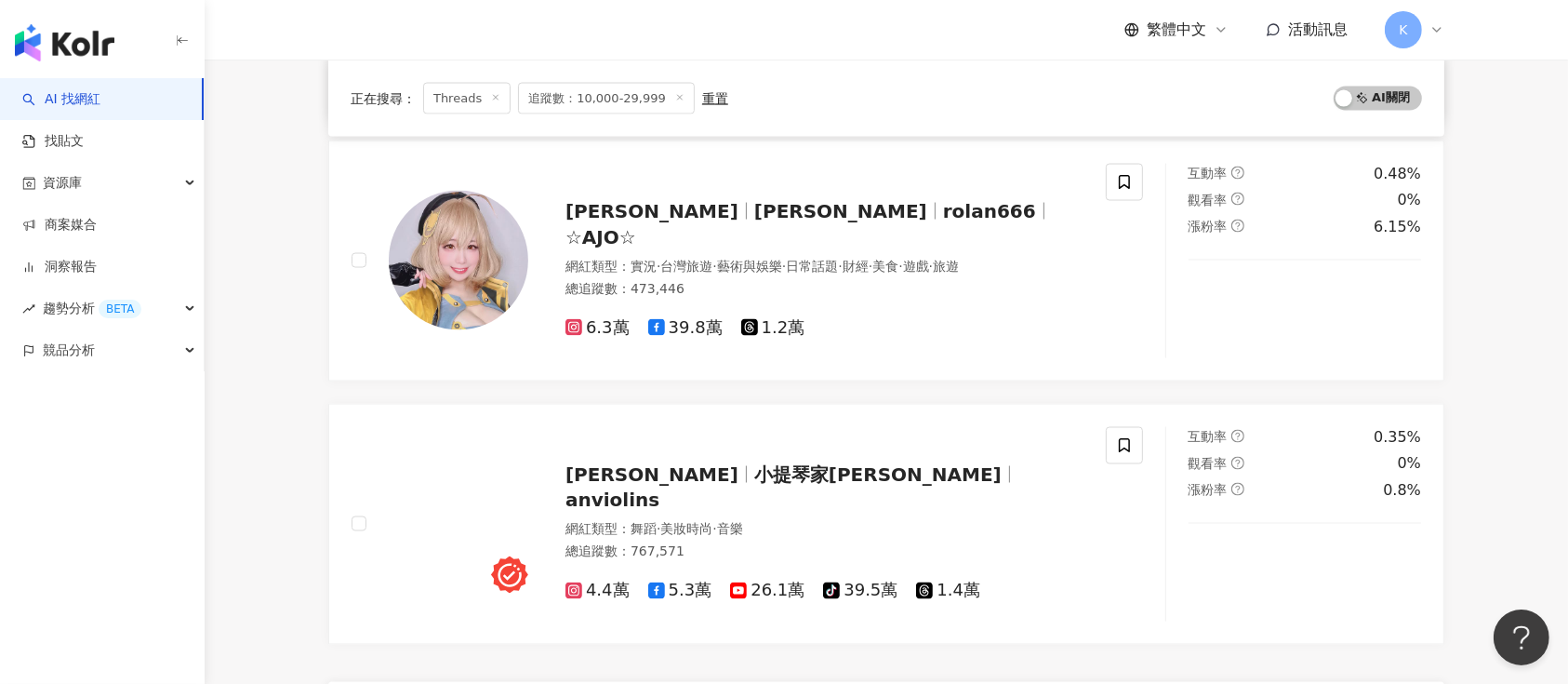
scroll to position [3080, 0]
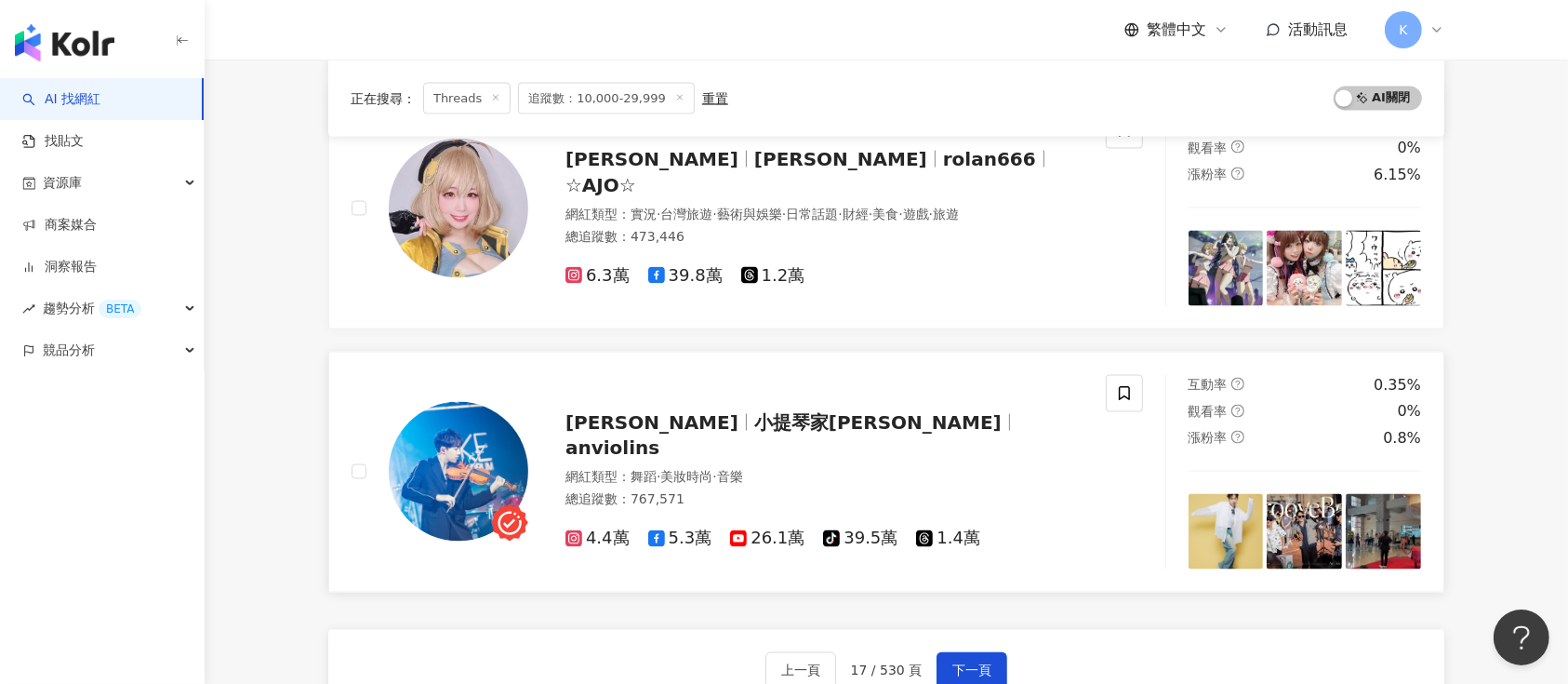
click at [952, 529] on span "1.4萬" at bounding box center [947, 539] width 64 height 20
click at [977, 663] on span "下一頁" at bounding box center [972, 670] width 39 height 15
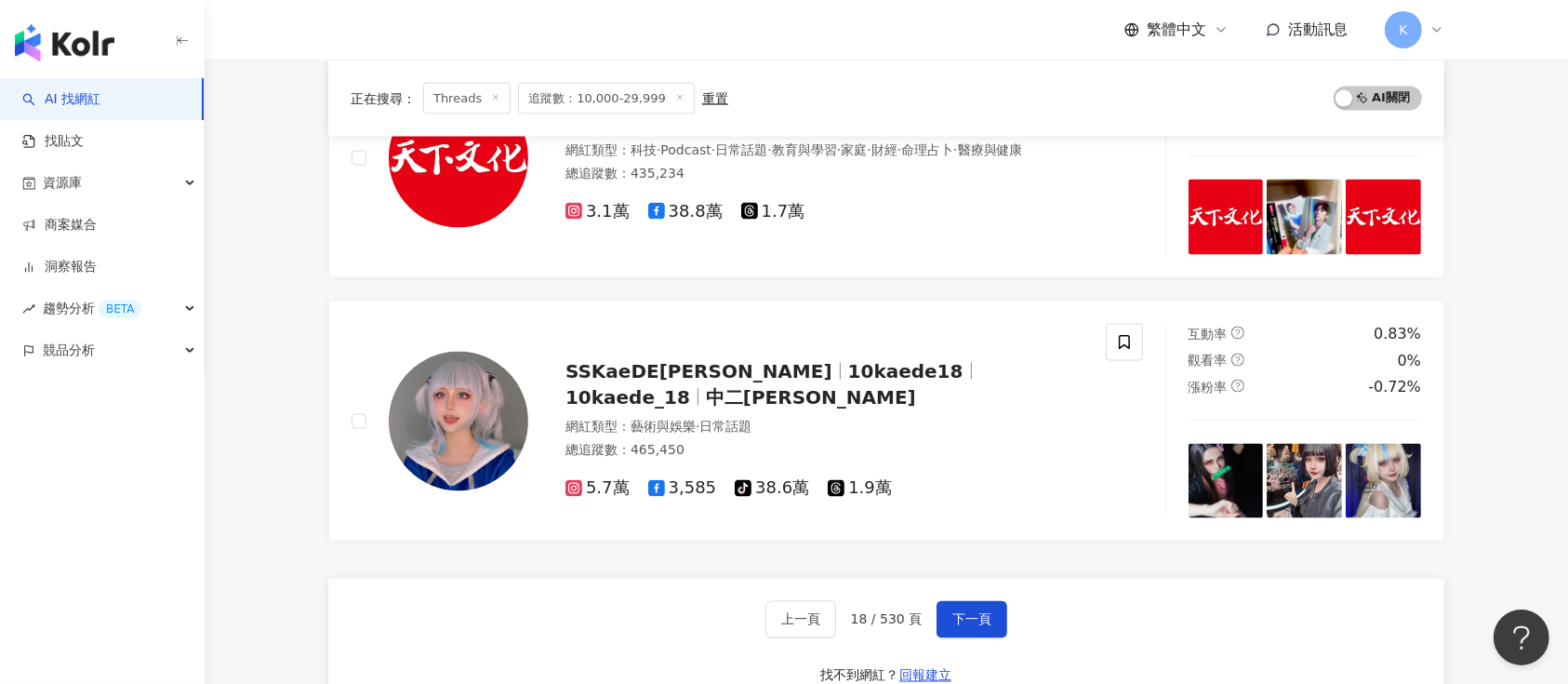
scroll to position [3046, 0]
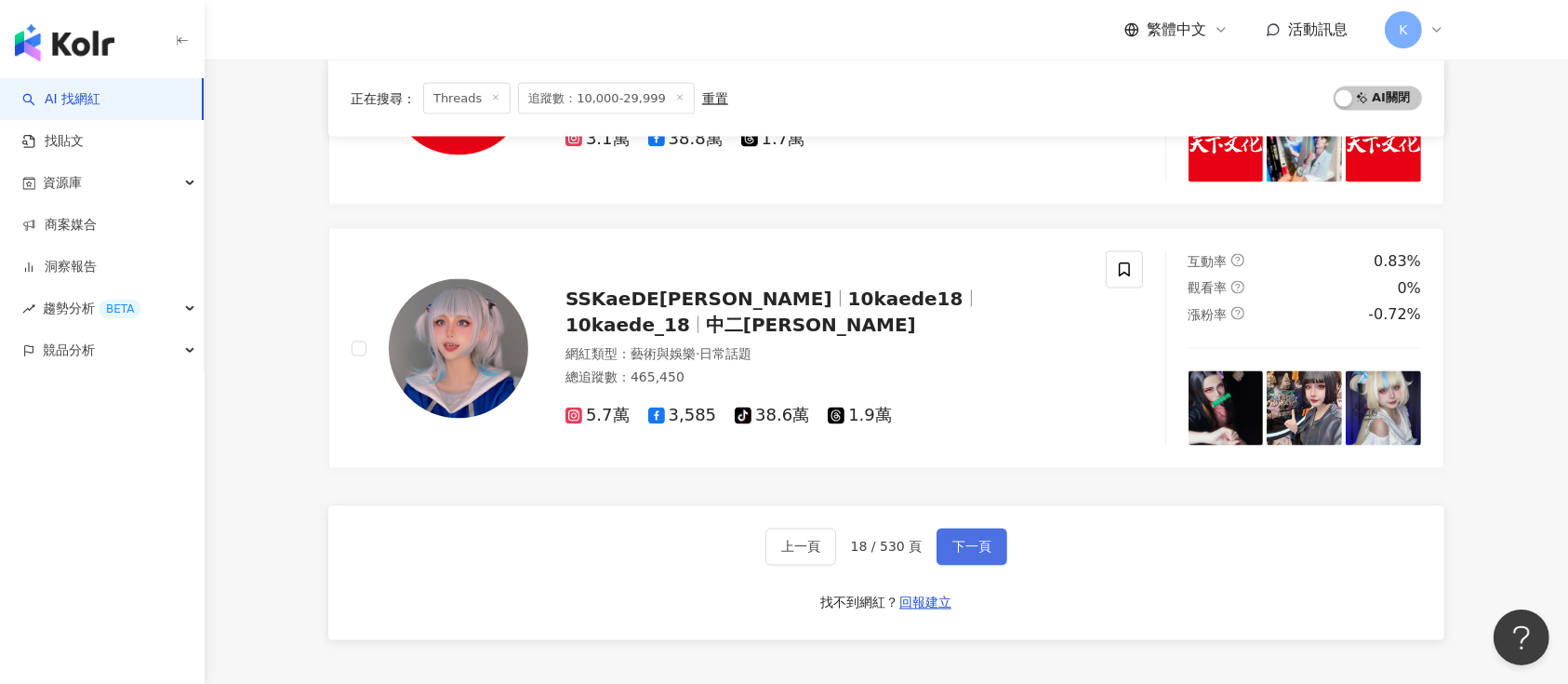
click at [964, 531] on button "下一頁" at bounding box center [972, 547] width 71 height 38
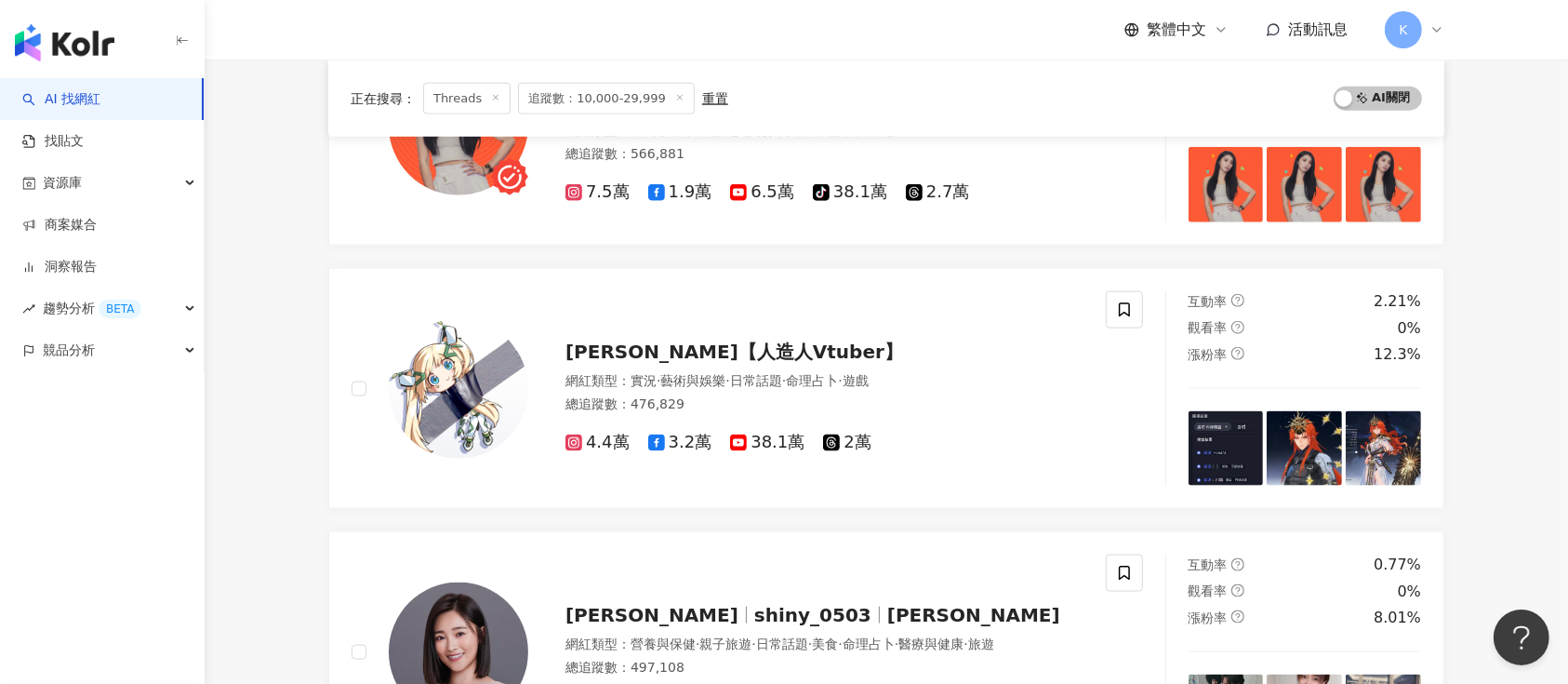
scroll to position [2108, 0]
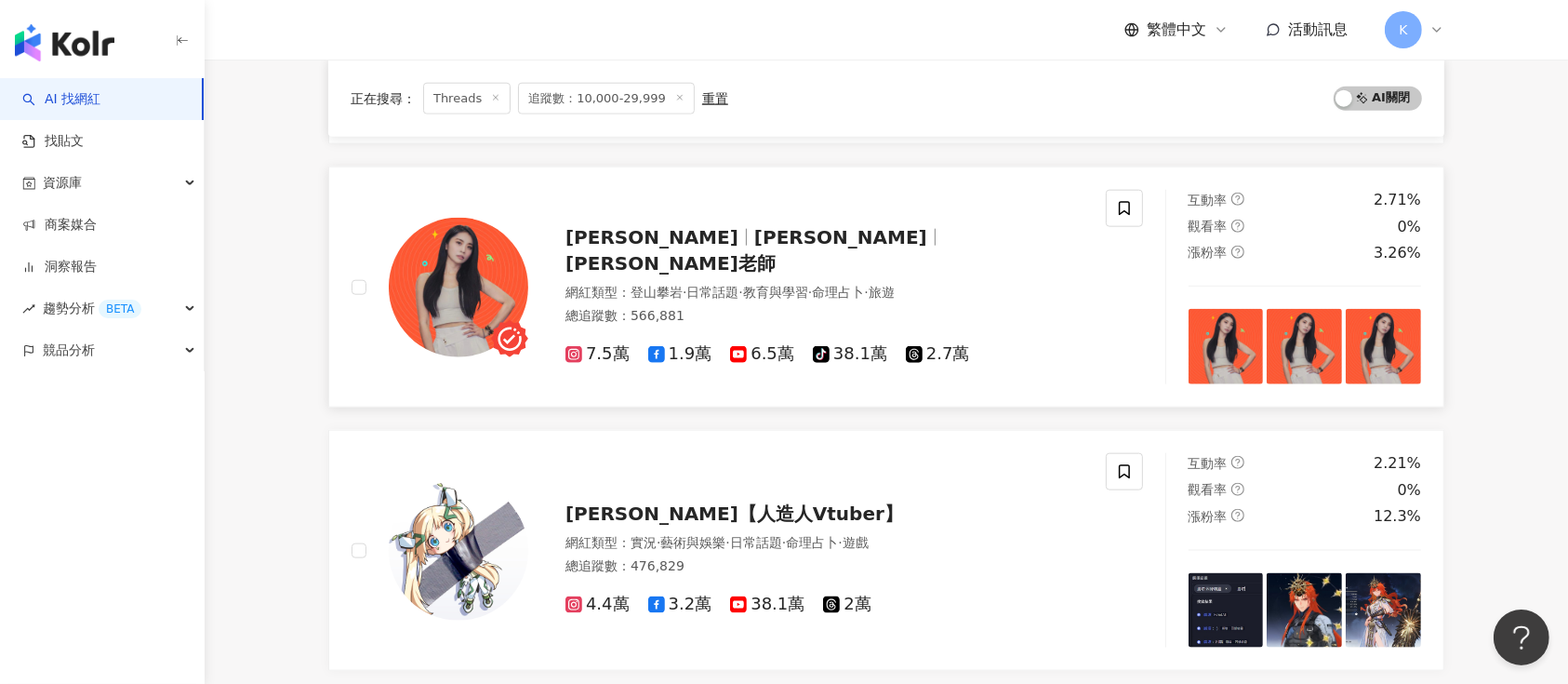
click at [930, 344] on span "2.7萬" at bounding box center [937, 354] width 64 height 20
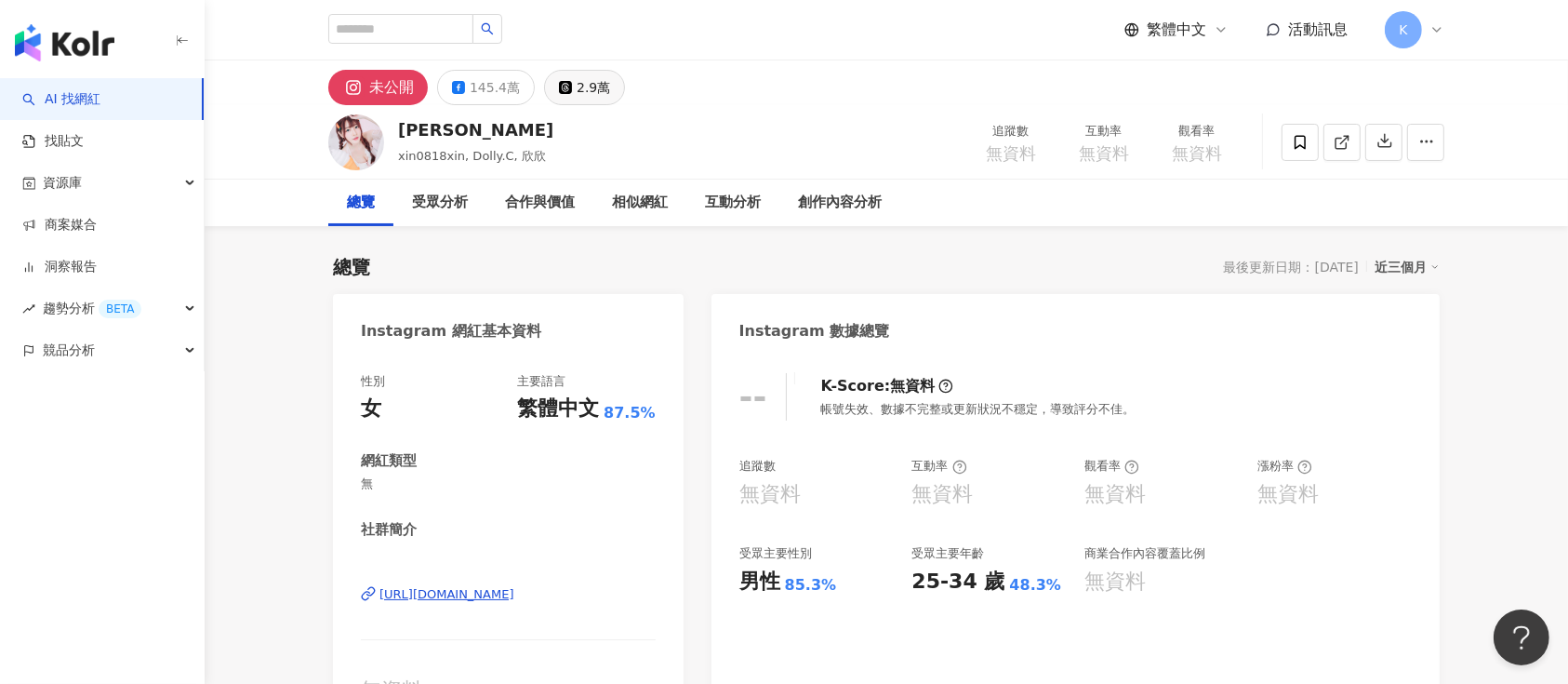
click at [588, 81] on div "2.9萬" at bounding box center [593, 87] width 34 height 26
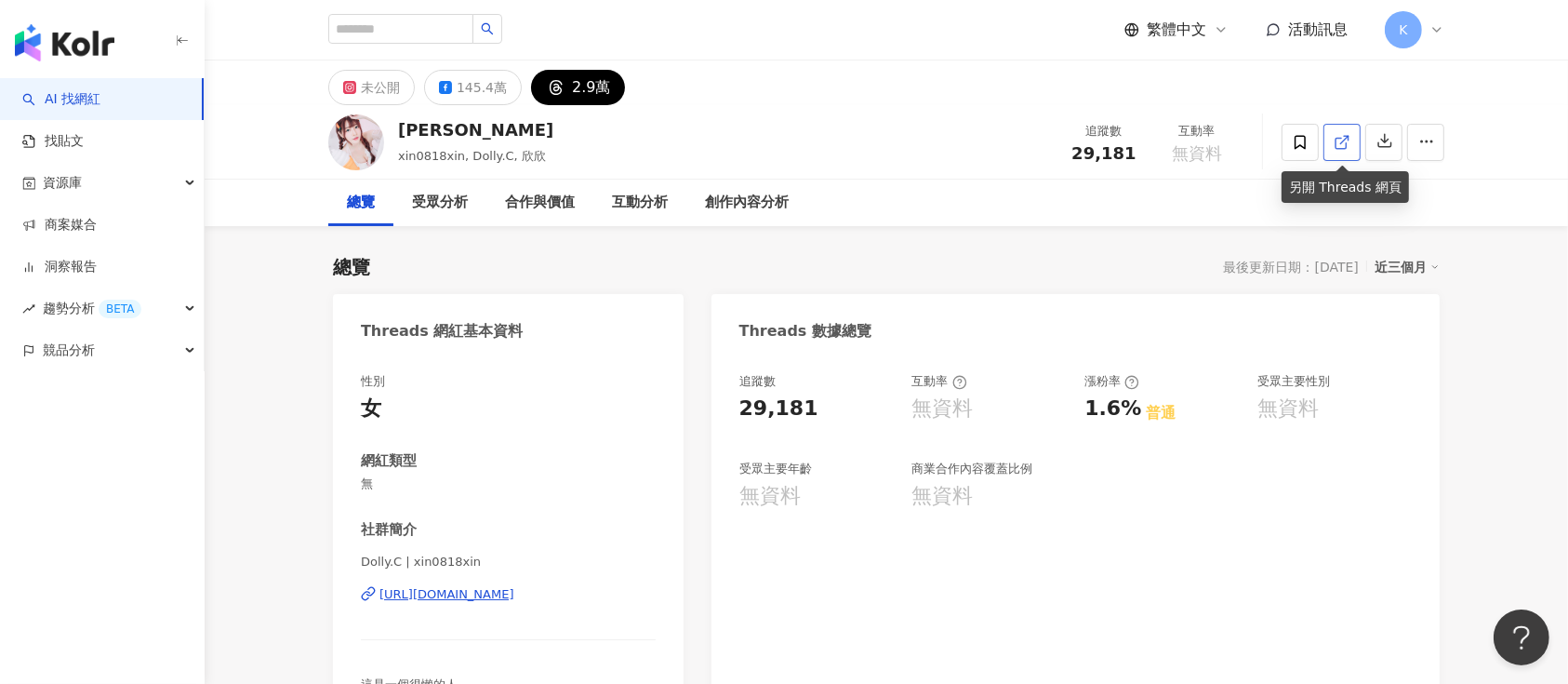
click at [1337, 141] on icon at bounding box center [1342, 142] width 17 height 17
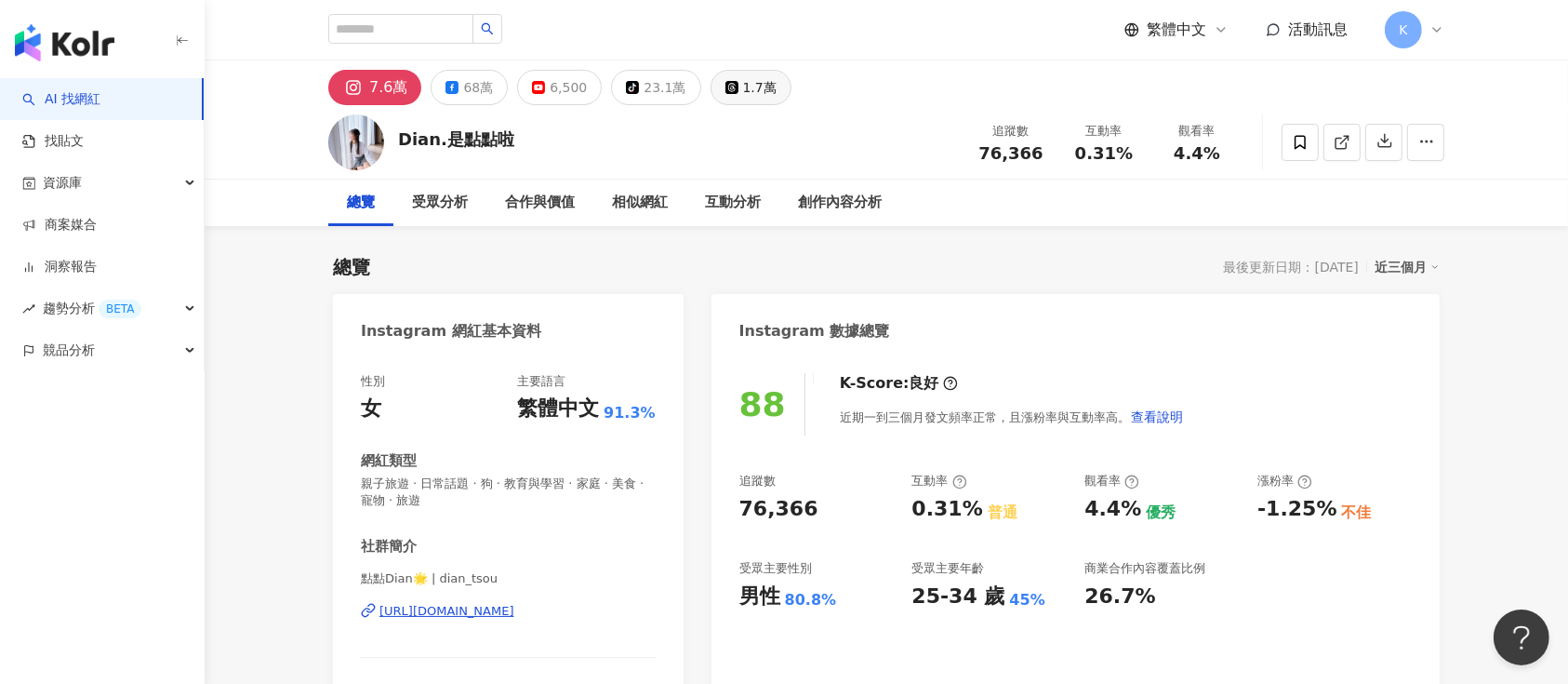
click at [743, 94] on div "1.7萬" at bounding box center [760, 87] width 34 height 26
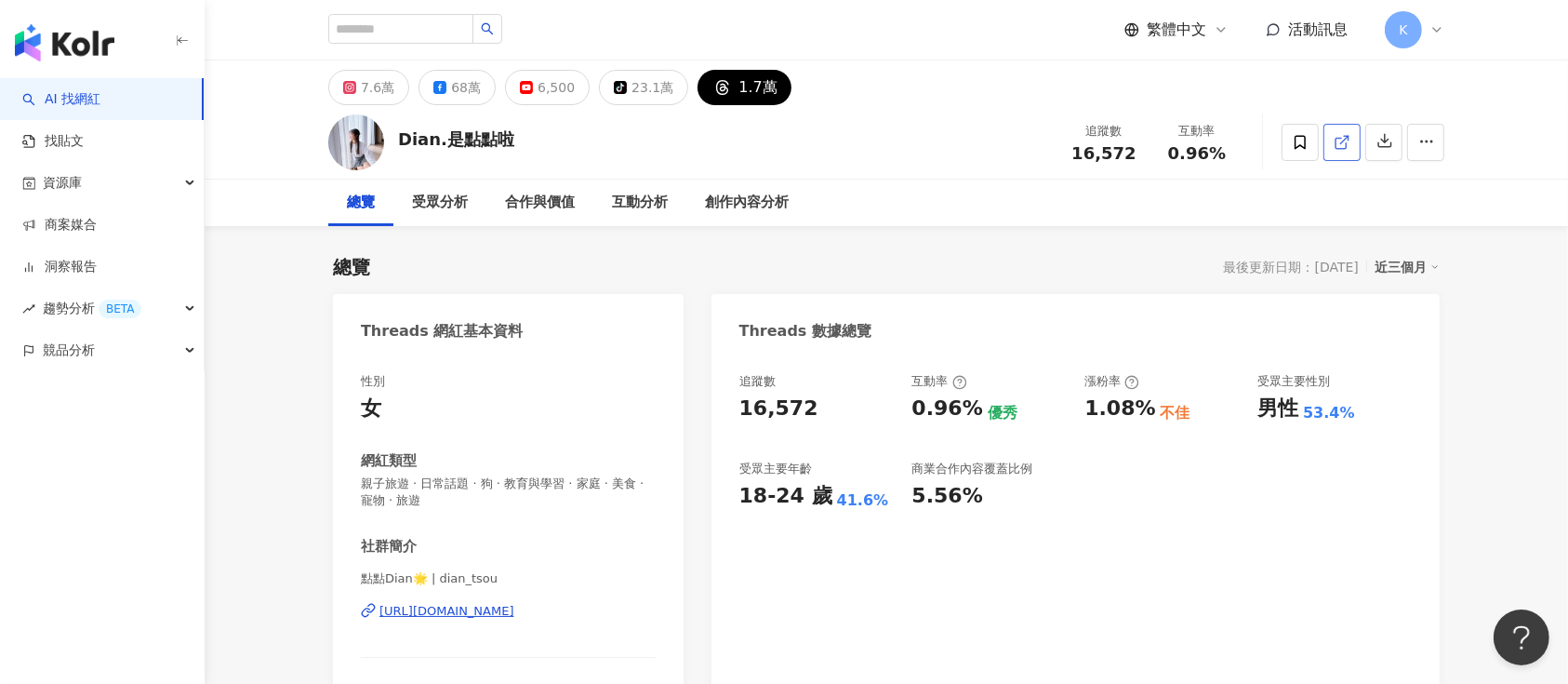
click at [1175, 137] on icon at bounding box center [1342, 142] width 17 height 17
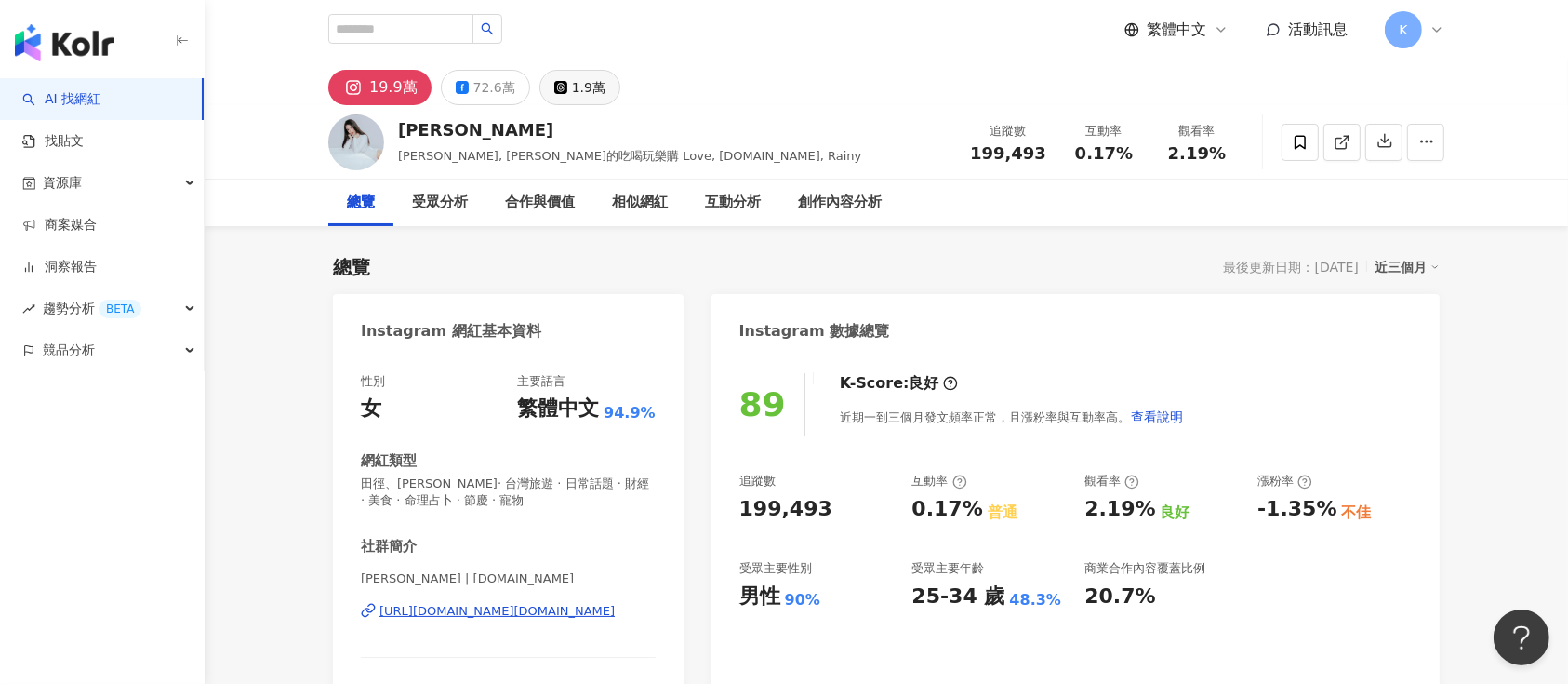
click at [572, 82] on div "1.9萬" at bounding box center [589, 87] width 34 height 26
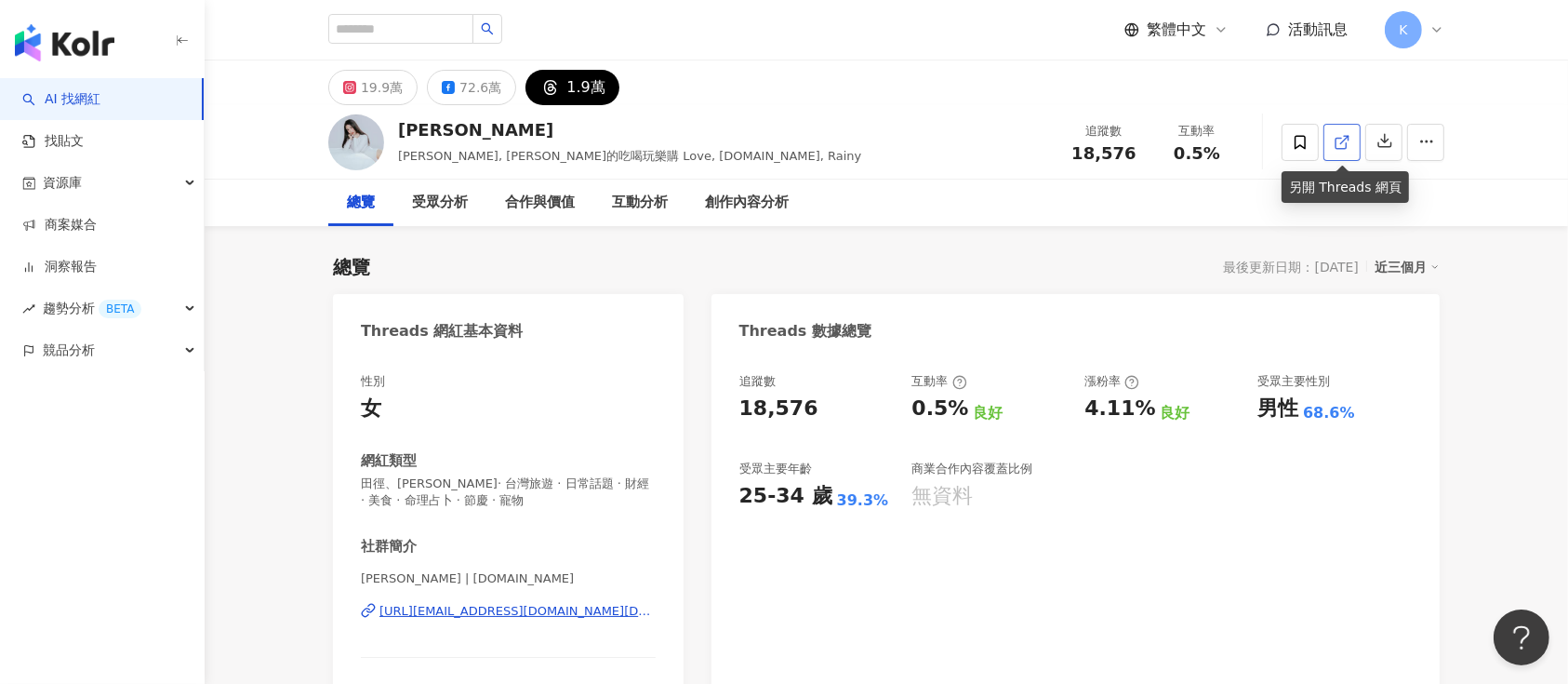
click at [1175, 134] on icon at bounding box center [1342, 142] width 17 height 17
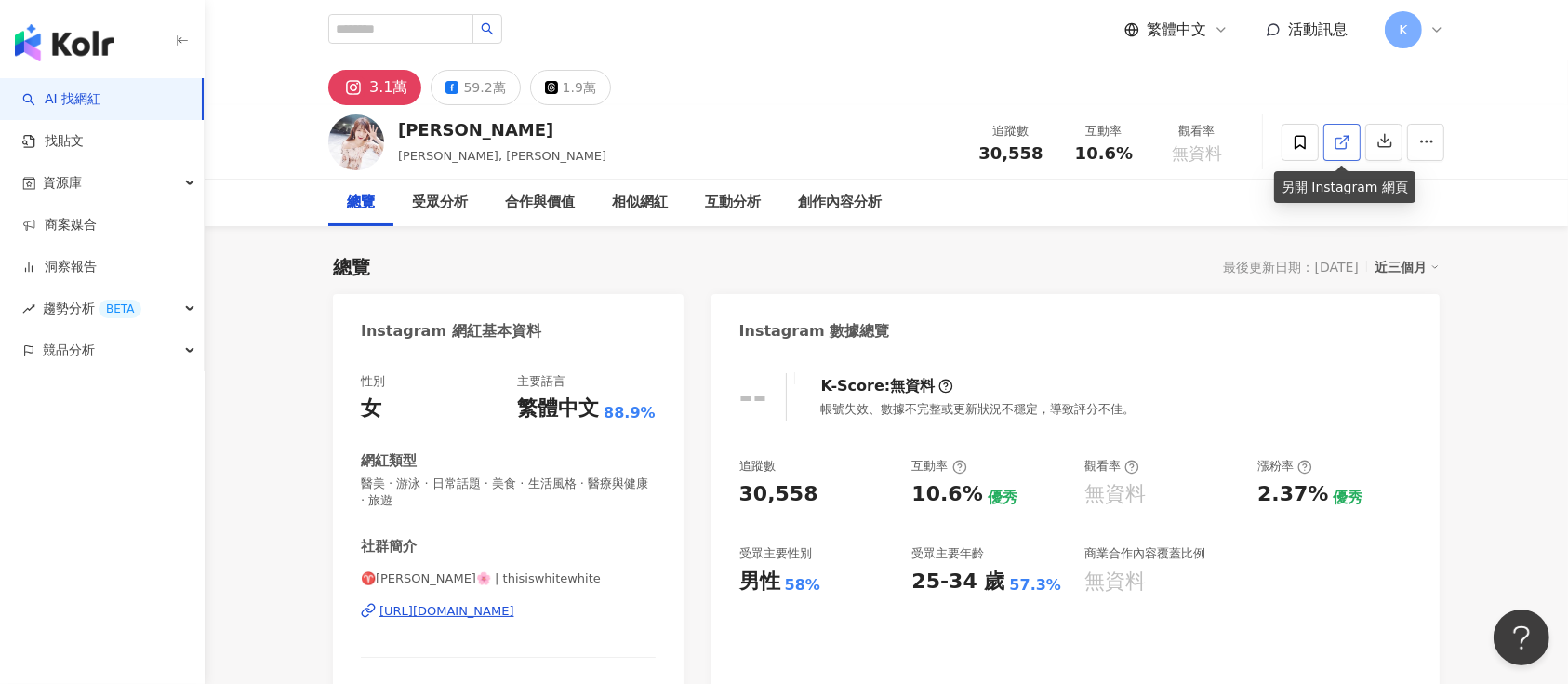
click at [1175, 145] on icon at bounding box center [1342, 142] width 17 height 17
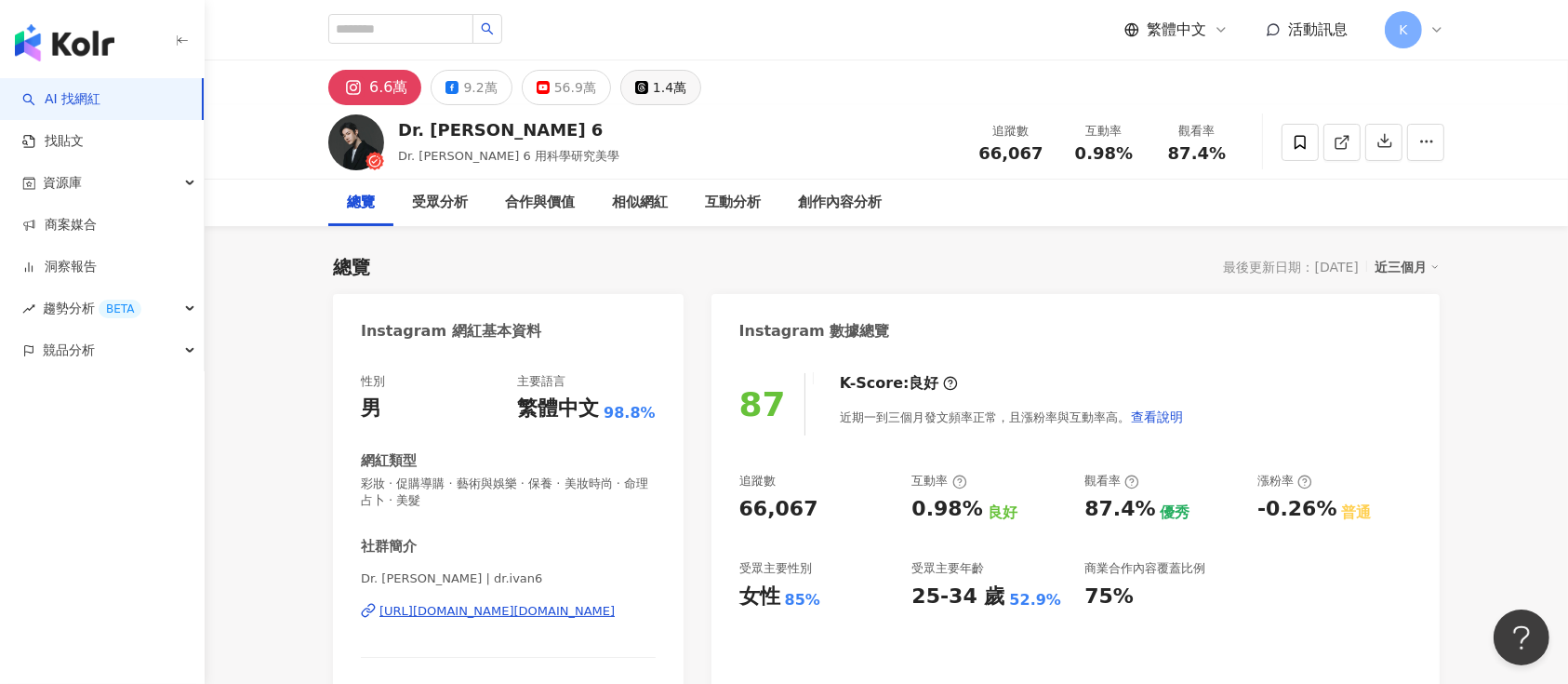
click at [661, 89] on div "1.4萬" at bounding box center [670, 87] width 34 height 26
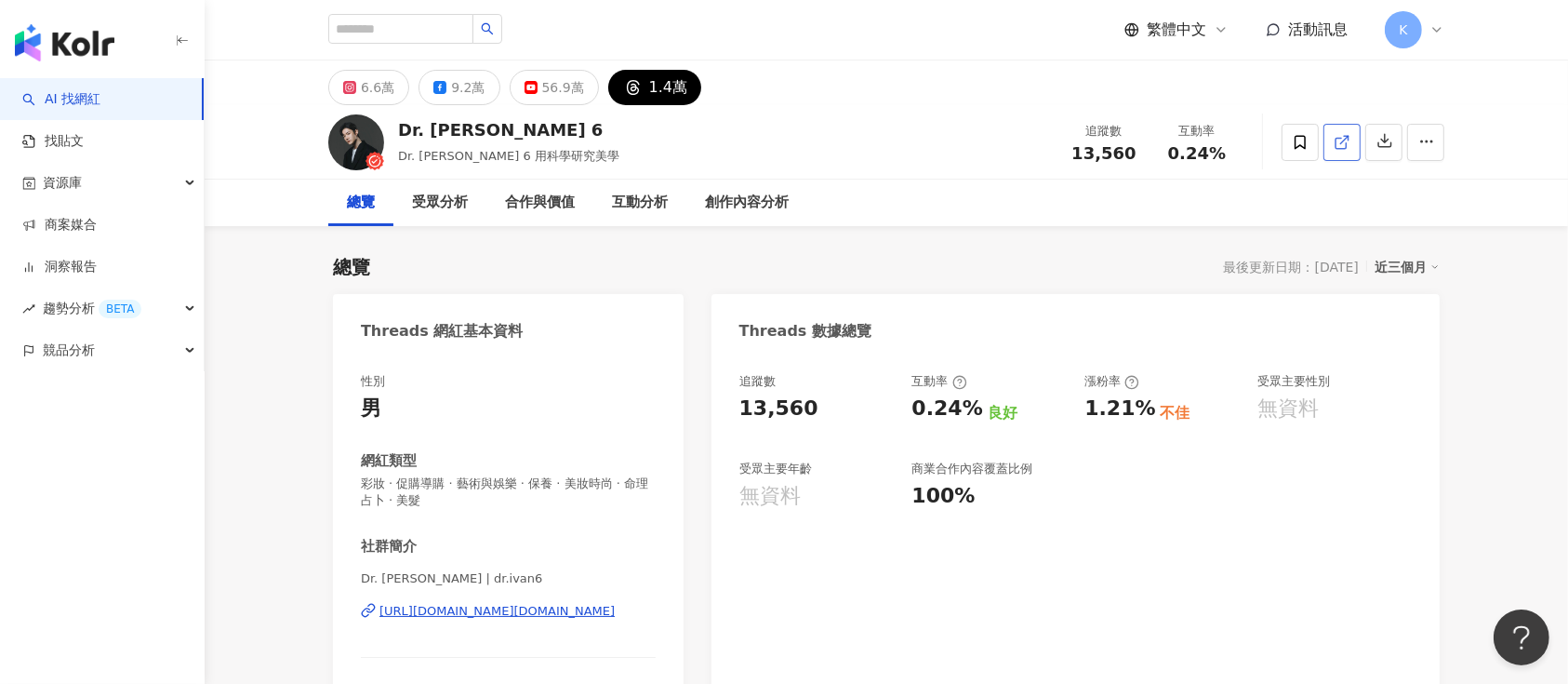
click at [1175, 144] on icon at bounding box center [1342, 142] width 17 height 17
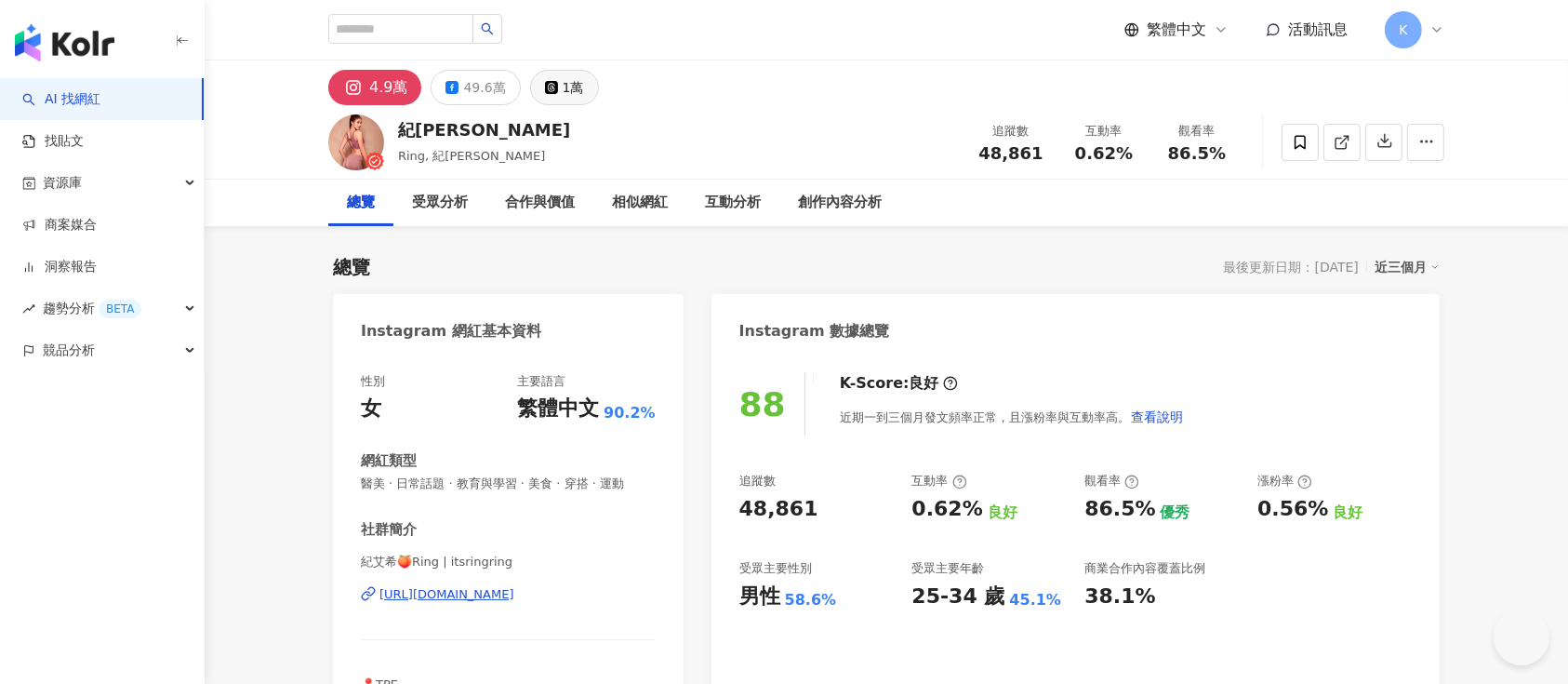
click at [542, 101] on button "1萬" at bounding box center [564, 88] width 69 height 36
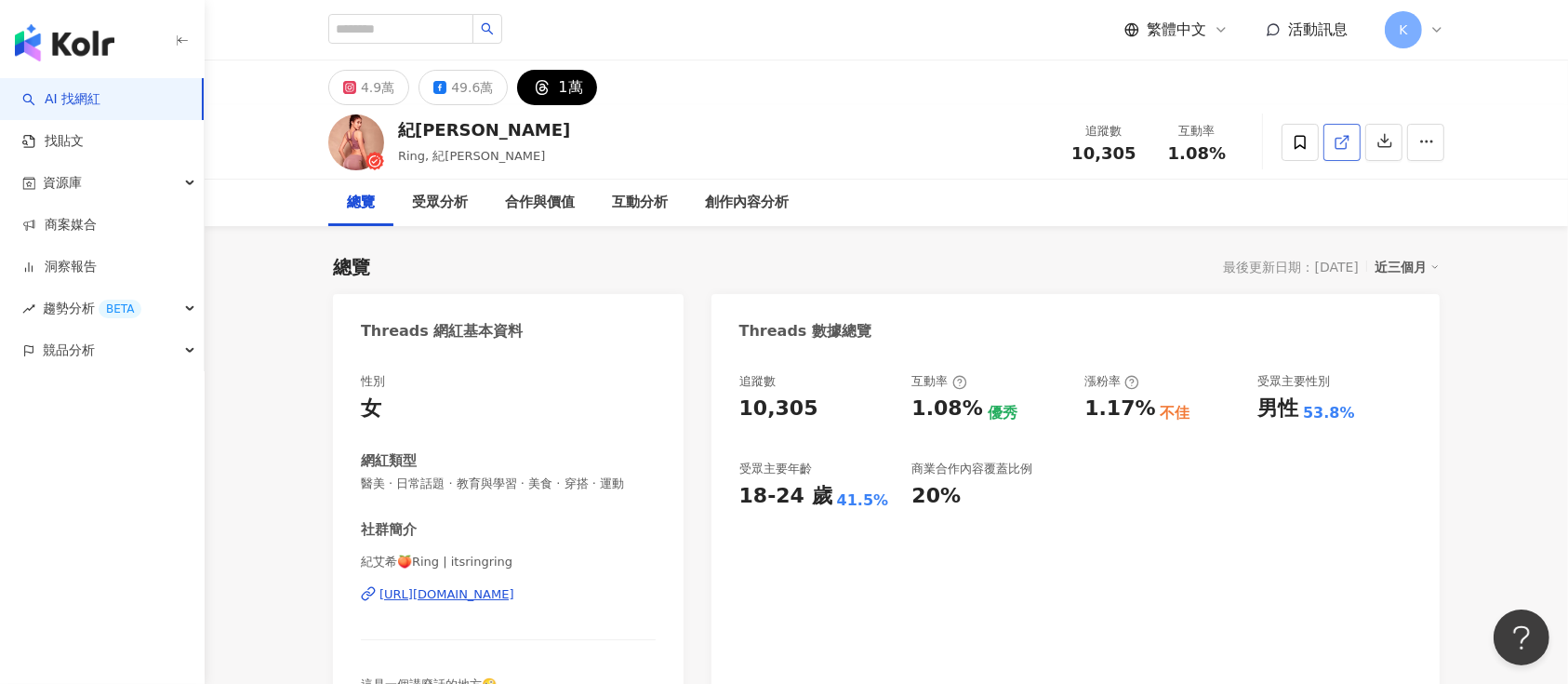
click at [1175, 147] on icon at bounding box center [1342, 142] width 17 height 17
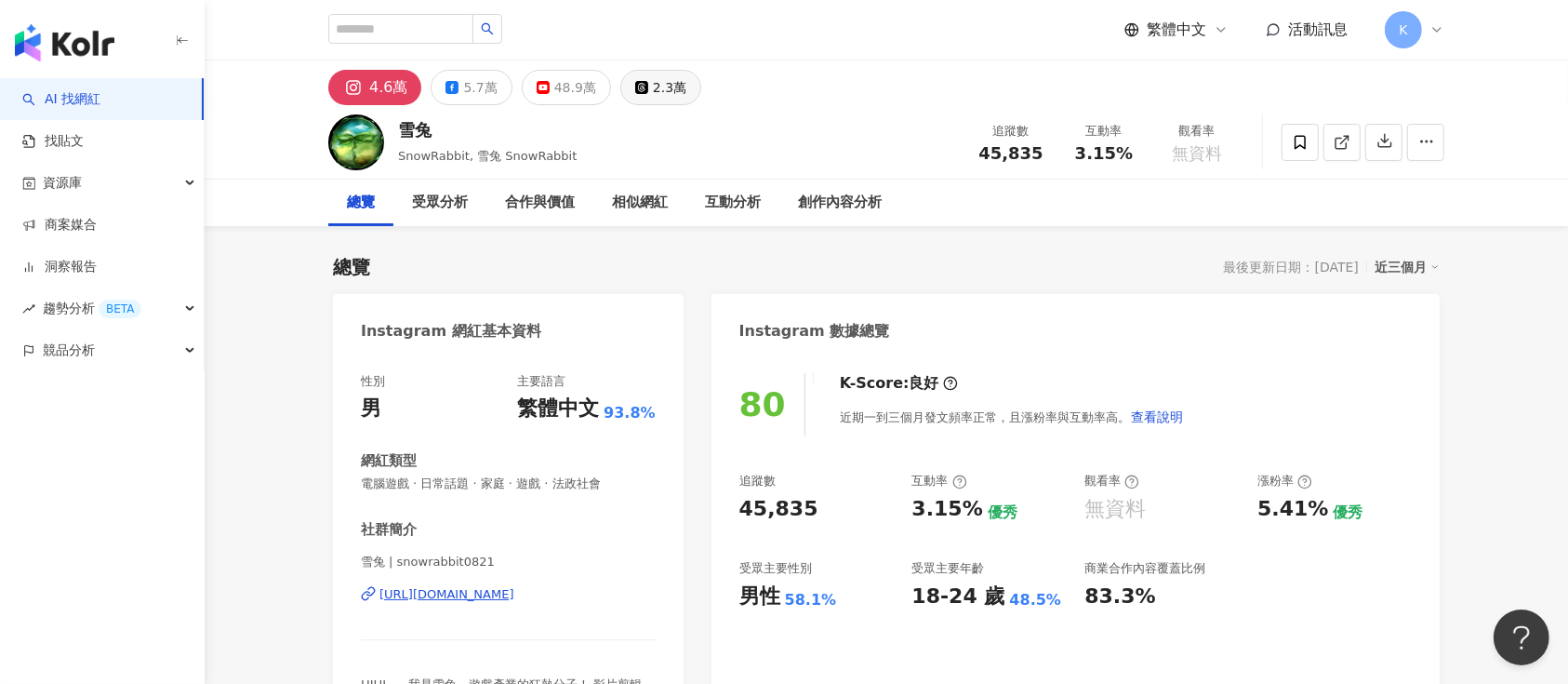
click at [655, 96] on div "2.3萬" at bounding box center [670, 87] width 34 height 26
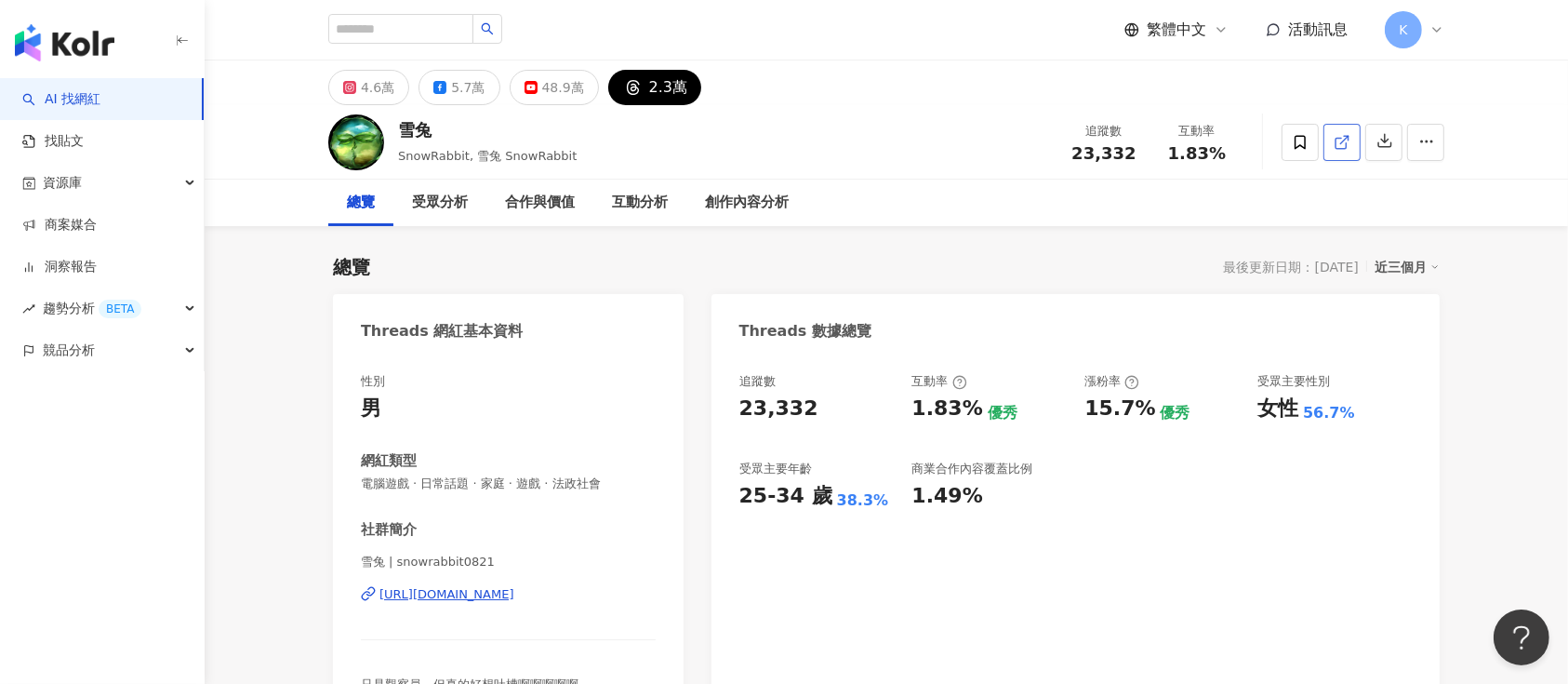
click at [1175, 135] on icon at bounding box center [1342, 142] width 17 height 17
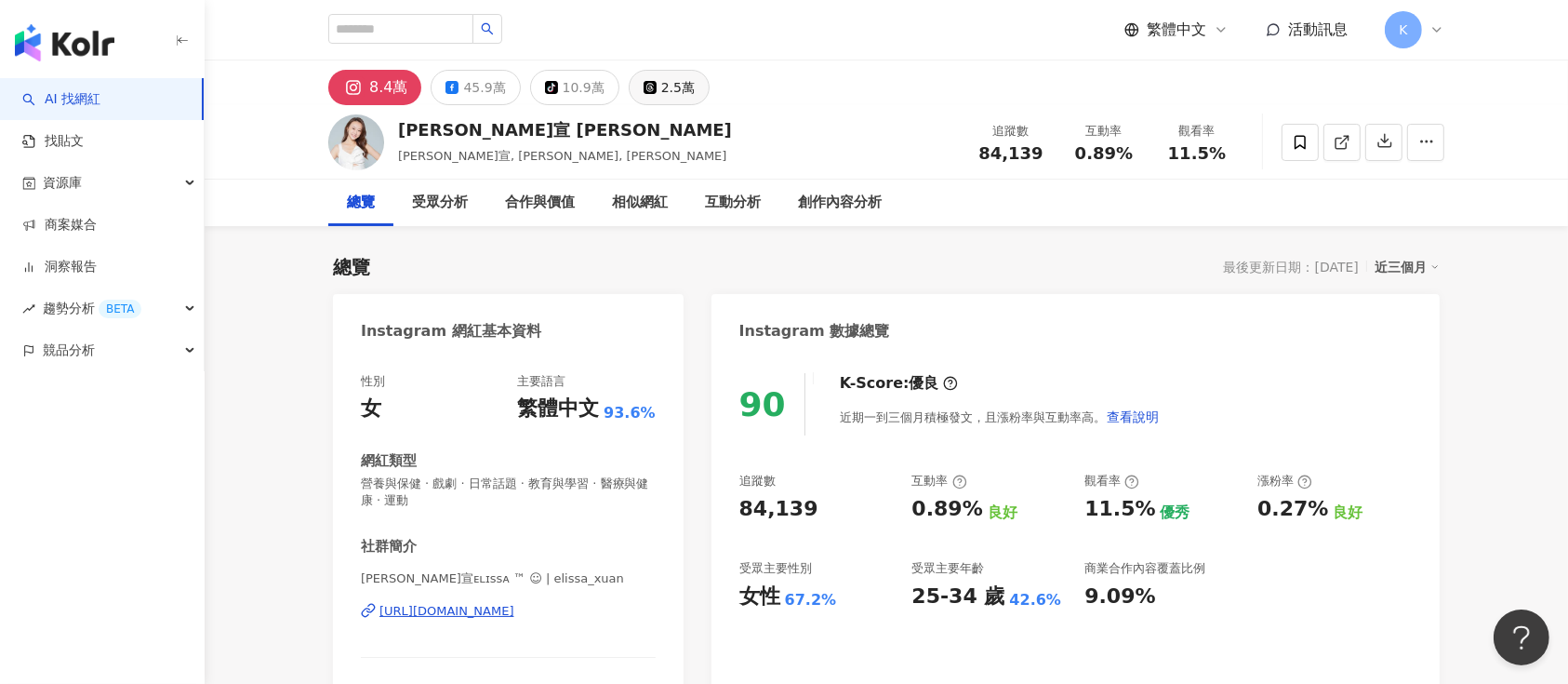
click at [672, 87] on div "2.5萬" at bounding box center [678, 87] width 34 height 26
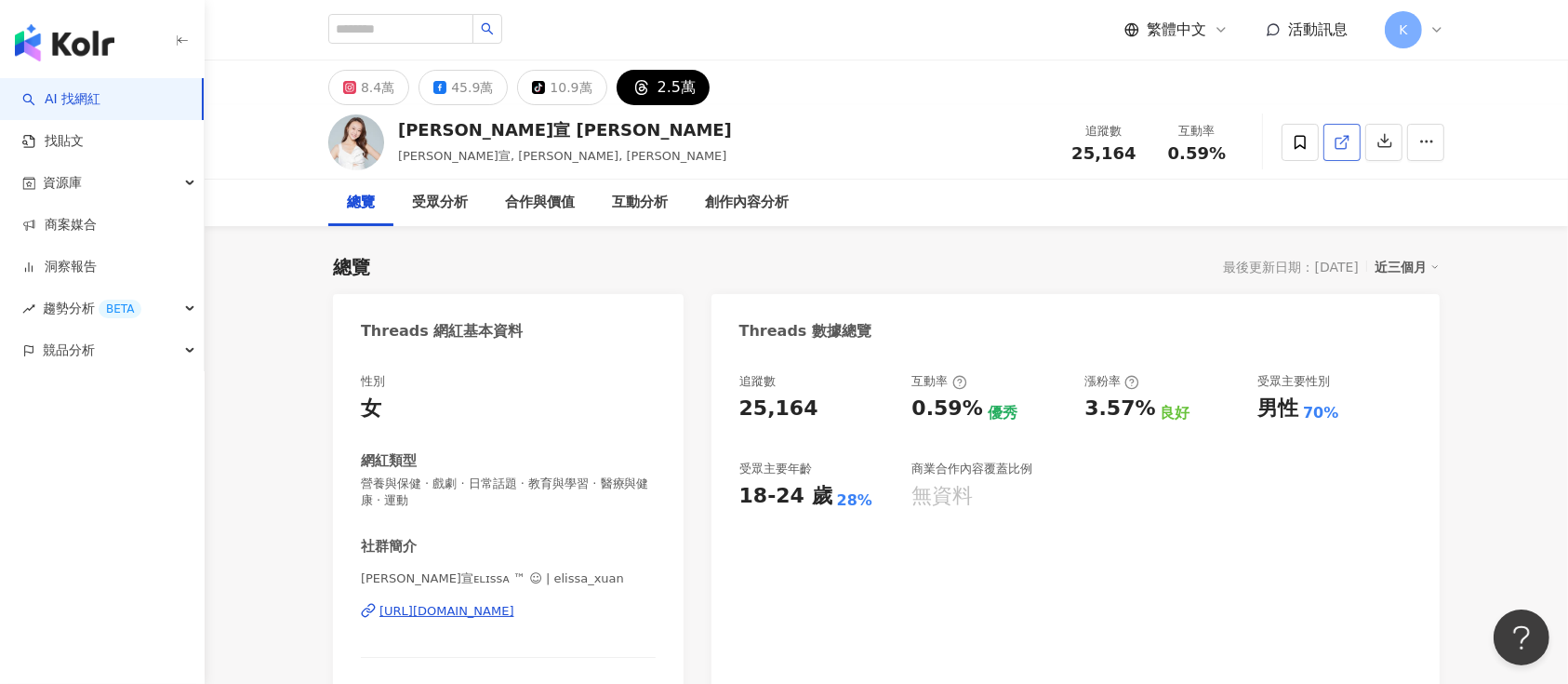
click at [1339, 137] on icon at bounding box center [1342, 142] width 17 height 17
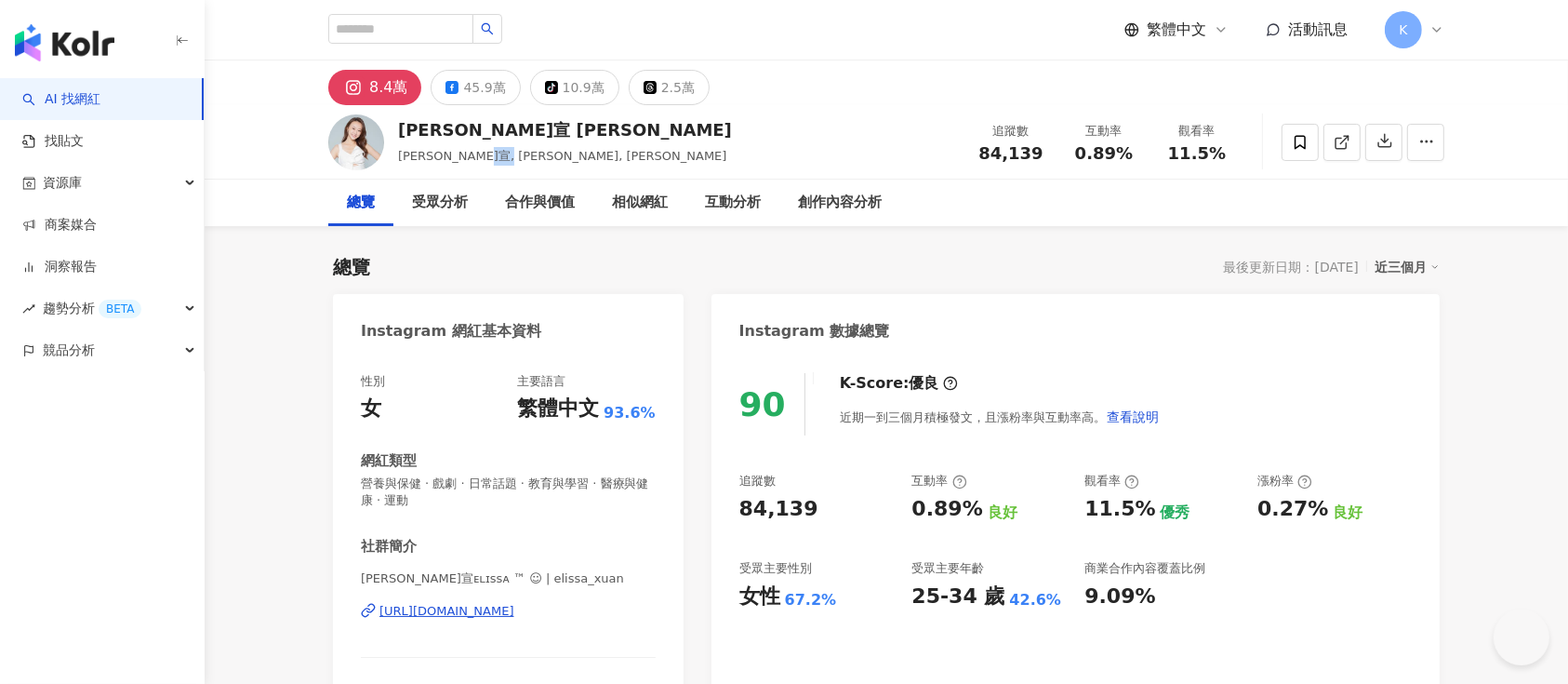
drag, startPoint x: 463, startPoint y: 153, endPoint x: 510, endPoint y: 153, distance: 47.0
click at [510, 153] on div "璟宣 Elissa 璟宣, Elissa, 廖璟瑄 追蹤數 84,139 互動率 0.89% 觀看率 11.5%" at bounding box center [886, 142] width 1190 height 73
copy span "廖璟瑄"
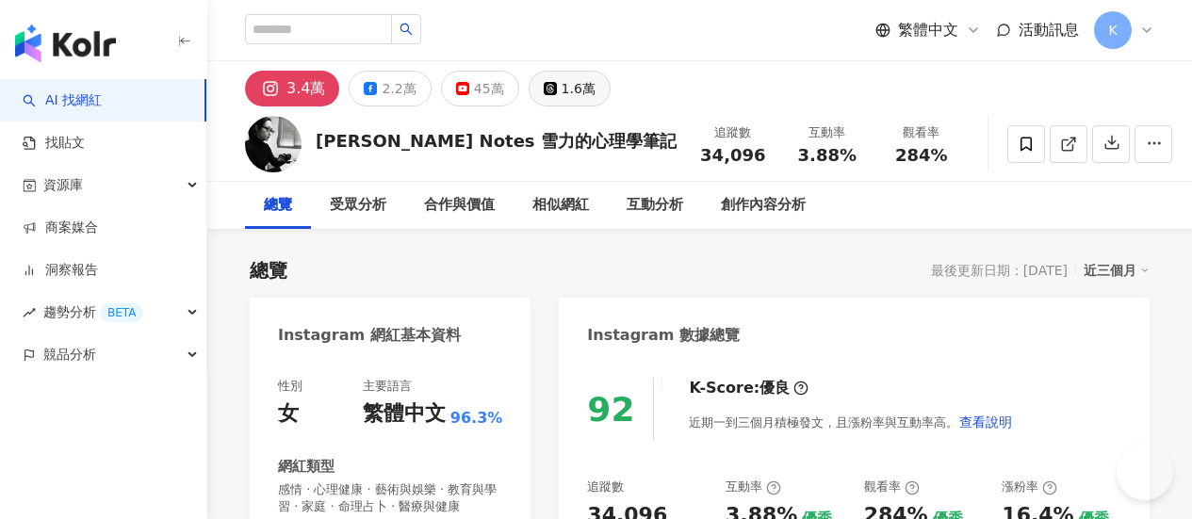
click at [596, 88] on div "1.6萬" at bounding box center [579, 88] width 34 height 26
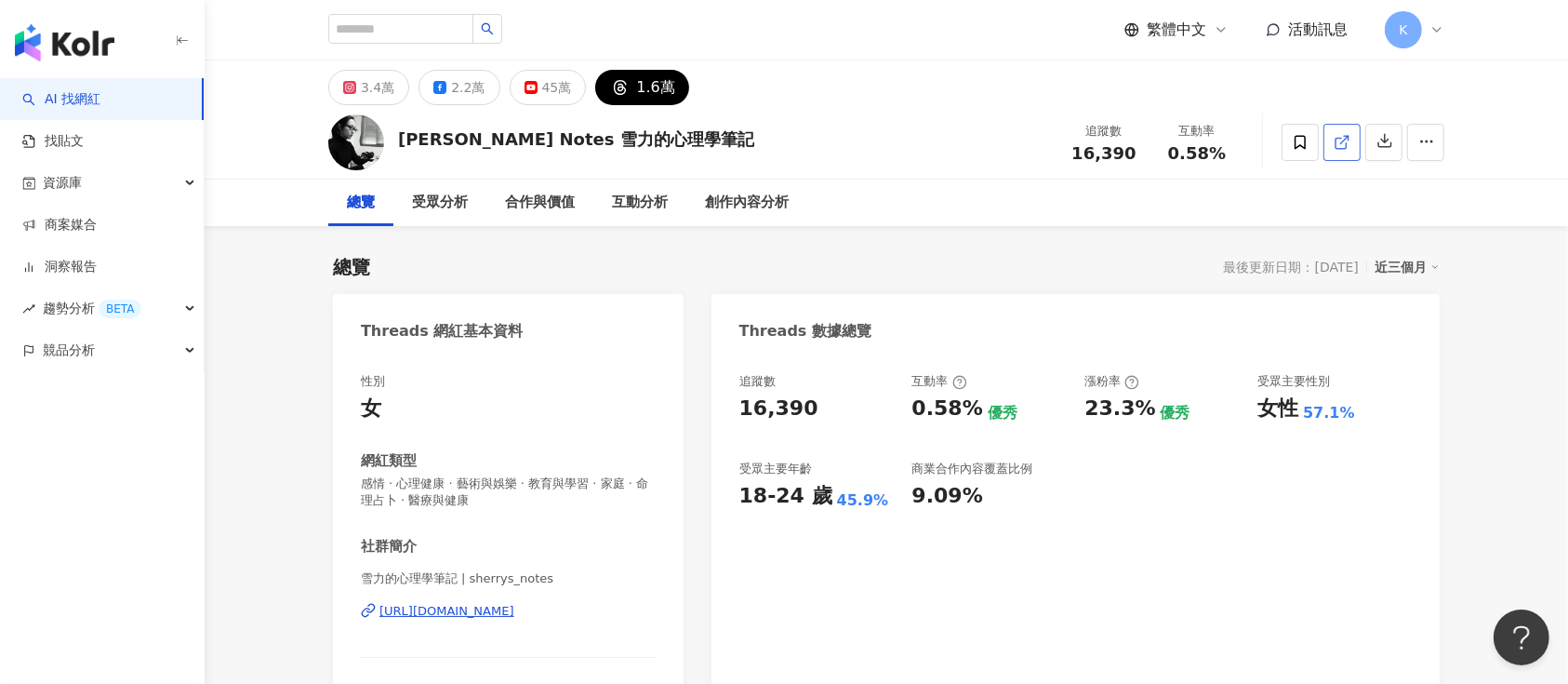
click at [1175, 140] on line at bounding box center [1345, 140] width 8 height 8
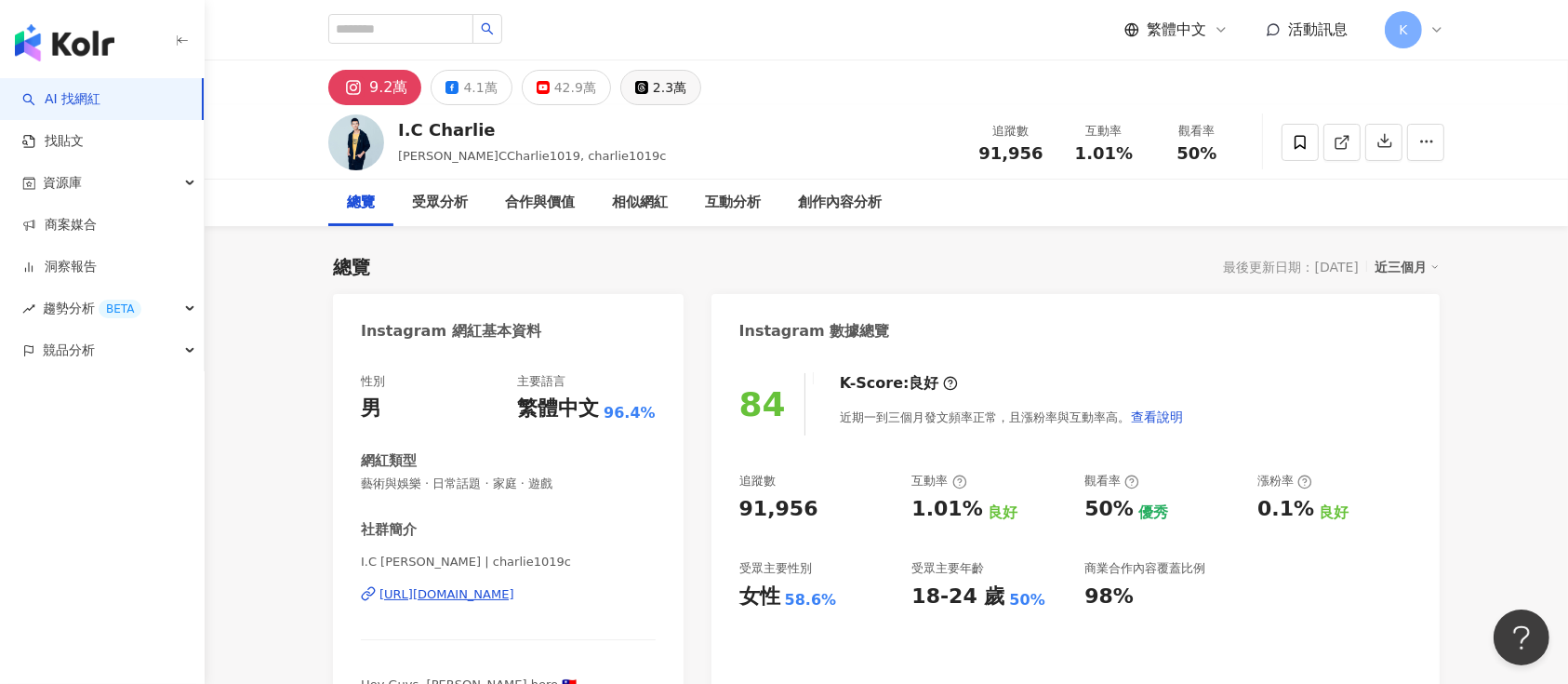
click at [642, 82] on button "2.3萬" at bounding box center [661, 88] width 81 height 36
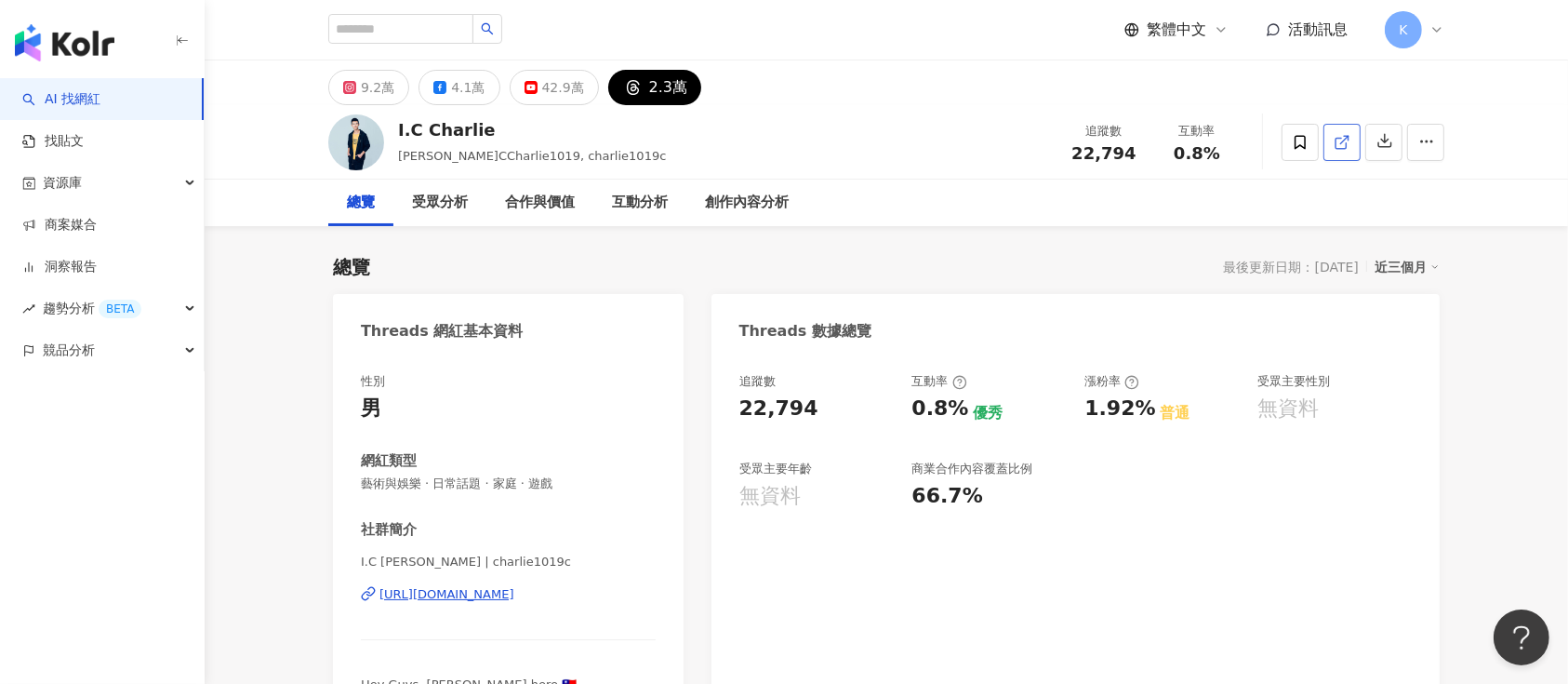
click at [1175, 142] on icon at bounding box center [1342, 142] width 17 height 17
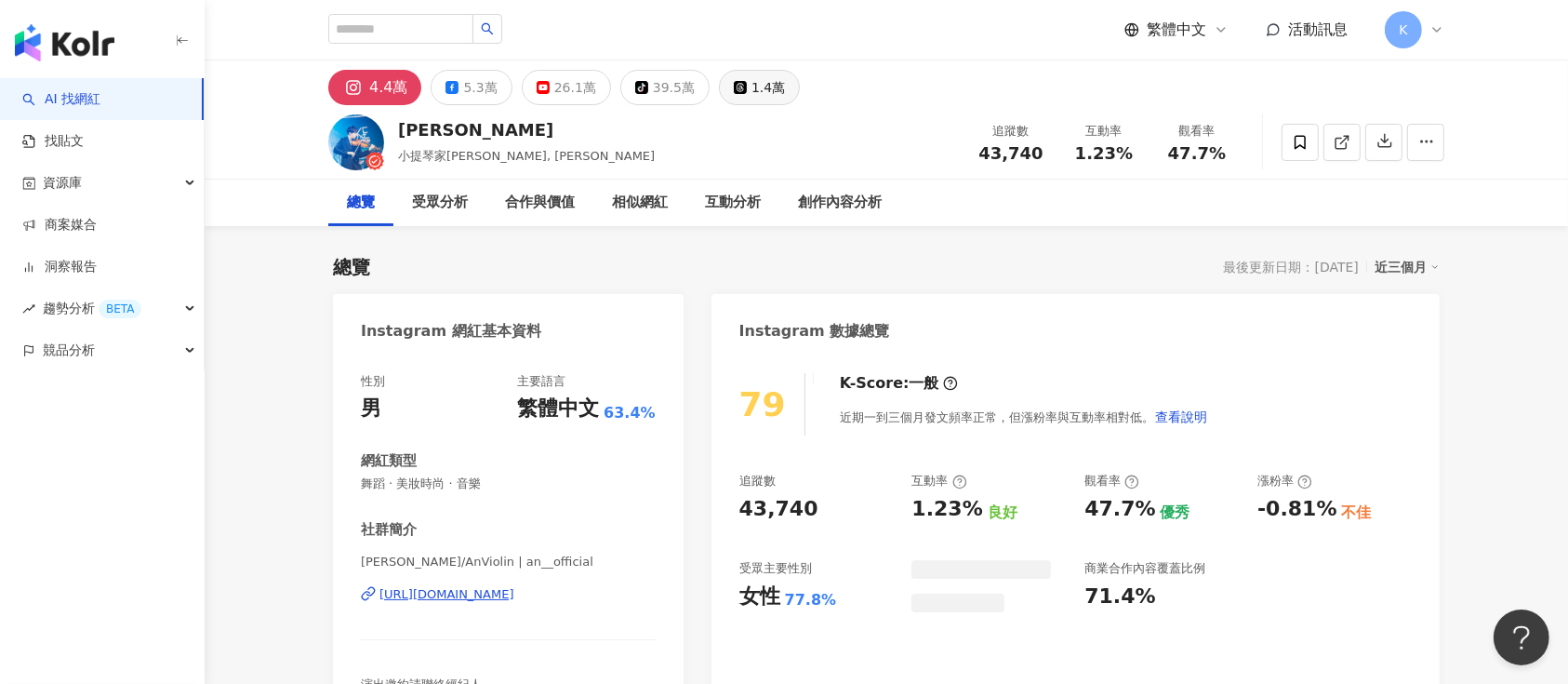
click at [752, 86] on div "1.4萬" at bounding box center [769, 87] width 34 height 26
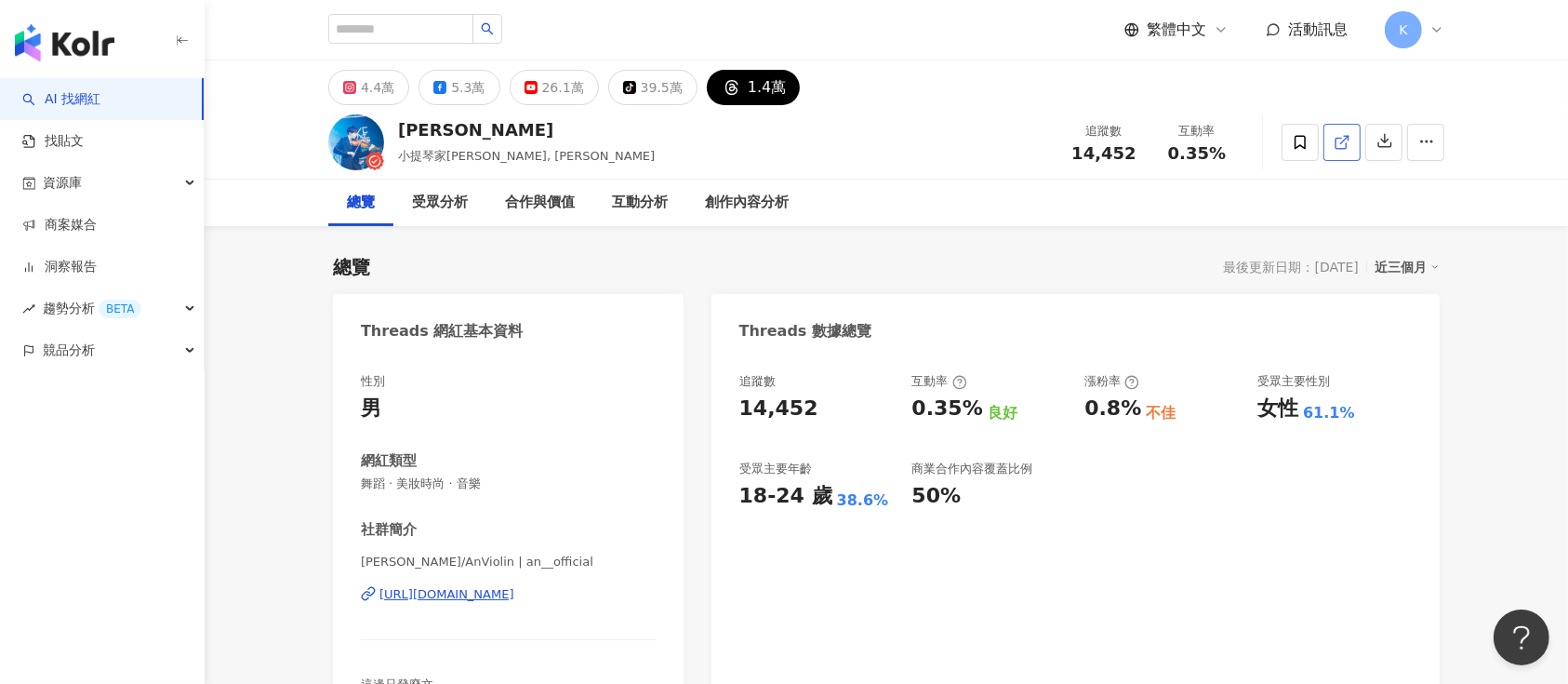
click at [1344, 138] on line at bounding box center [1345, 140] width 8 height 8
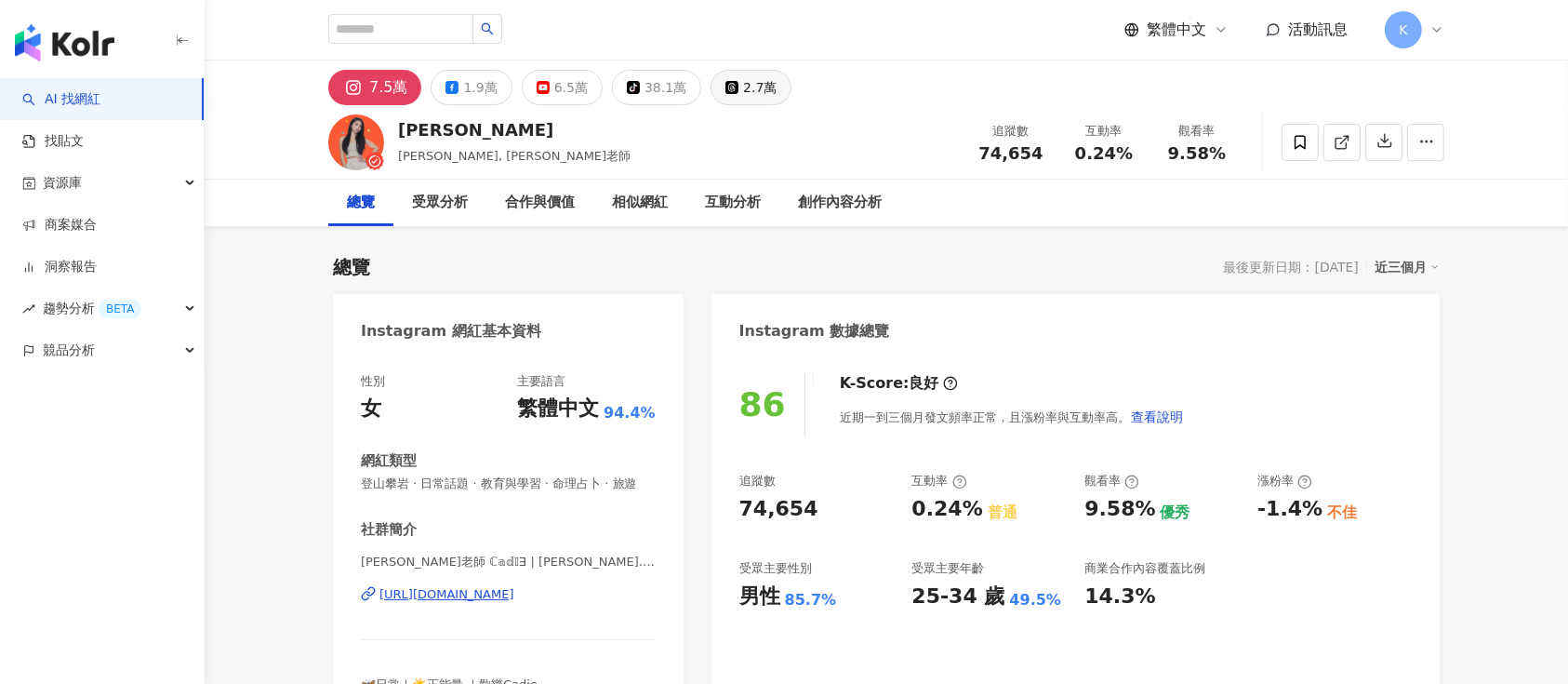
click at [727, 89] on icon at bounding box center [731, 87] width 9 height 9
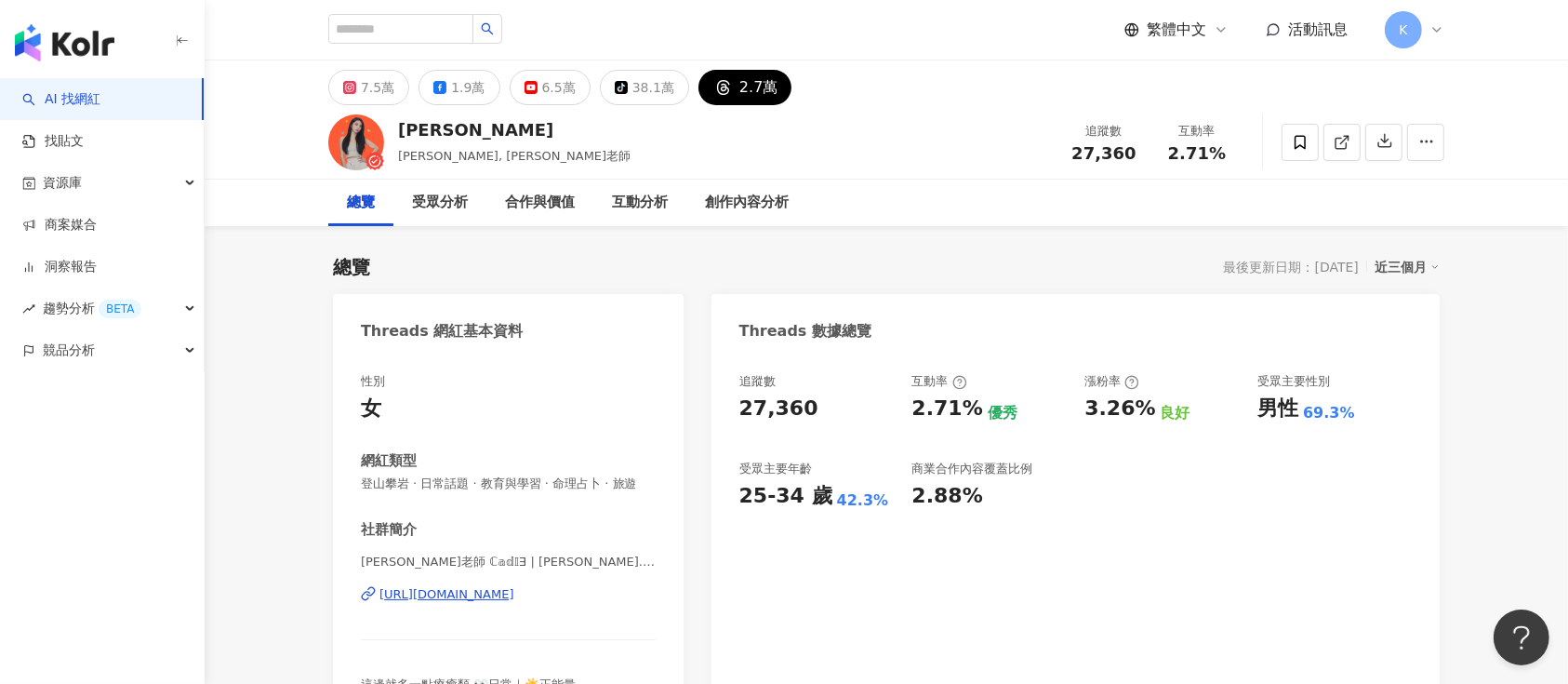
click at [1351, 145] on link at bounding box center [1342, 142] width 37 height 38
